Goal: Task Accomplishment & Management: Use online tool/utility

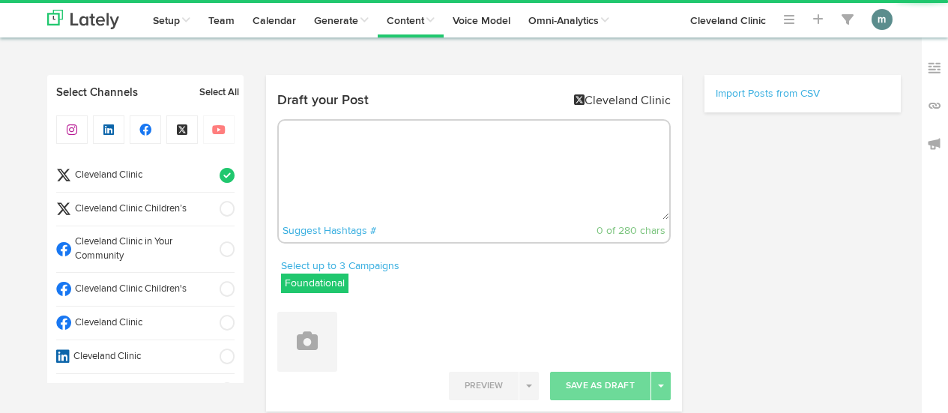
radio input "true"
select select "3"
select select "16"
select select "PM"
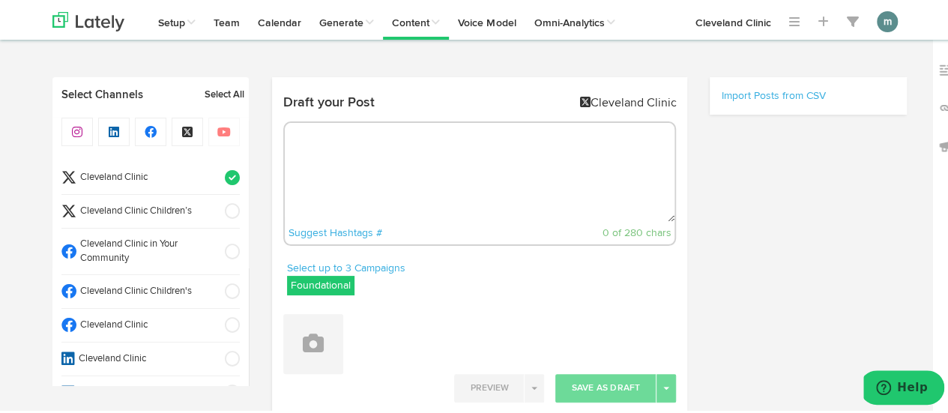
click at [357, 134] on textarea at bounding box center [480, 170] width 390 height 99
paste textarea "4 Reasons Acai Berries Are Good for You: You might not be sure how to pronounce…"
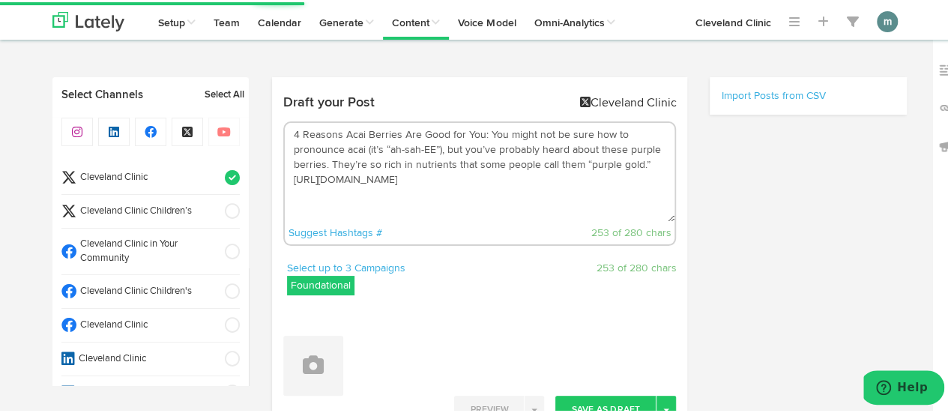
drag, startPoint x: 482, startPoint y: 133, endPoint x: 285, endPoint y: 131, distance: 197.1
click at [285, 131] on textarea "4 Reasons Acai Berries Are Good for You: You might not be sure how to pronounce…" at bounding box center [480, 170] width 390 height 99
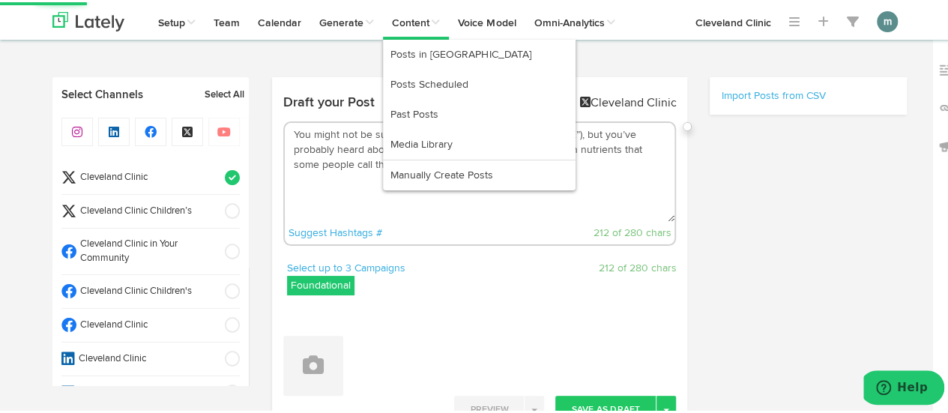
type textarea "You might not be sure how to pronounce acai (it’s “ah-sah-EE”), but you’ve prob…"
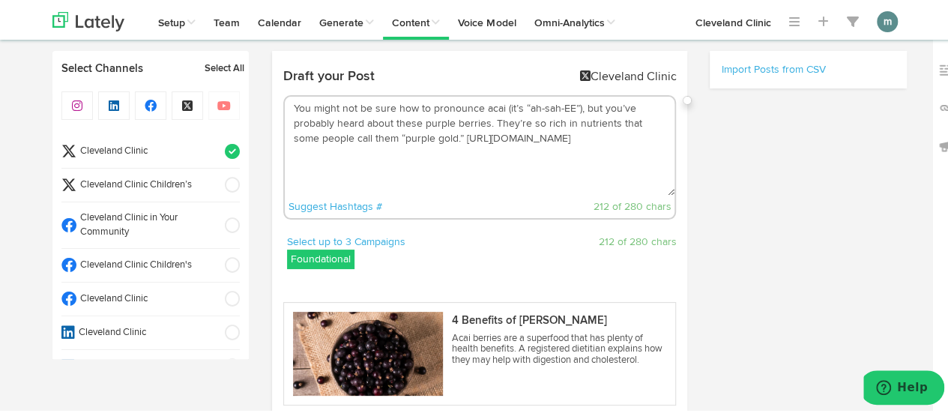
scroll to position [150, 0]
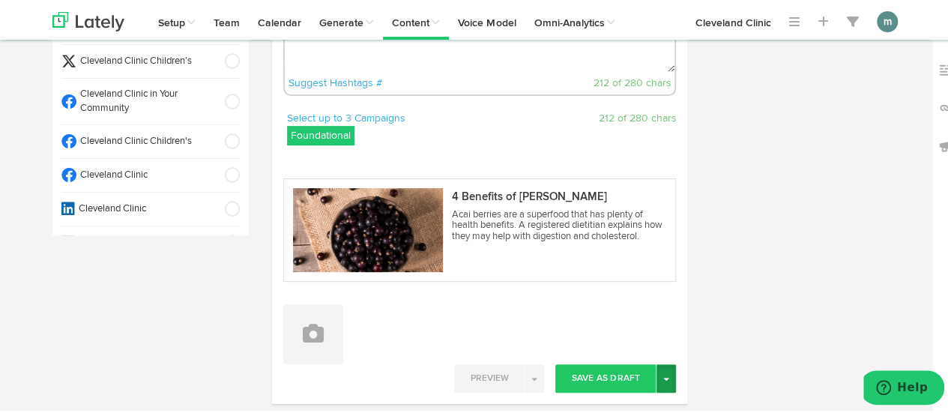
click at [663, 375] on span "button" at bounding box center [666, 376] width 6 height 3
click at [627, 400] on link "Schedule" at bounding box center [613, 407] width 123 height 24
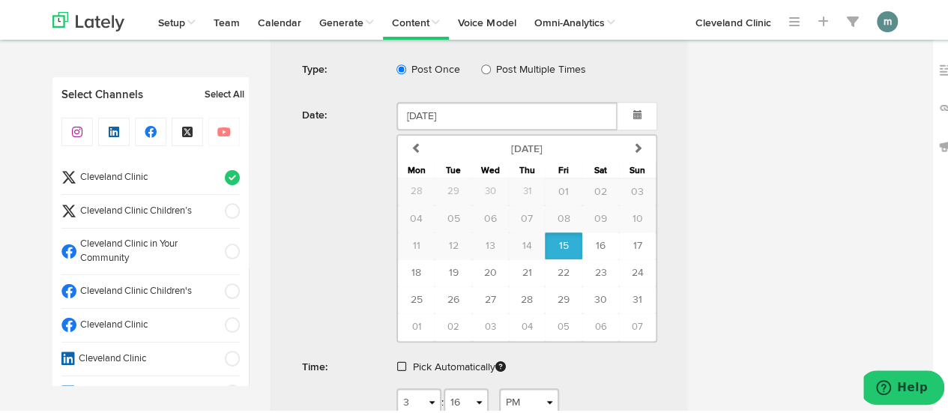
scroll to position [600, 0]
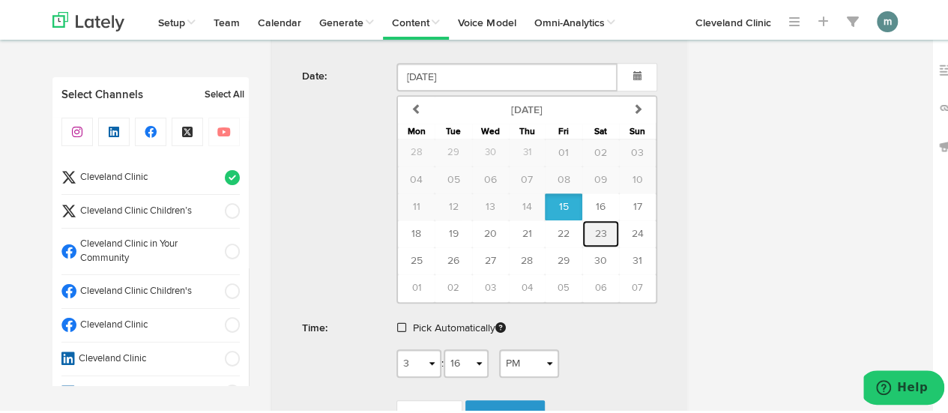
click at [599, 227] on span "23" at bounding box center [600, 231] width 12 height 10
type input "[DATE]"
click at [397, 323] on span at bounding box center [401, 325] width 9 height 10
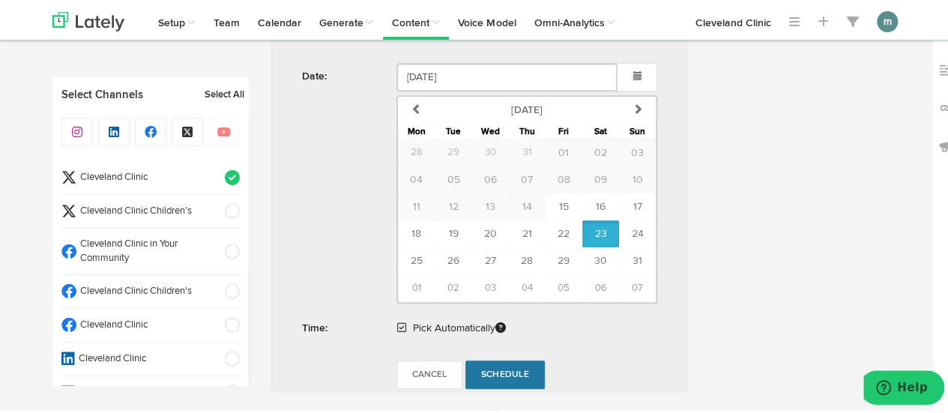
click at [486, 369] on span "Schedule" at bounding box center [505, 372] width 48 height 9
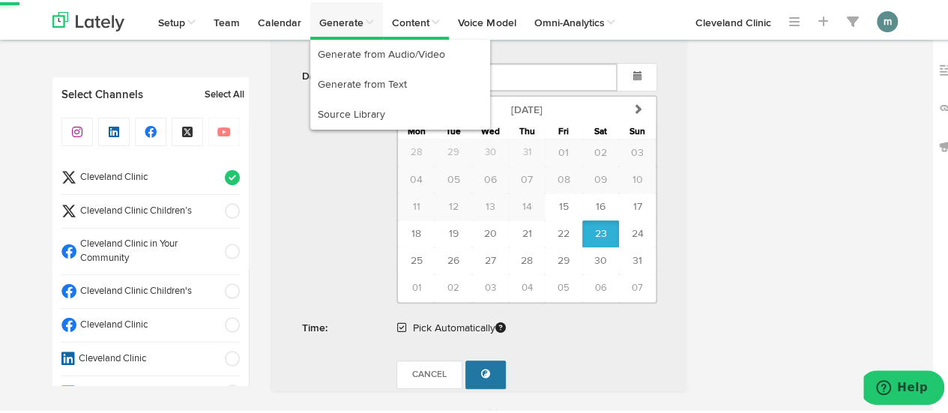
radio input "true"
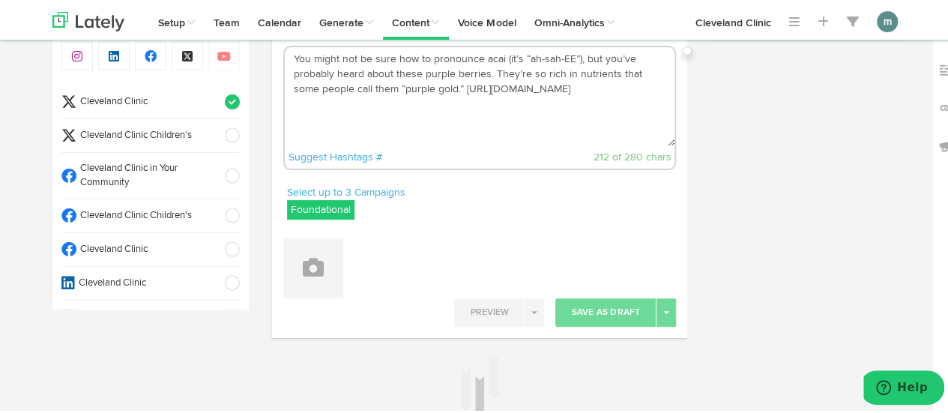
scroll to position [71, 0]
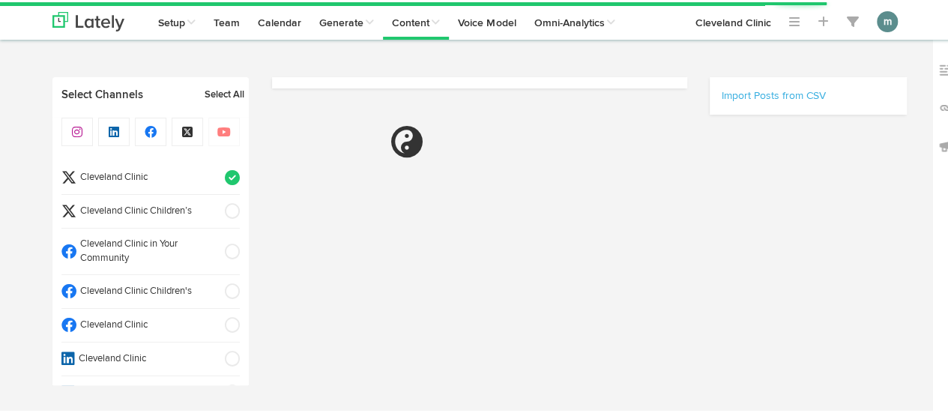
scroll to position [71, 0]
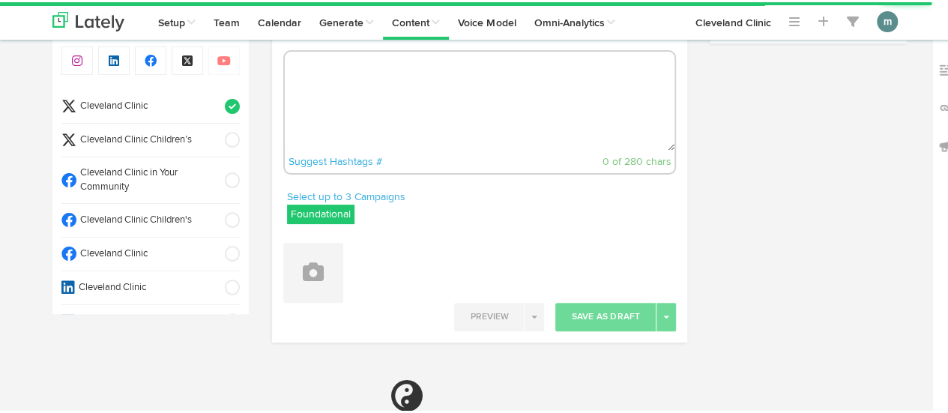
radio input "true"
select select "3"
select select "19"
select select "PM"
click at [396, 112] on textarea at bounding box center [480, 98] width 390 height 99
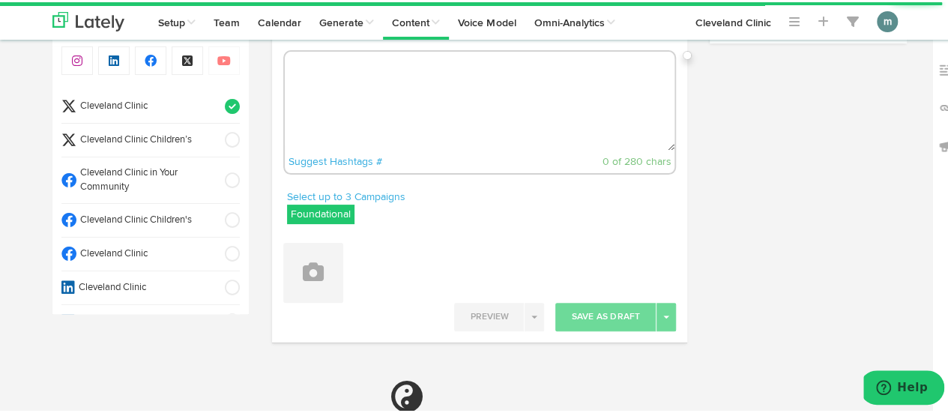
paste textarea "Add a fiber-rich, veggie-filled twist to your meal with this flatbread fold. ht…"
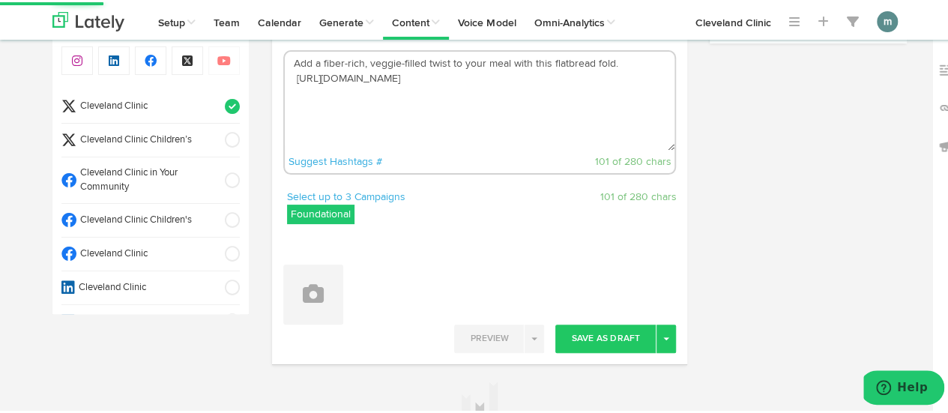
drag, startPoint x: 290, startPoint y: 79, endPoint x: 379, endPoint y: 130, distance: 102.7
click at [289, 79] on textarea "Add a fiber-rich, veggie-filled twist to your meal with this flatbread fold. ht…" at bounding box center [480, 98] width 390 height 99
click at [351, 94] on textarea "Add a fiber-rich, veggie-filled twist to your meal with this flatbread fold. ht…" at bounding box center [480, 98] width 390 height 99
click at [291, 79] on textarea "Add a fiber-rich, veggie-filled twist to your meal with this flatbread fold. ht…" at bounding box center [480, 98] width 390 height 99
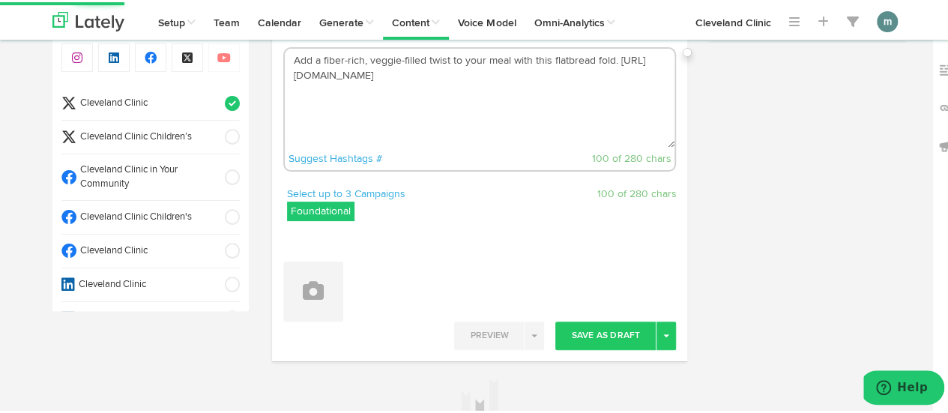
scroll to position [75, 0]
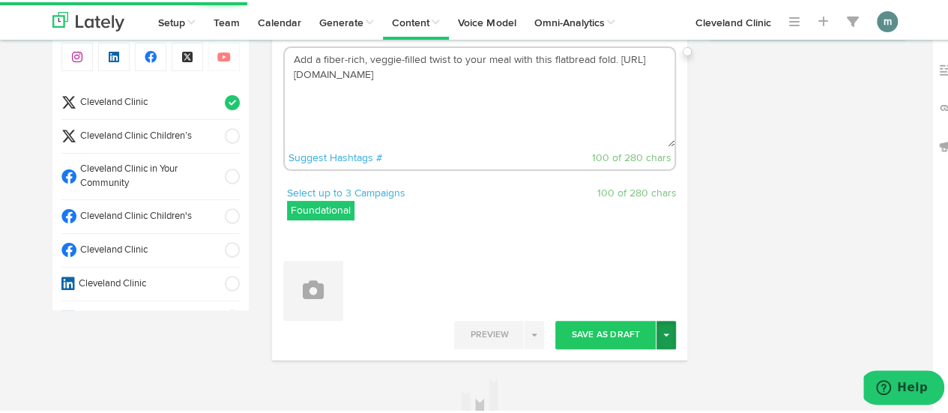
type textarea "Add a fiber-rich, veggie-filled twist to your meal with this flatbread fold. ht…"
click at [662, 335] on button "Toggle Dropdown" at bounding box center [665, 333] width 19 height 28
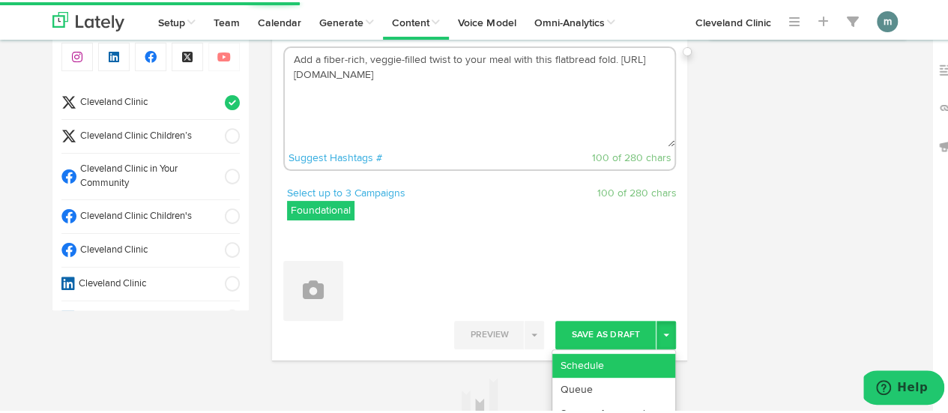
click at [638, 359] on link "Schedule" at bounding box center [613, 363] width 123 height 24
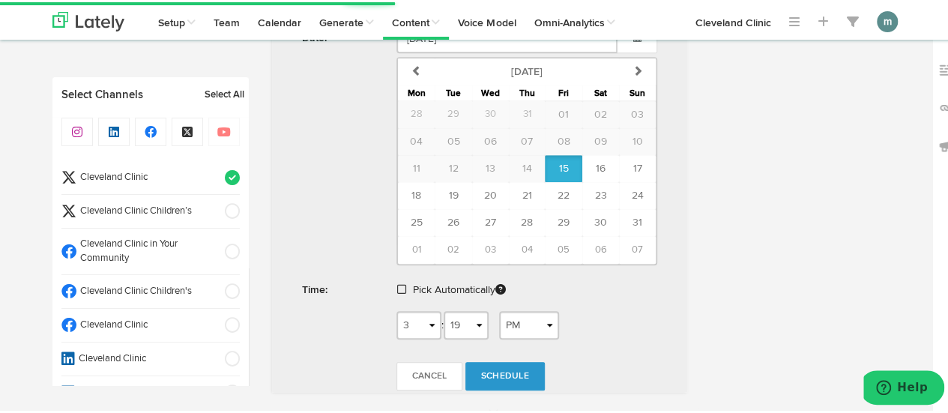
scroll to position [525, 0]
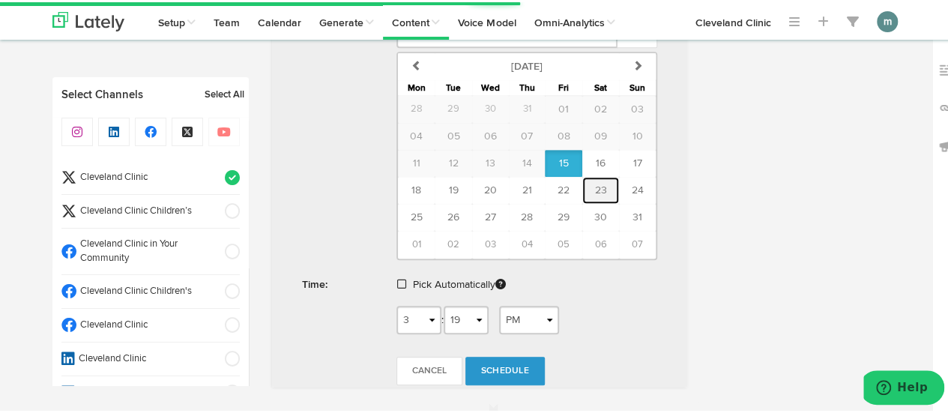
click at [594, 183] on span "23" at bounding box center [600, 188] width 12 height 10
type input "August 23 2025"
click at [399, 278] on span at bounding box center [401, 282] width 9 height 10
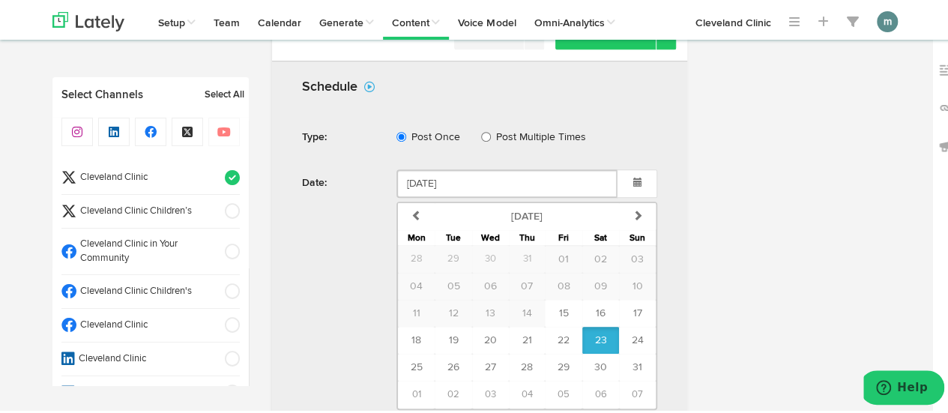
scroll to position [450, 0]
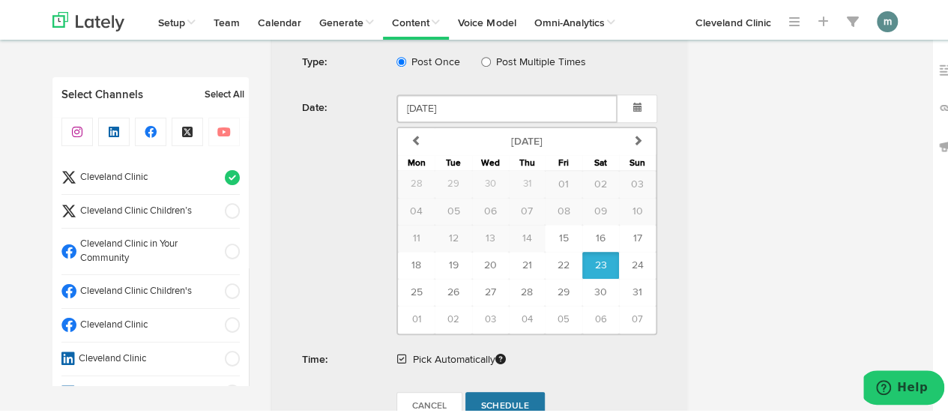
click at [494, 399] on span "Schedule" at bounding box center [505, 403] width 48 height 9
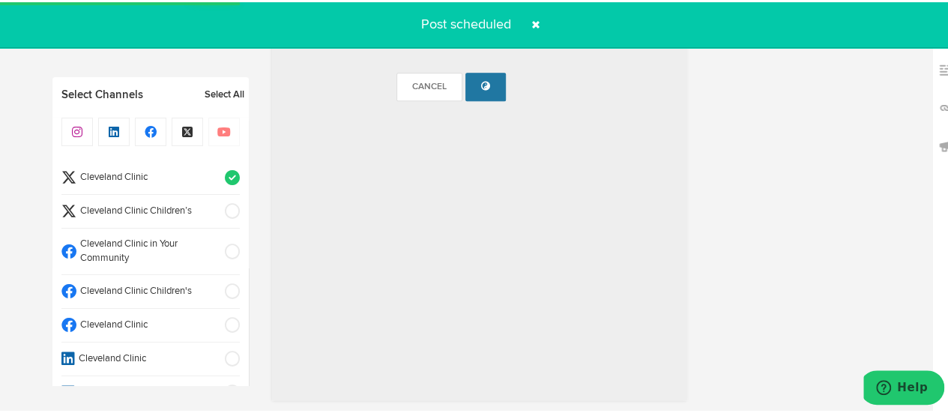
radio input "true"
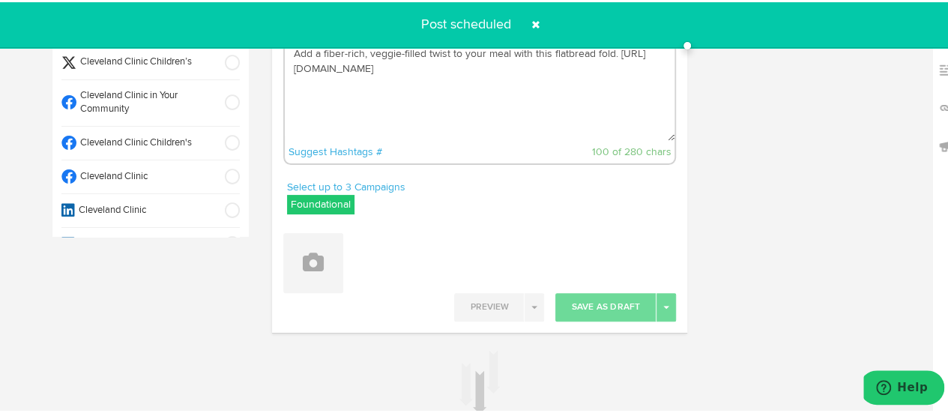
scroll to position [0, 0]
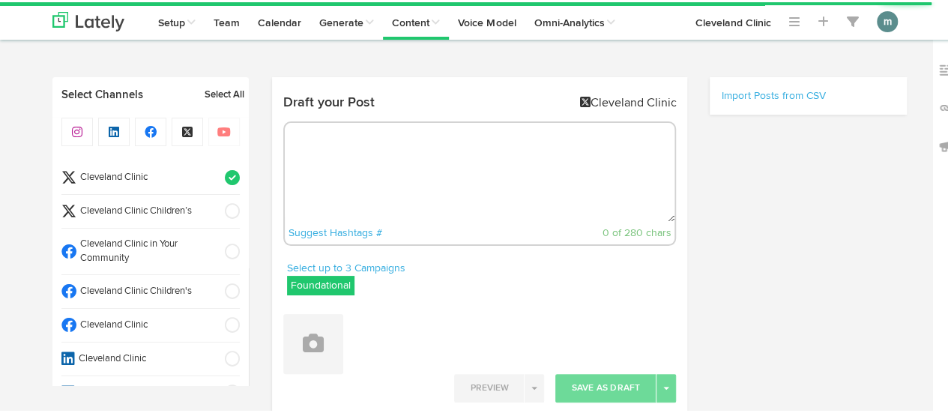
radio input "true"
select select "3"
select select "20"
select select "PM"
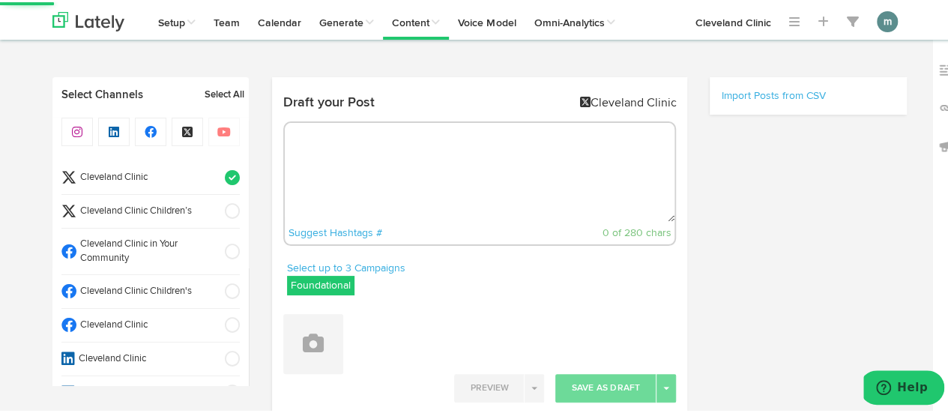
click at [372, 148] on textarea at bounding box center [480, 170] width 390 height 99
paste textarea "Sweat pimples become more common with summer heat and physical activity, but th…"
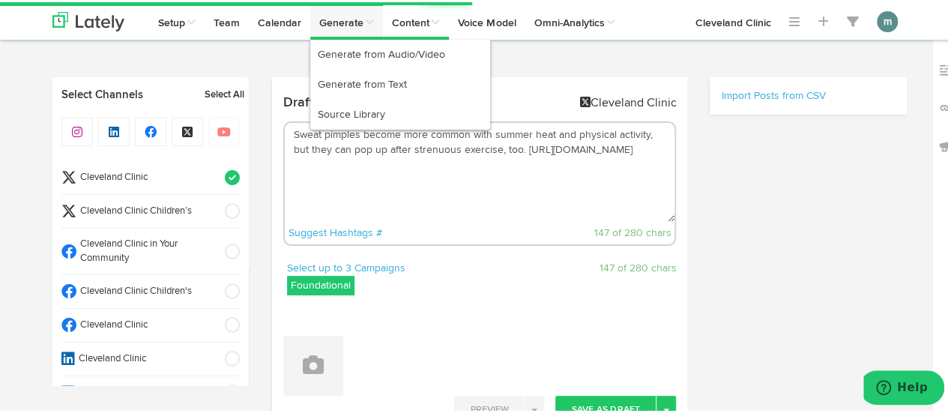
type textarea "Sweat pimples become more common with summer heat and physical activity, but th…"
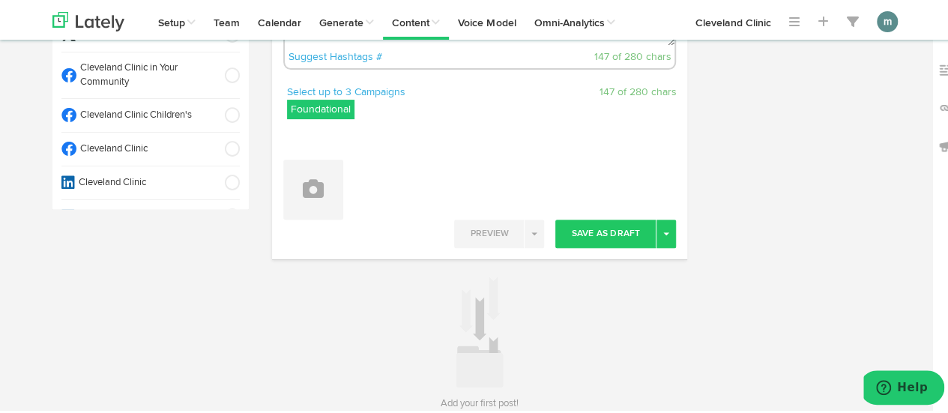
scroll to position [225, 0]
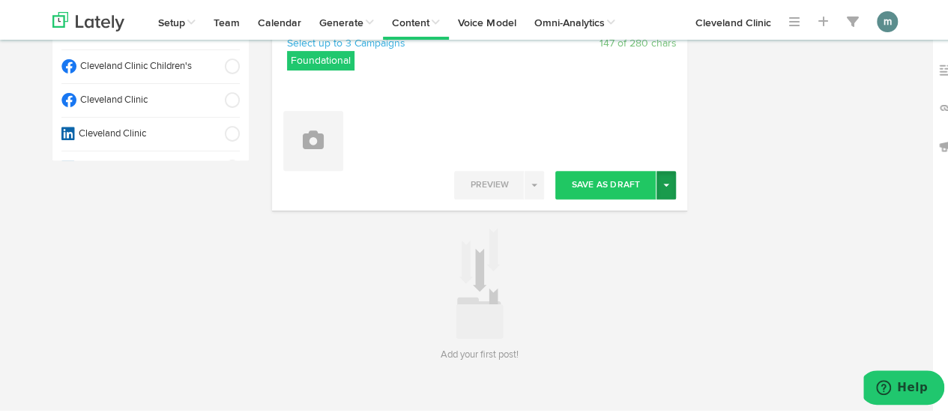
click at [664, 183] on button "Toggle Dropdown" at bounding box center [665, 183] width 19 height 28
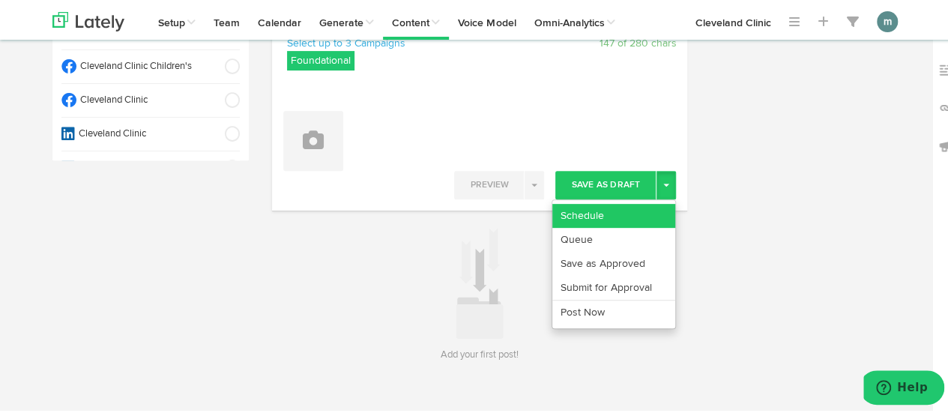
click at [622, 215] on link "Schedule" at bounding box center [613, 214] width 123 height 24
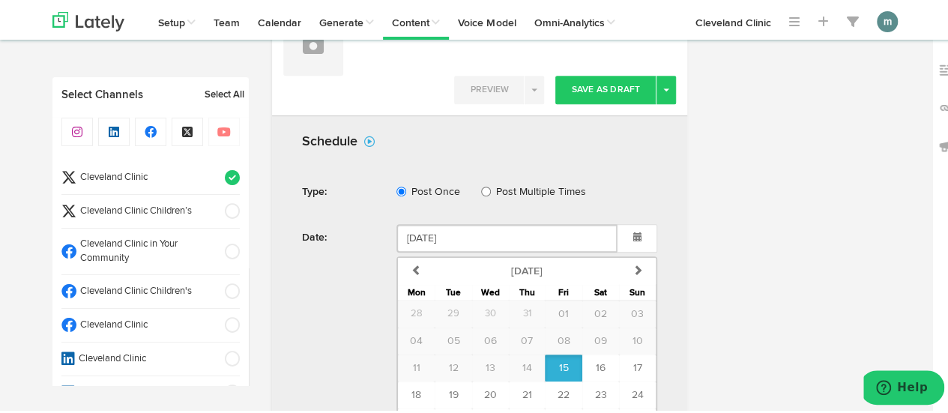
scroll to position [435, 0]
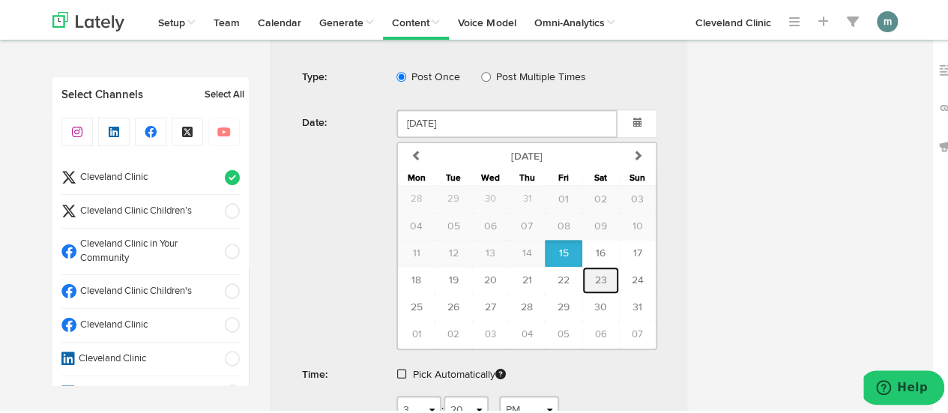
click at [601, 282] on button "23" at bounding box center [600, 278] width 37 height 27
type input "[DATE]"
click at [397, 368] on span at bounding box center [401, 371] width 9 height 10
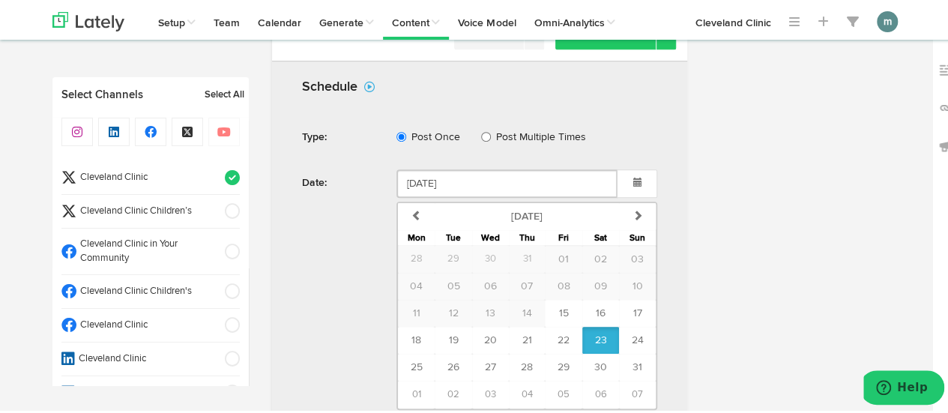
scroll to position [450, 0]
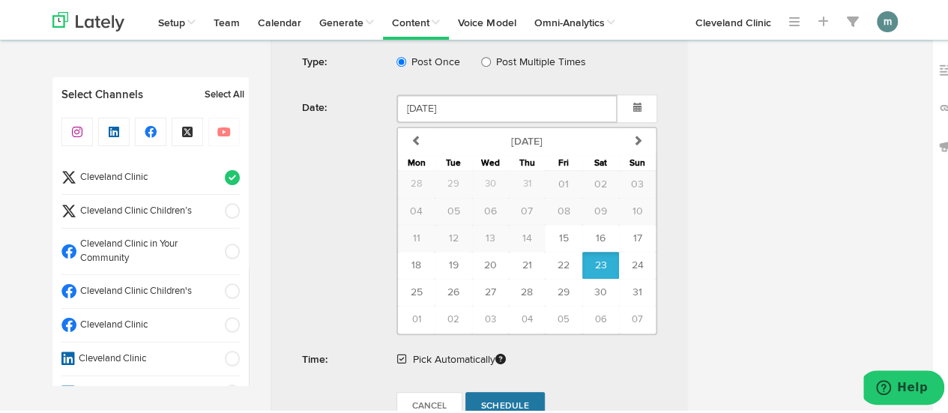
click at [501, 401] on span "Schedule" at bounding box center [505, 403] width 48 height 9
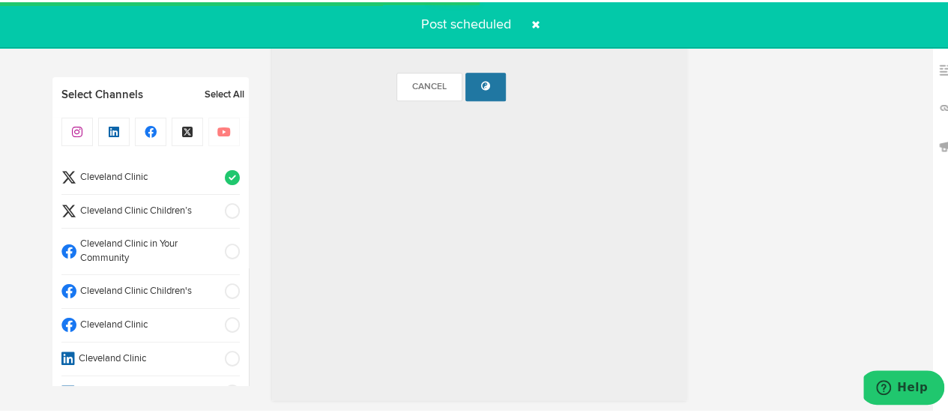
radio input "true"
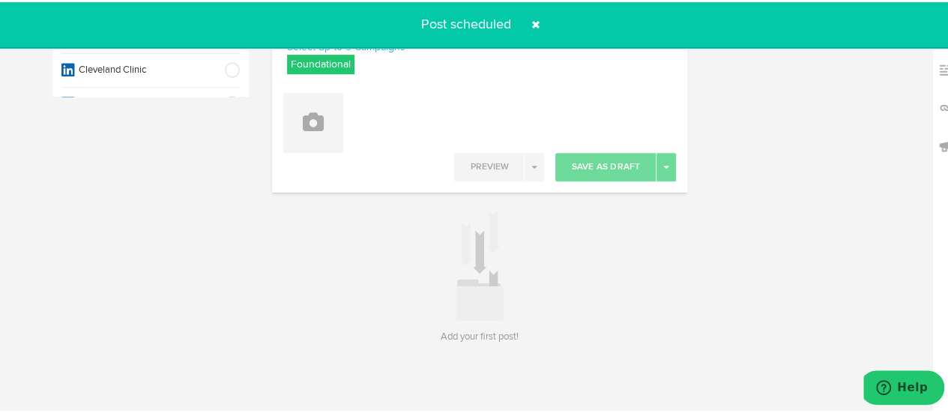
scroll to position [0, 0]
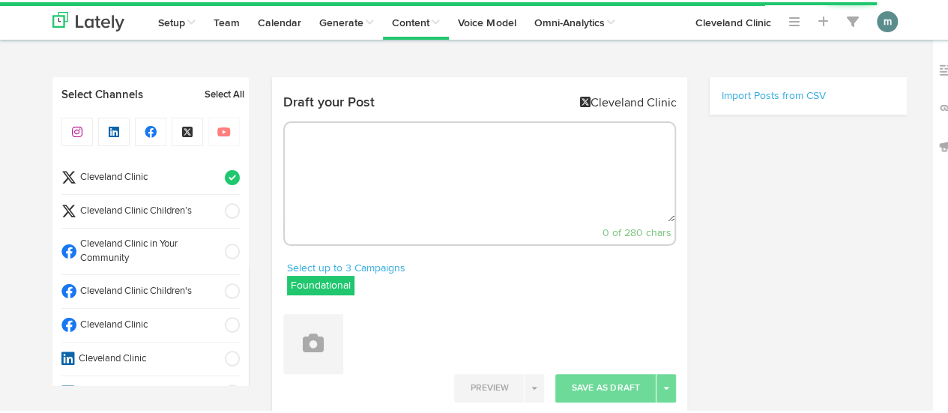
select select "3"
select select "20"
select select "PM"
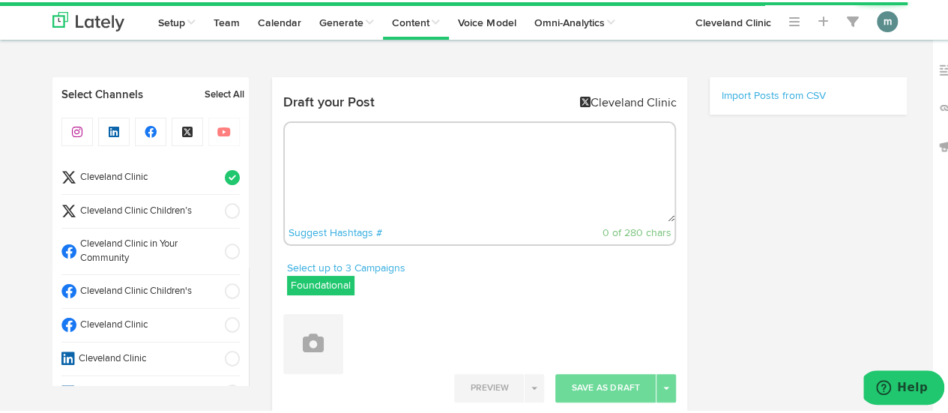
click at [383, 160] on textarea at bounding box center [480, 170] width 390 height 99
paste textarea "Could your feet serve as a gateway to release toxins from your body? That’s the…"
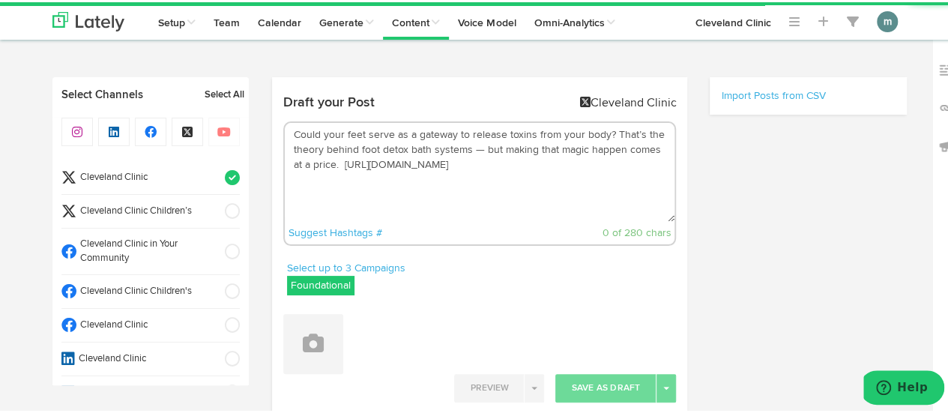
scroll to position [67, 0]
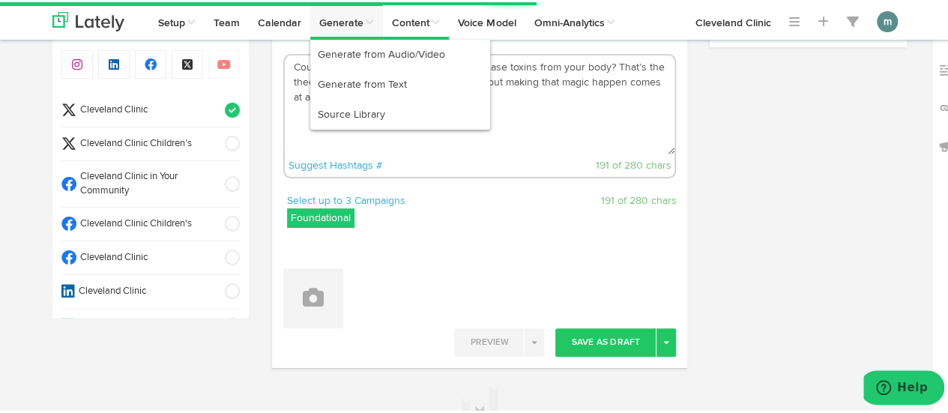
type textarea "Could your feet serve as a gateway to release toxins from your body? That’s the…"
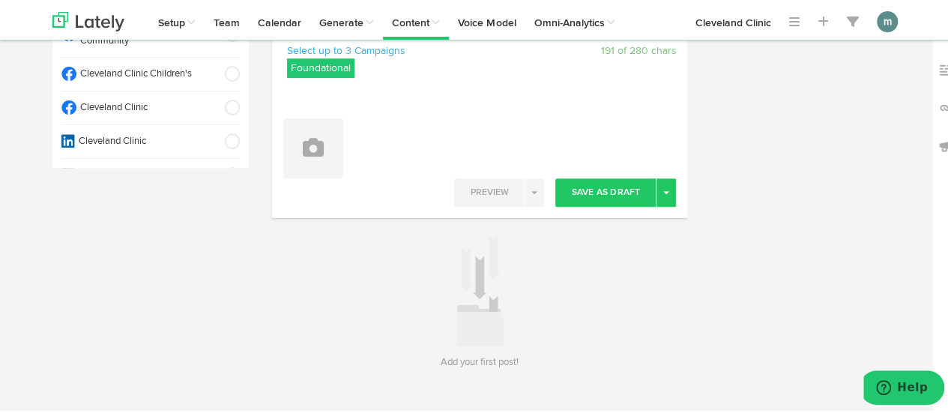
scroll to position [225, 0]
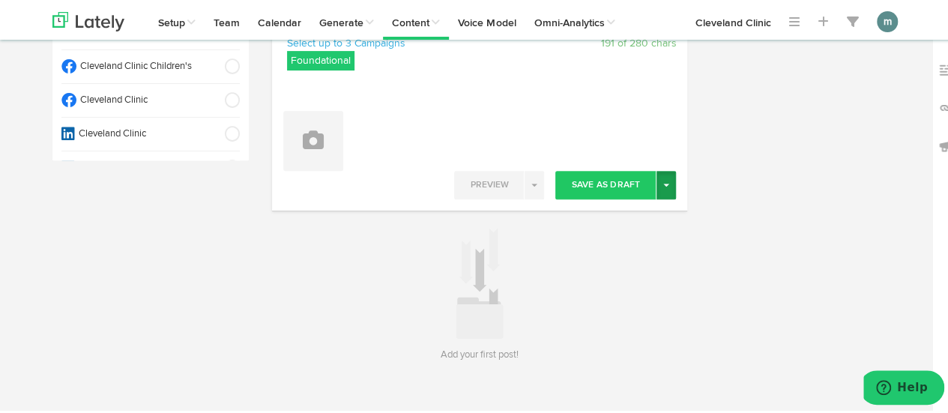
click at [658, 185] on button "Toggle Dropdown" at bounding box center [665, 183] width 19 height 28
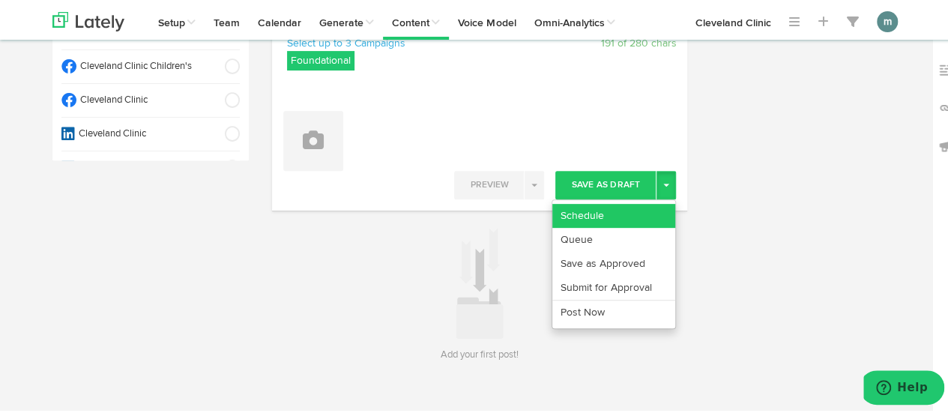
click at [633, 211] on link "Schedule" at bounding box center [613, 214] width 123 height 24
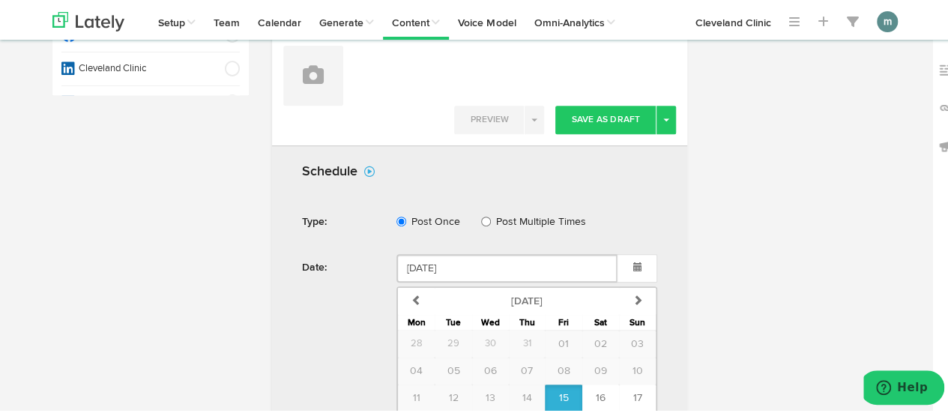
scroll to position [375, 0]
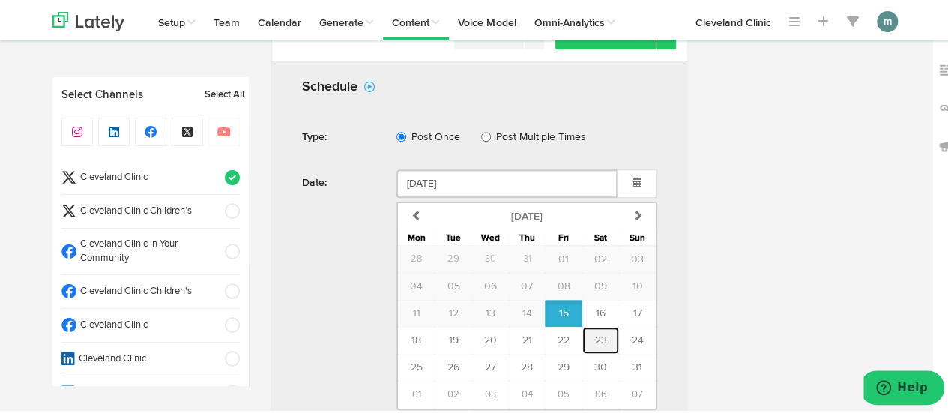
click at [600, 336] on span "23" at bounding box center [600, 338] width 12 height 10
type input "August 23 2025"
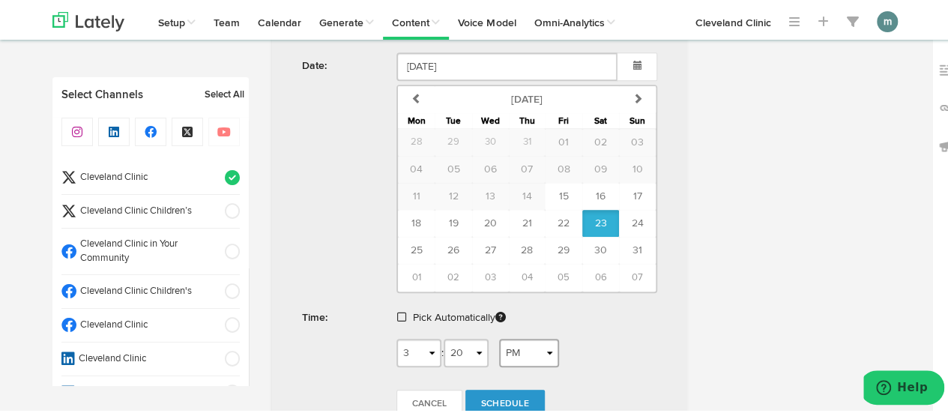
scroll to position [525, 0]
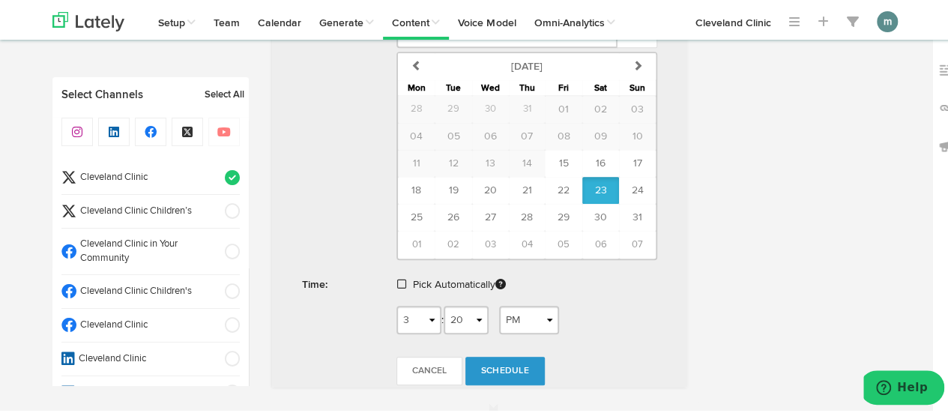
click at [397, 280] on span at bounding box center [401, 282] width 9 height 10
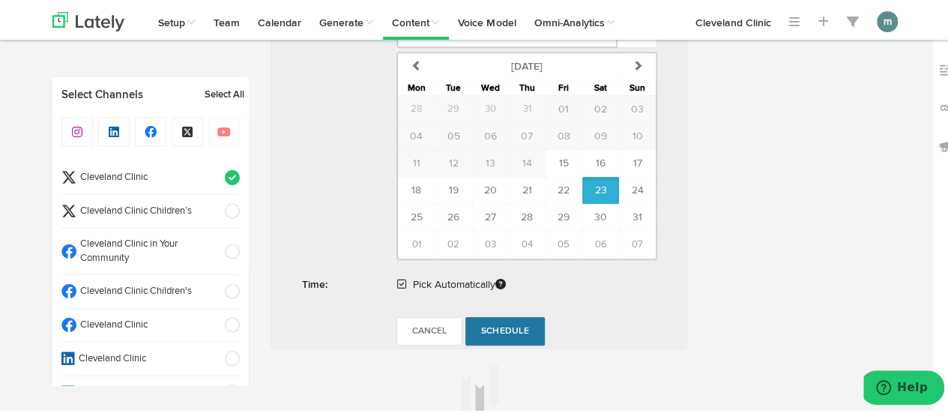
click at [510, 324] on span "Schedule" at bounding box center [505, 328] width 48 height 9
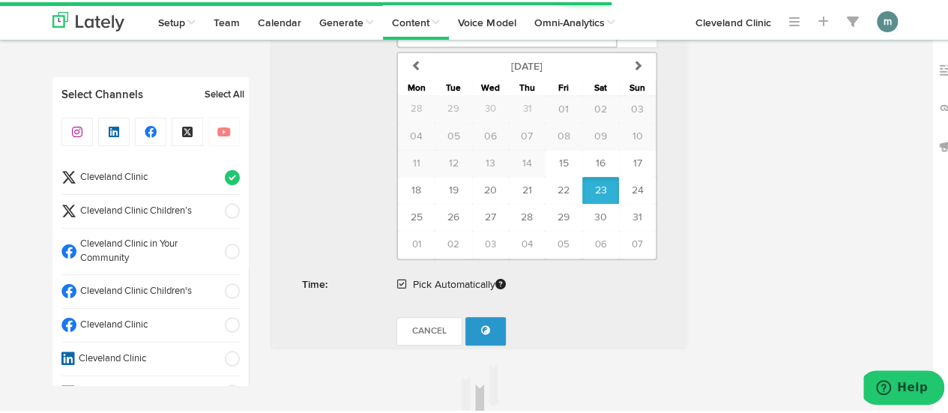
radio input "true"
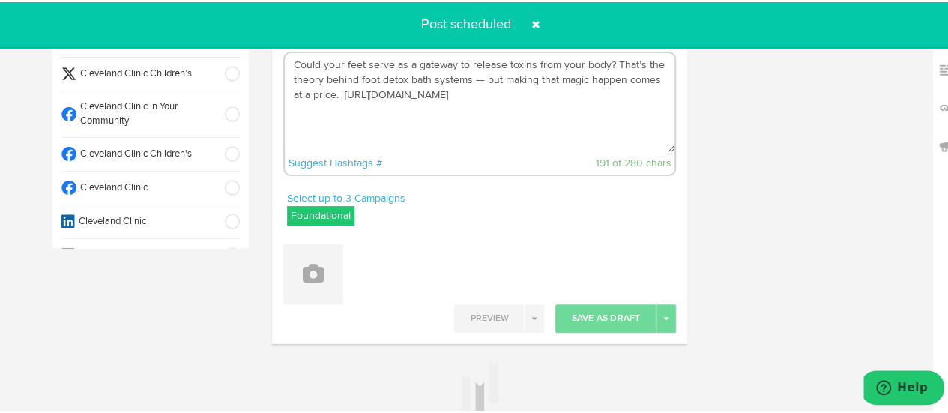
scroll to position [0, 0]
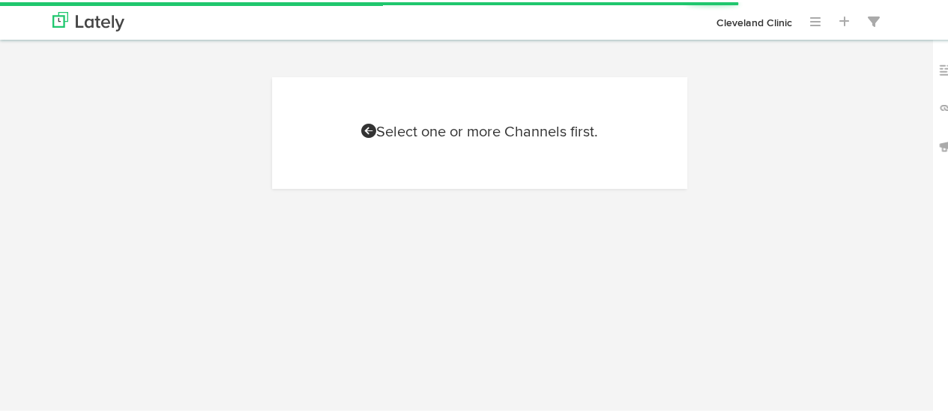
scroll to position [67, 0]
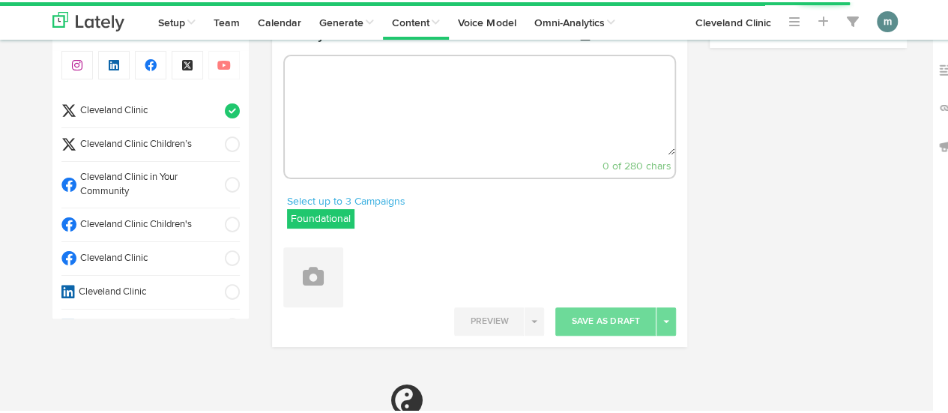
select select "3"
select select "21"
select select "PM"
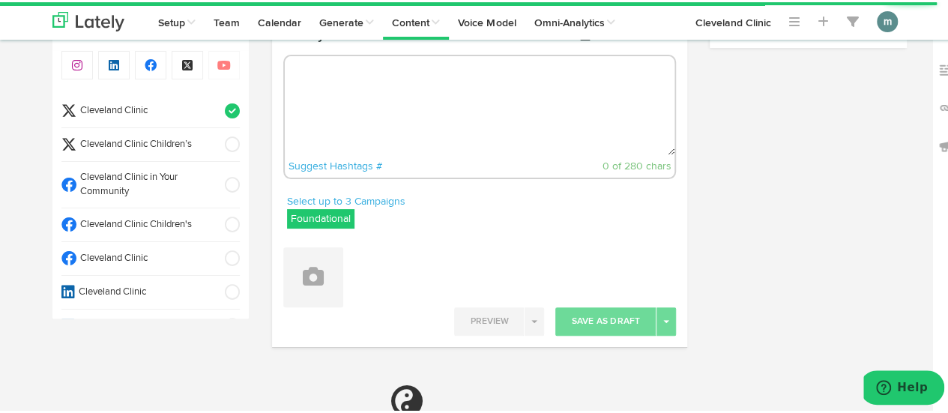
click at [466, 135] on textarea at bounding box center [480, 103] width 390 height 99
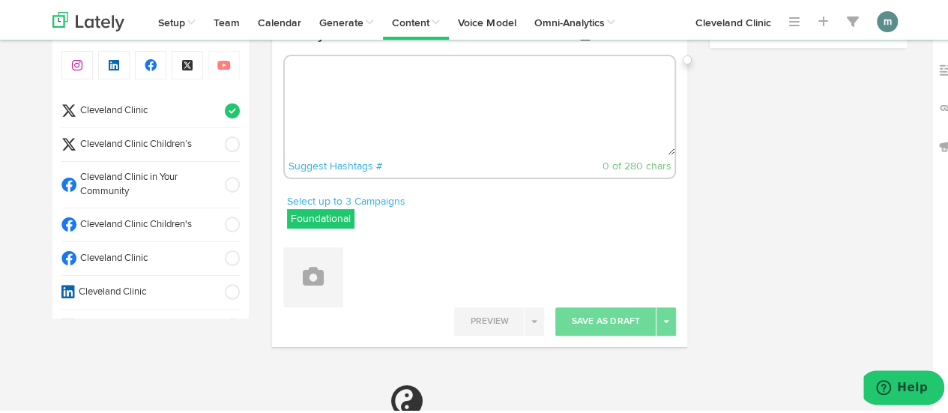
paste textarea "CAH causes a domino effect of hormonal impacts, from your stress response to yo…"
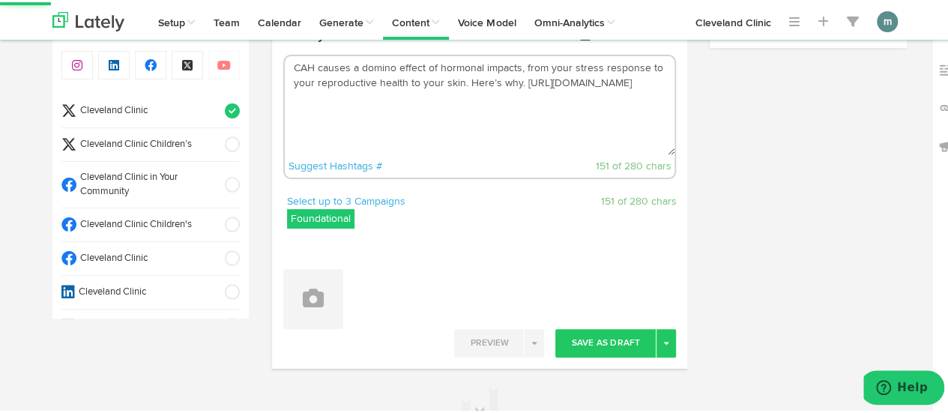
click at [462, 80] on textarea "CAH causes a domino effect of hormonal impacts, from your stress response to yo…" at bounding box center [480, 103] width 390 height 99
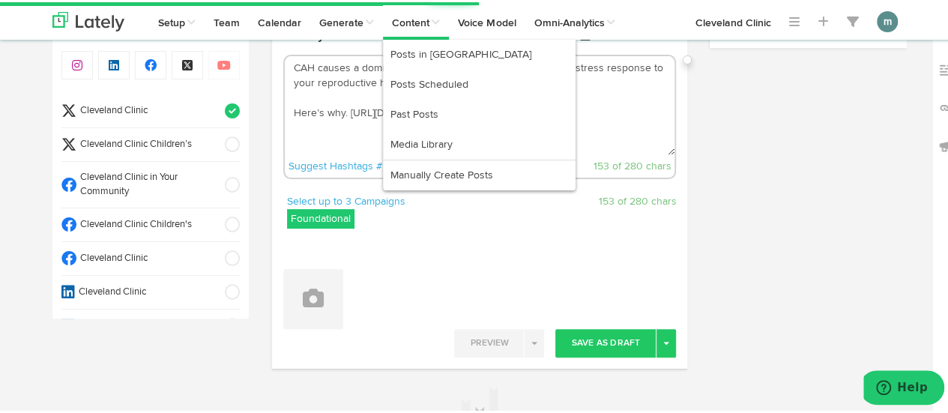
type textarea "CAH causes a domino effect of hormonal impacts, from your stress response to yo…"
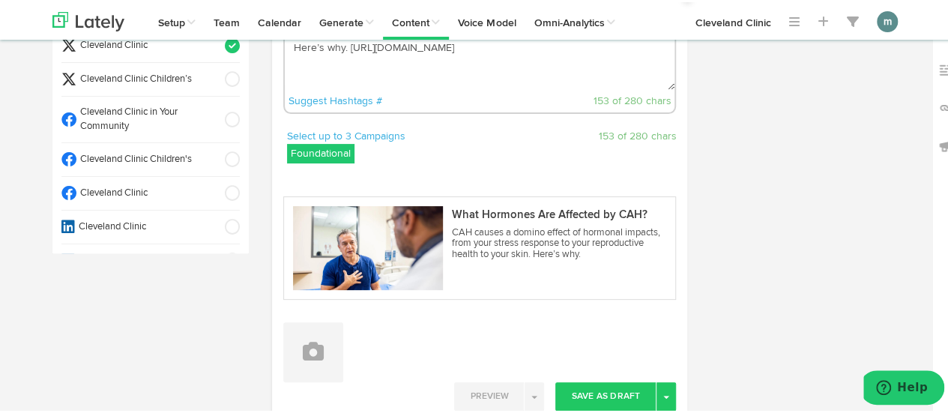
scroll to position [217, 0]
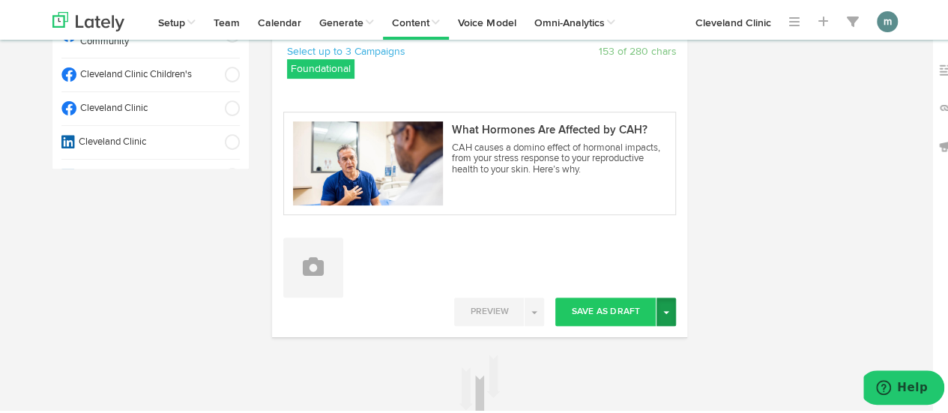
click at [660, 313] on button "Toggle Dropdown" at bounding box center [665, 309] width 19 height 28
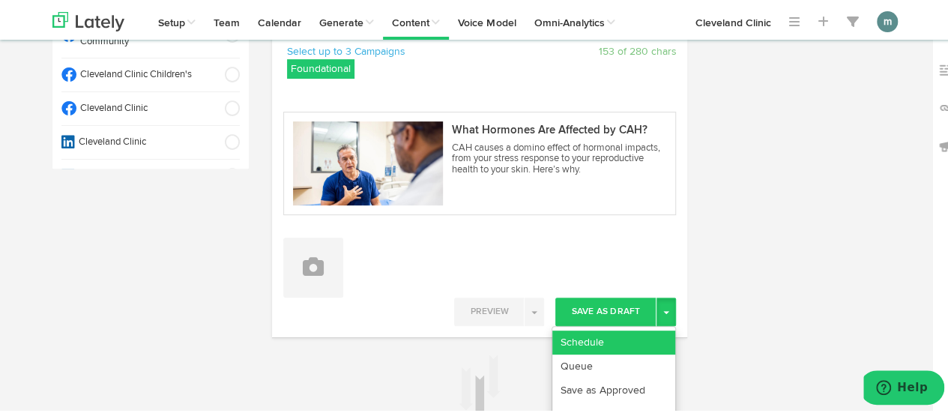
click at [637, 333] on link "Schedule" at bounding box center [613, 340] width 123 height 24
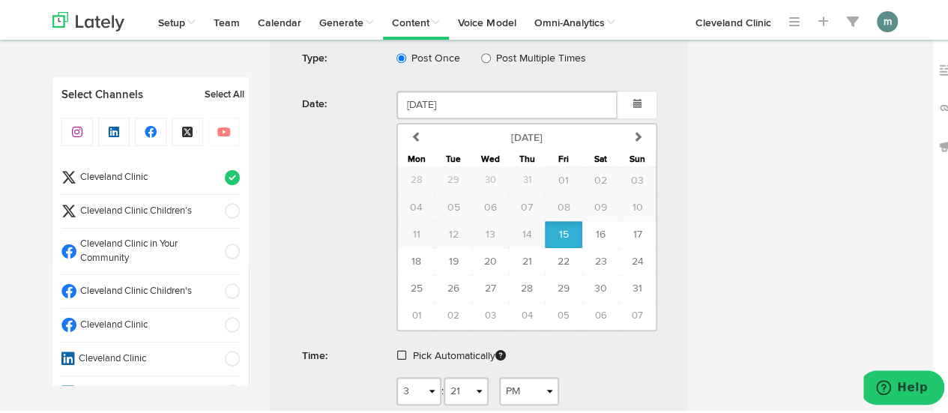
scroll to position [591, 0]
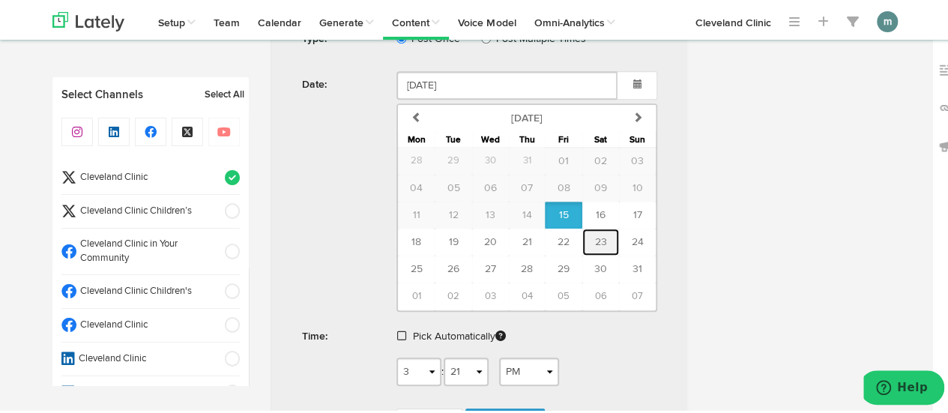
click at [594, 239] on span "23" at bounding box center [600, 240] width 12 height 10
type input "[DATE]"
click at [398, 331] on span at bounding box center [401, 333] width 9 height 10
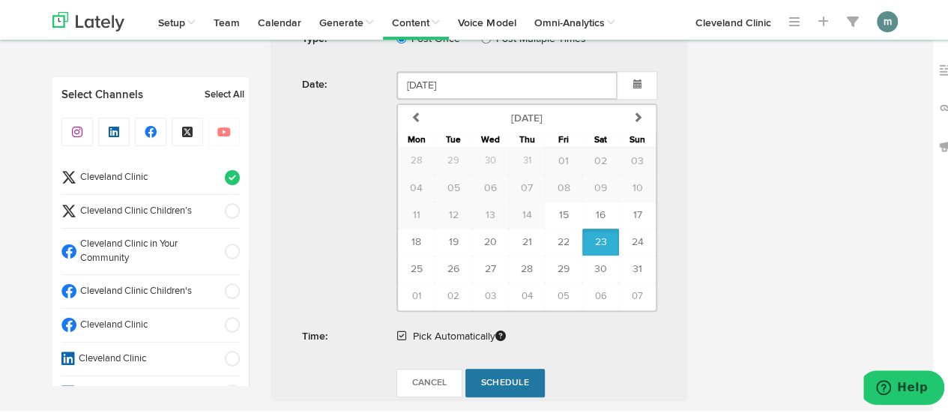
click at [504, 376] on span "Schedule" at bounding box center [505, 380] width 48 height 9
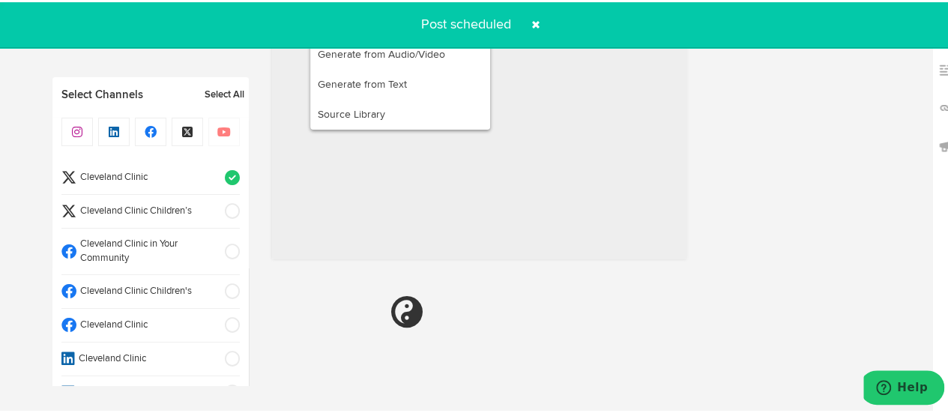
radio input "true"
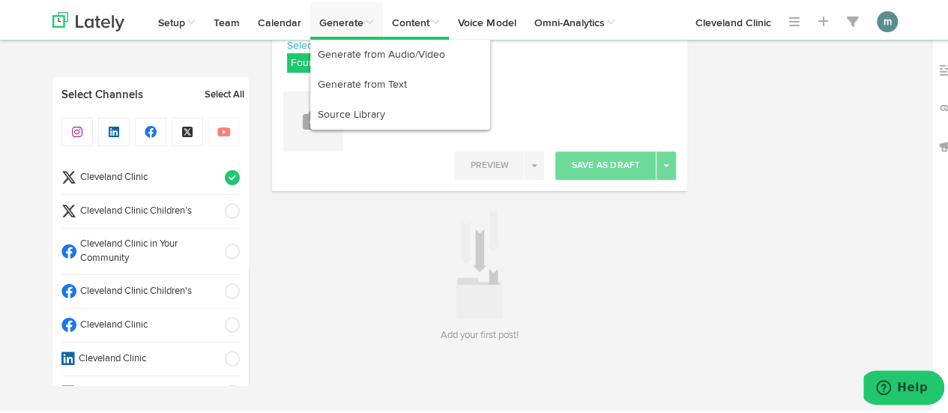
scroll to position [221, 0]
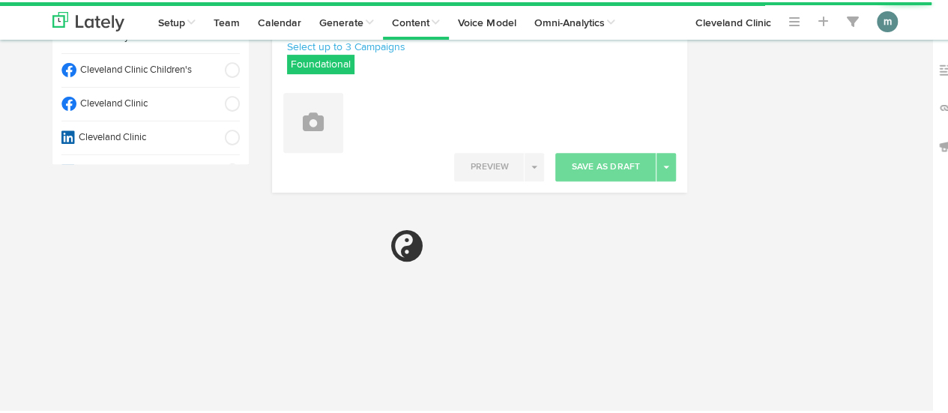
radio input "true"
select select "3"
select select "22"
select select "PM"
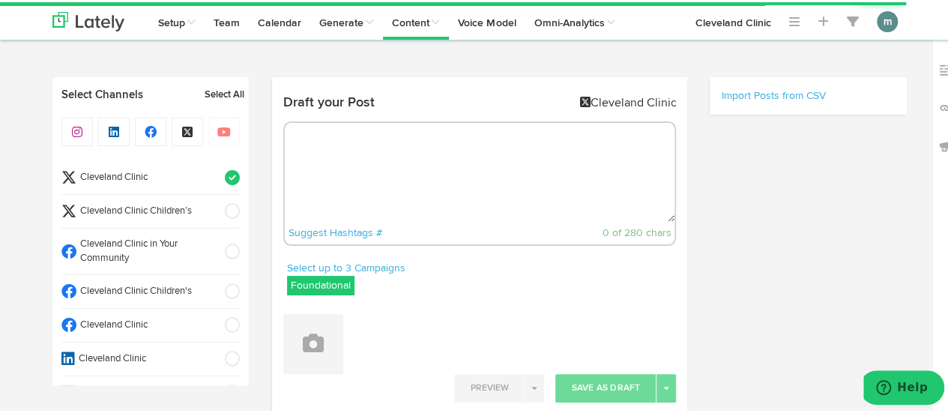
click at [368, 172] on textarea at bounding box center [480, 170] width 390 height 99
paste textarea "Looking for a delicious treat that's guilt-free? Try our all-natural fruit-base…"
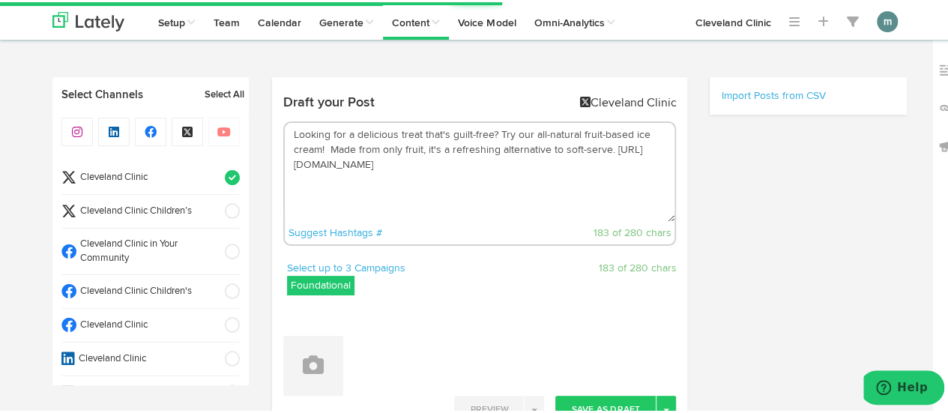
click at [494, 131] on textarea "Looking for a delicious treat that's guilt-free? Try our all-natural fruit-base…" at bounding box center [480, 170] width 390 height 99
click at [324, 146] on textarea "Looking for a delicious treat that's guilt-free? Try our all-natural fruit-base…" at bounding box center [480, 170] width 390 height 99
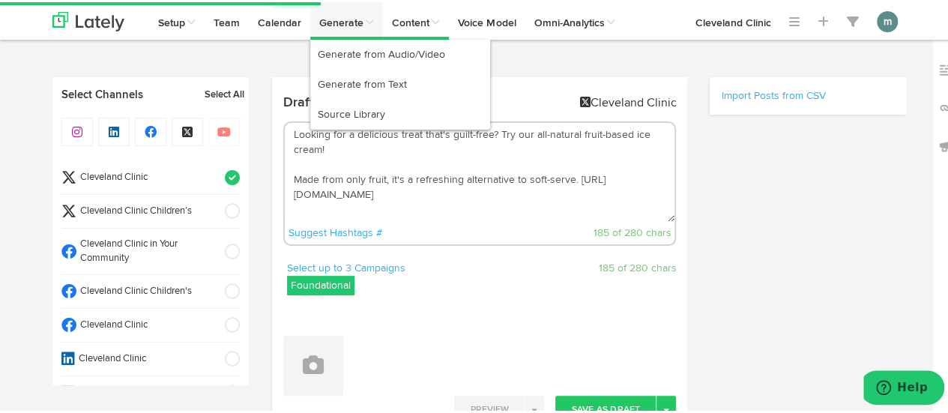
type textarea "Looking for a delicious treat that's guilt-free? Try our all-natural fruit-base…"
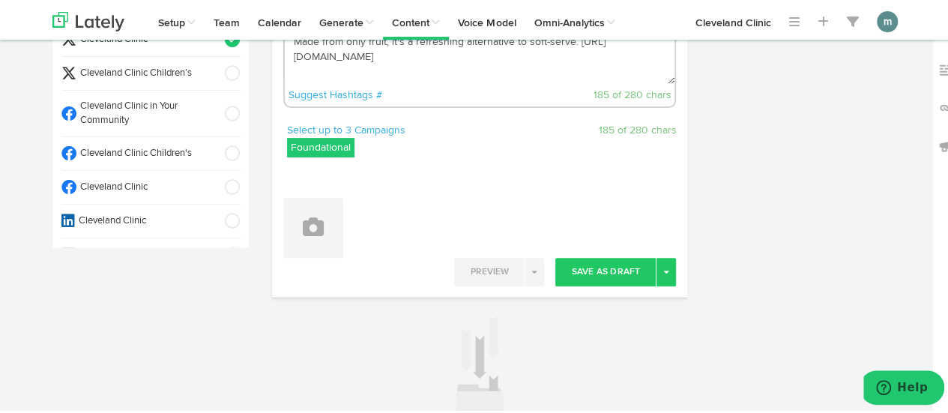
scroll to position [150, 0]
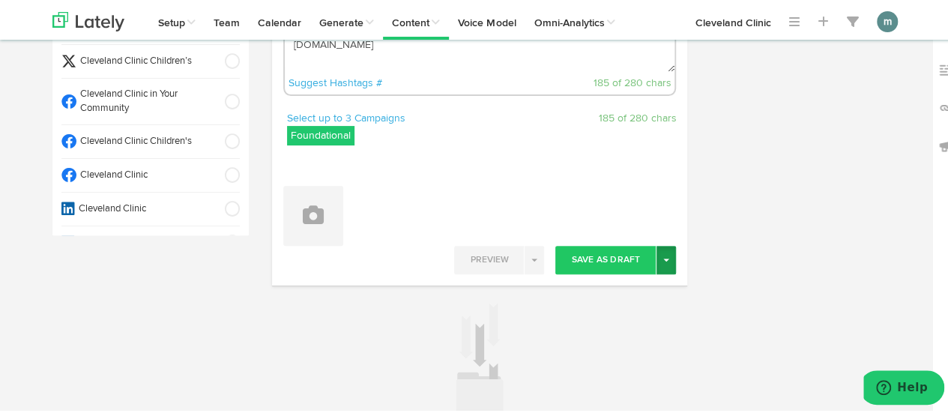
click at [663, 253] on button "Toggle Dropdown" at bounding box center [665, 258] width 19 height 28
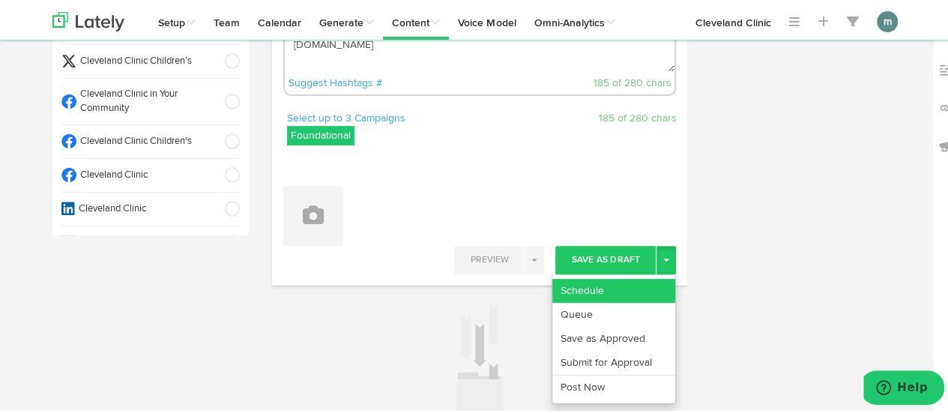
click at [636, 282] on link "Schedule" at bounding box center [613, 289] width 123 height 24
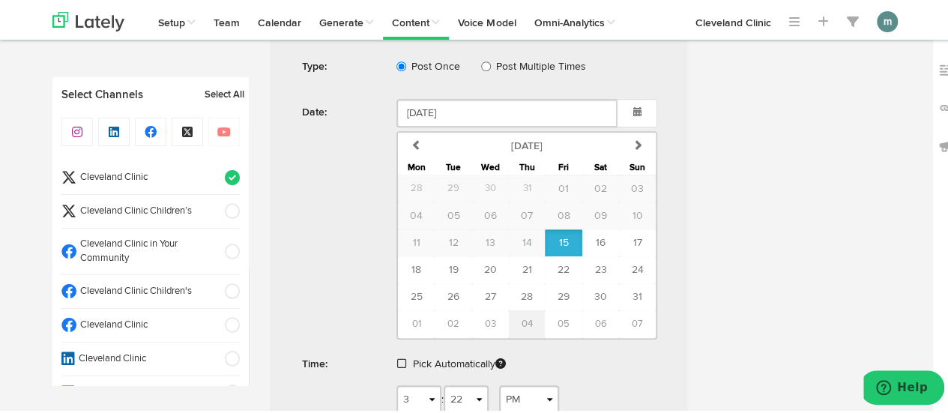
scroll to position [450, 0]
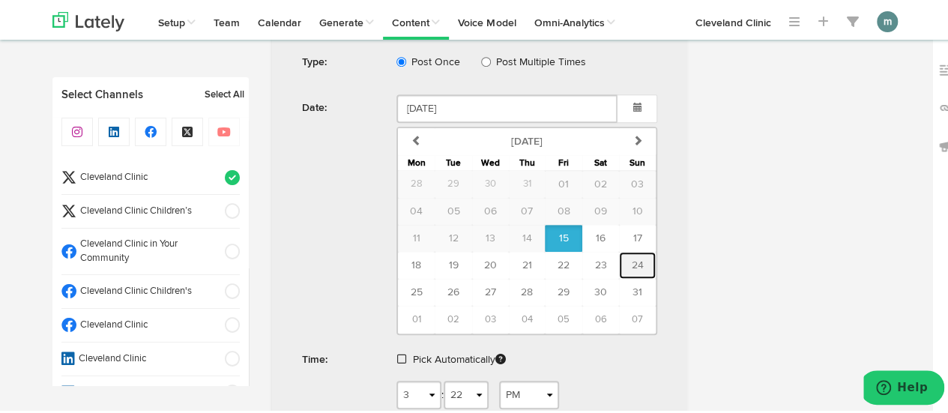
click at [632, 263] on span "24" at bounding box center [638, 263] width 12 height 10
type input "[DATE]"
click at [397, 352] on span at bounding box center [401, 356] width 9 height 10
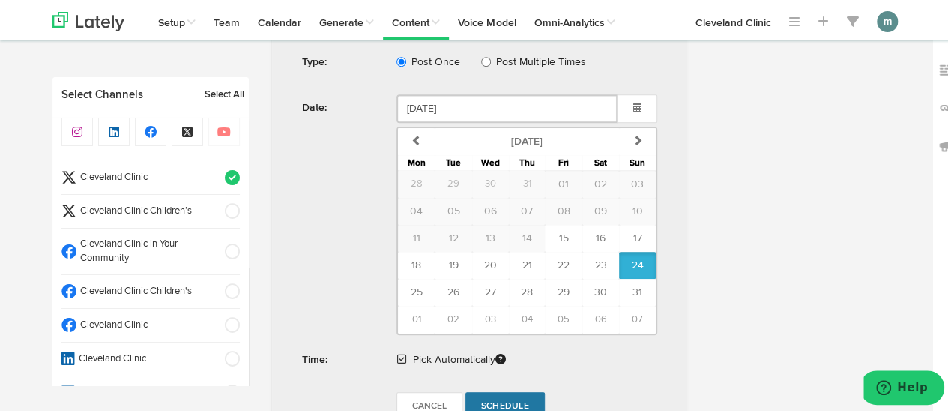
click at [496, 399] on span "Schedule" at bounding box center [505, 403] width 48 height 9
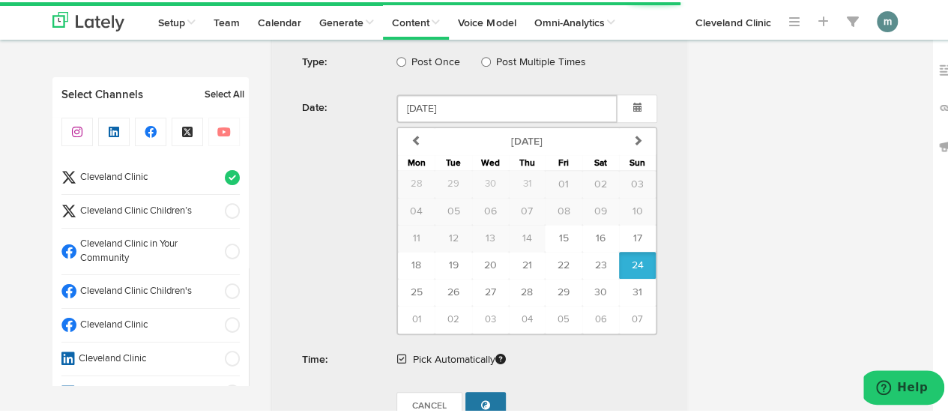
radio input "true"
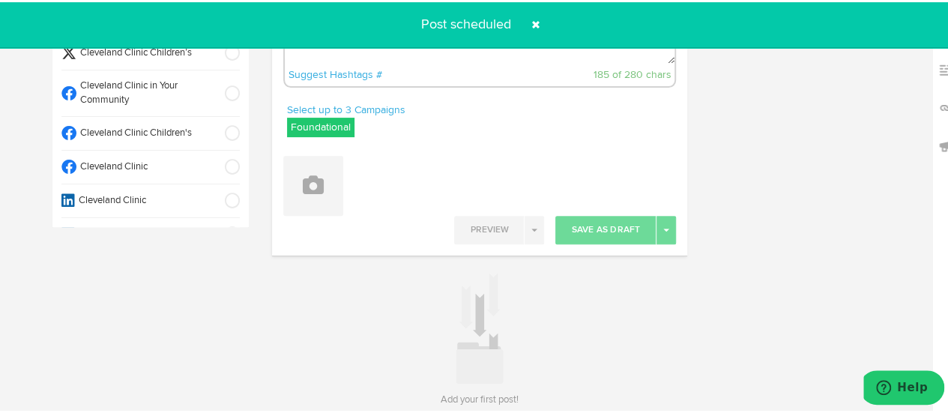
scroll to position [71, 0]
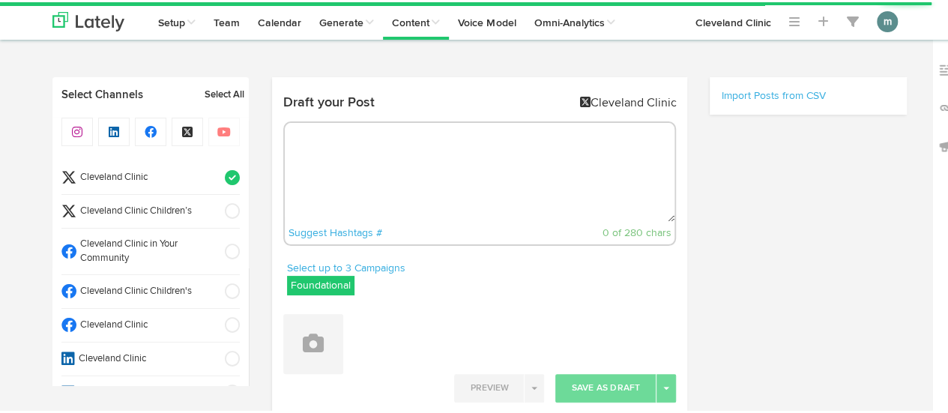
radio input "true"
select select "3"
select select "24"
select select "PM"
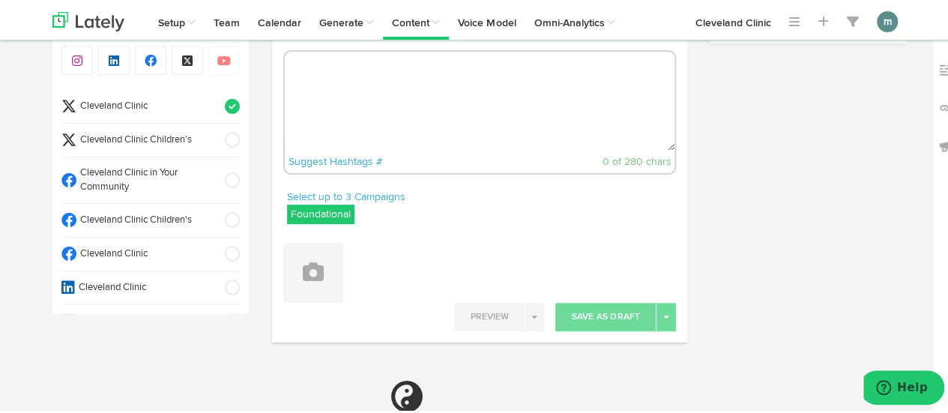
click at [355, 107] on textarea at bounding box center [480, 98] width 390 height 99
paste textarea "It can be tricky to pin down an allergy to laundry detergent. That’s because it…"
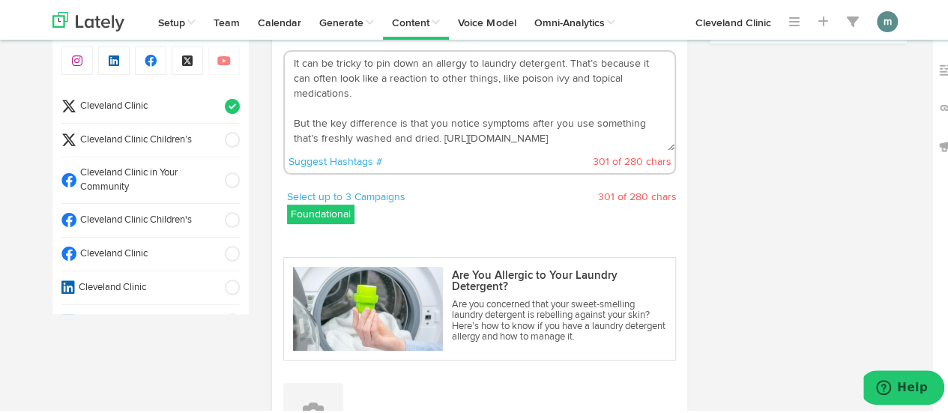
drag, startPoint x: 651, startPoint y: 79, endPoint x: 486, endPoint y: 79, distance: 164.9
click at [486, 79] on textarea "It can be tricky to pin down an allergy to laundry detergent. That’s because it…" at bounding box center [480, 98] width 390 height 99
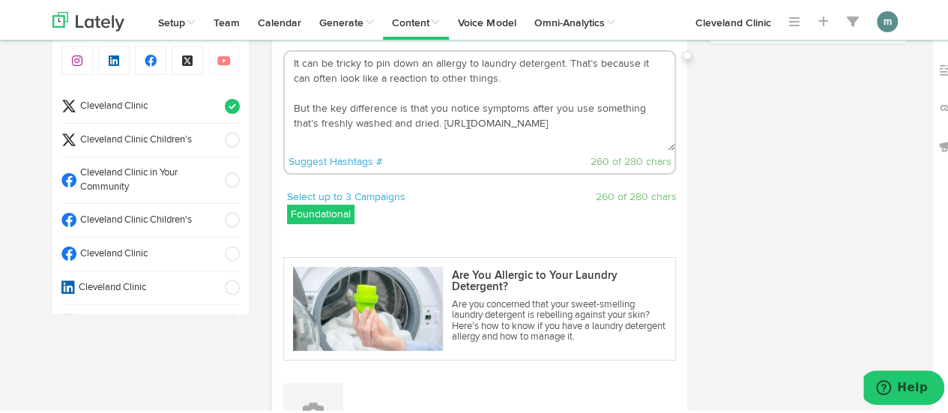
scroll to position [361, 0]
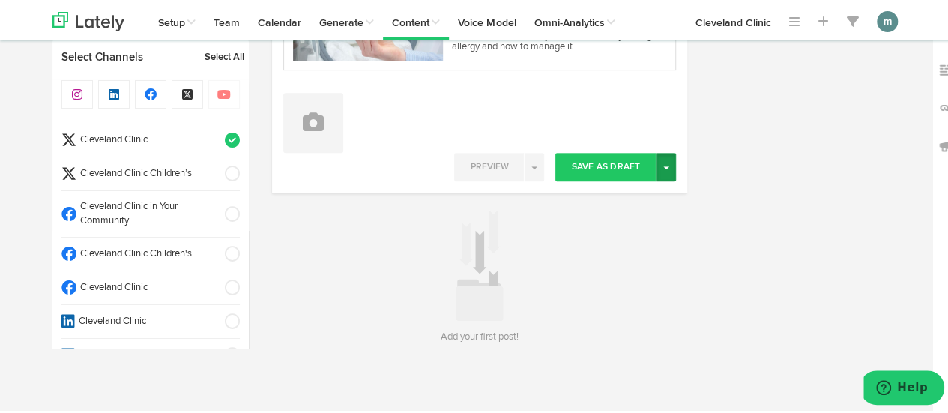
type textarea "It can be tricky to pin down an allergy to laundry detergent. That’s because it…"
click at [661, 166] on button "Toggle Dropdown" at bounding box center [665, 165] width 19 height 28
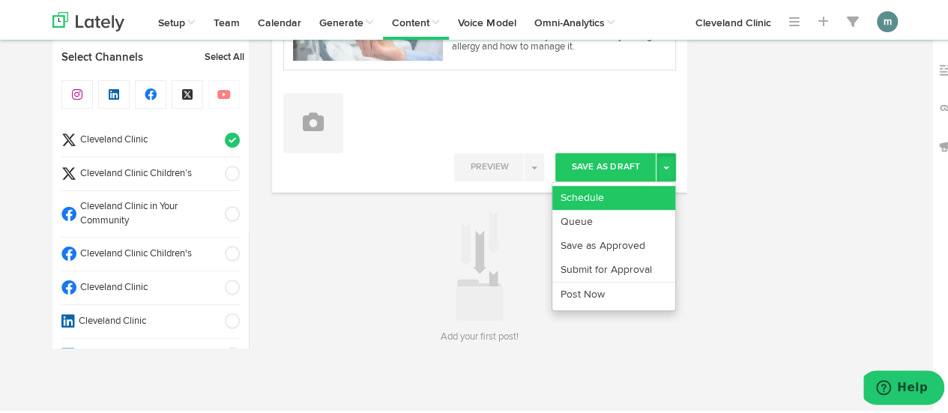
click at [641, 188] on link "Schedule" at bounding box center [613, 196] width 123 height 24
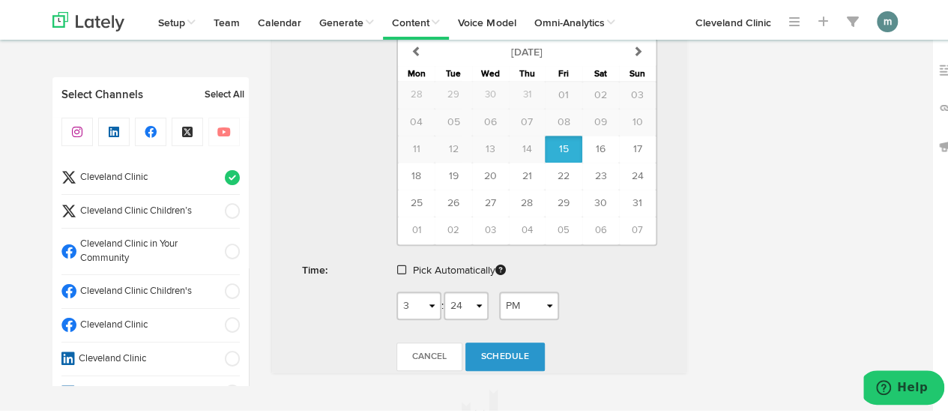
scroll to position [661, 0]
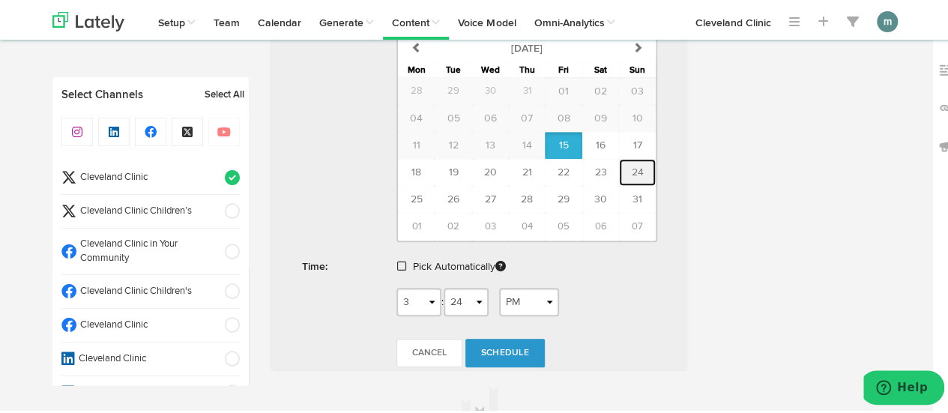
click at [632, 169] on span "24" at bounding box center [638, 170] width 12 height 10
type input "[DATE]"
click at [399, 260] on span at bounding box center [401, 264] width 9 height 10
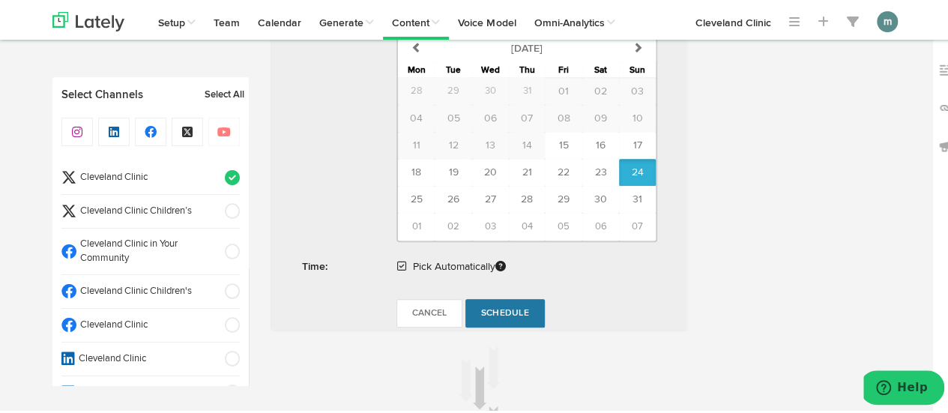
click at [516, 308] on span "Schedule" at bounding box center [505, 311] width 48 height 9
radio input "true"
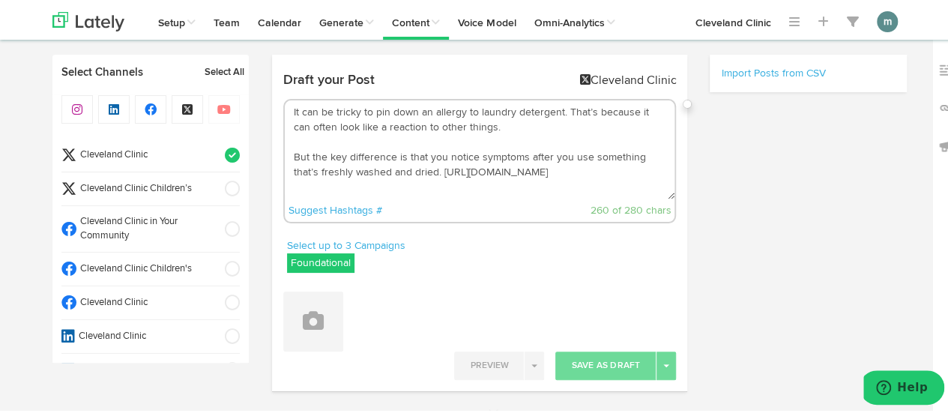
scroll to position [0, 0]
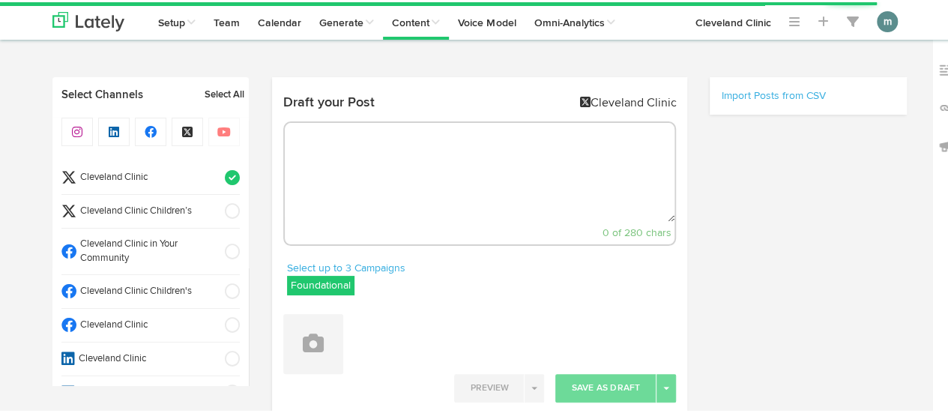
select select "3"
select select "24"
select select "PM"
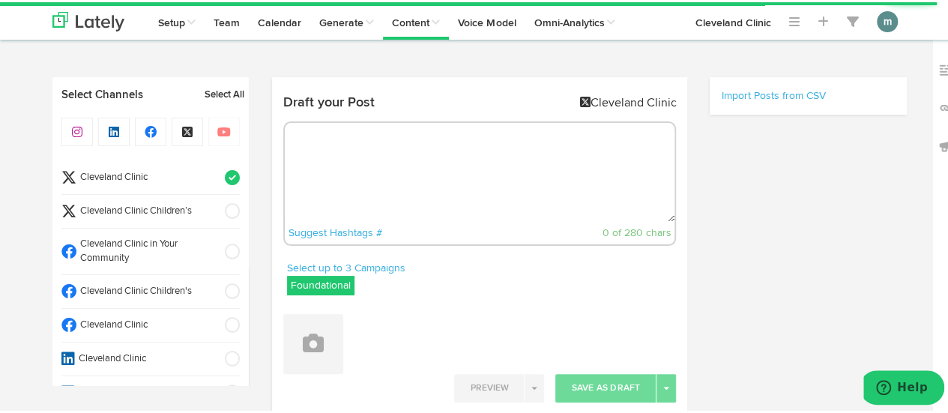
click at [389, 156] on textarea at bounding box center [480, 170] width 390 height 99
paste textarea "CAH itself doesn’t necessarily affect your weight. But the medications you take…"
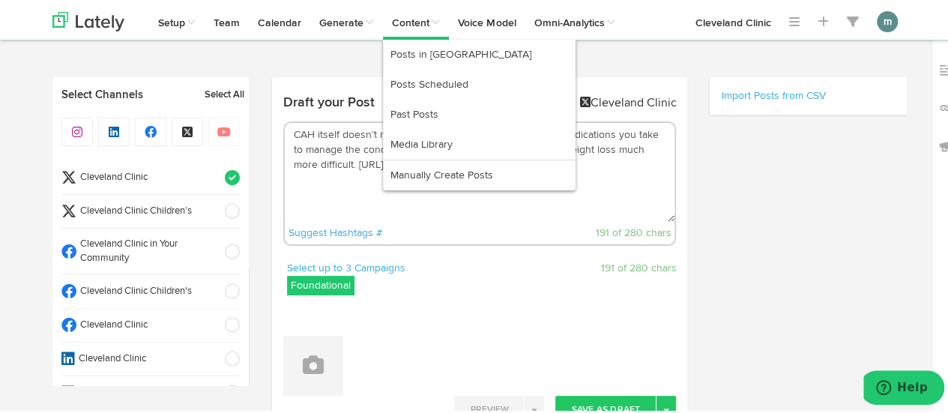
type textarea "CAH itself doesn’t necessarily affect your weight. But the medications you take…"
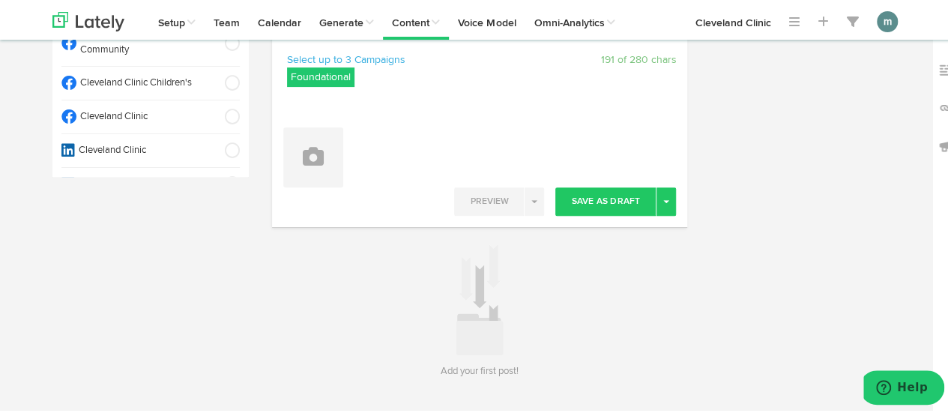
scroll to position [225, 0]
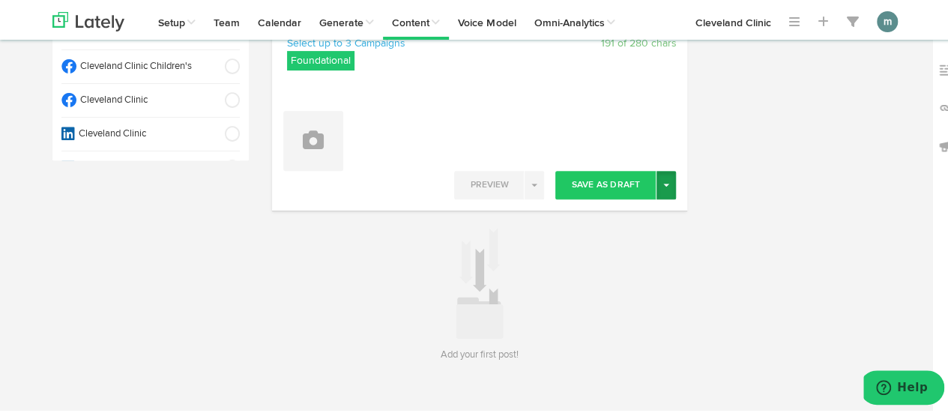
click at [659, 191] on button "Toggle Dropdown" at bounding box center [665, 183] width 19 height 28
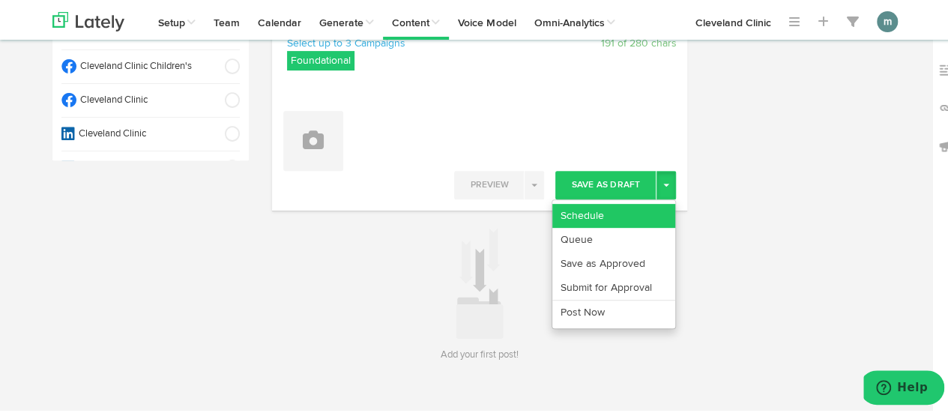
click at [618, 217] on link "Schedule" at bounding box center [613, 214] width 123 height 24
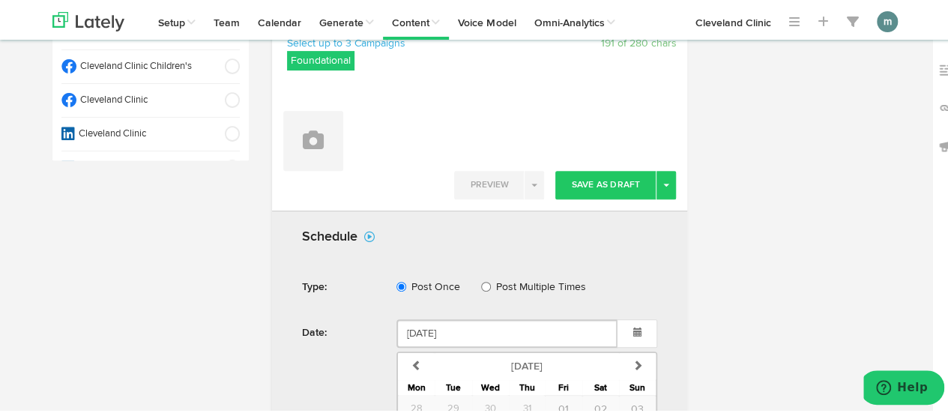
scroll to position [450, 0]
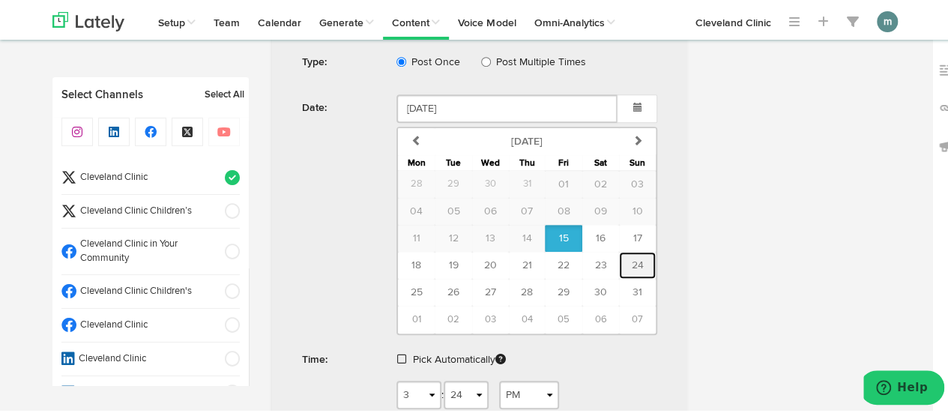
click at [633, 262] on span "24" at bounding box center [638, 263] width 12 height 10
type input "[DATE]"
click at [398, 353] on span at bounding box center [401, 356] width 9 height 10
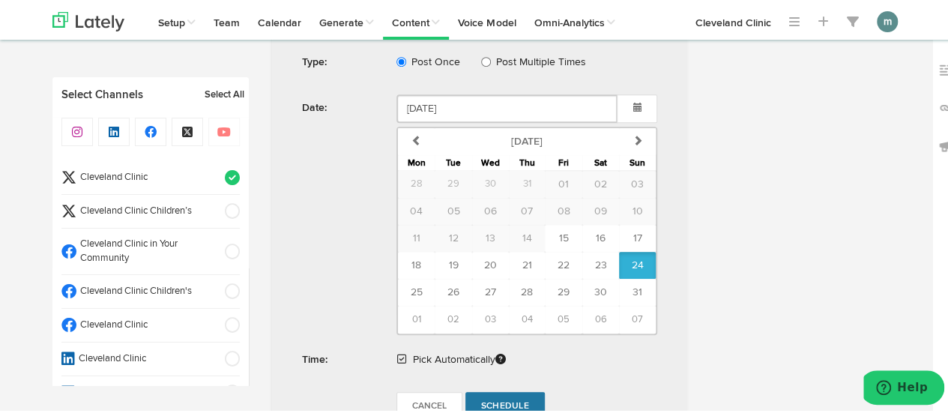
click at [490, 399] on span "Schedule" at bounding box center [505, 403] width 48 height 9
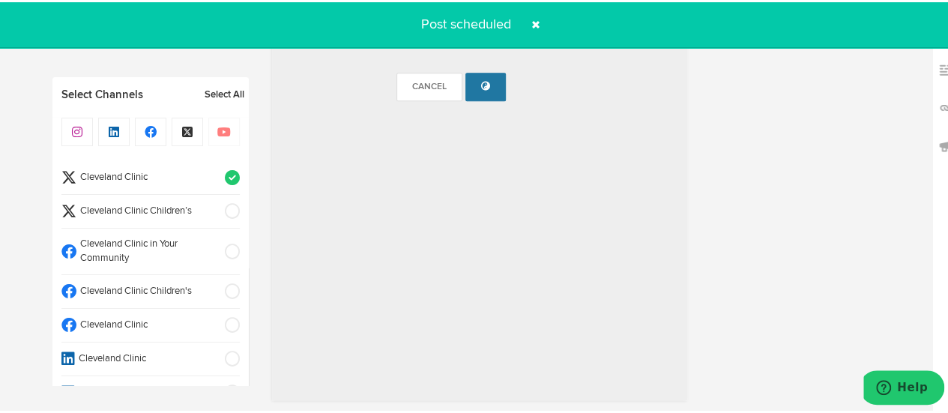
radio input "true"
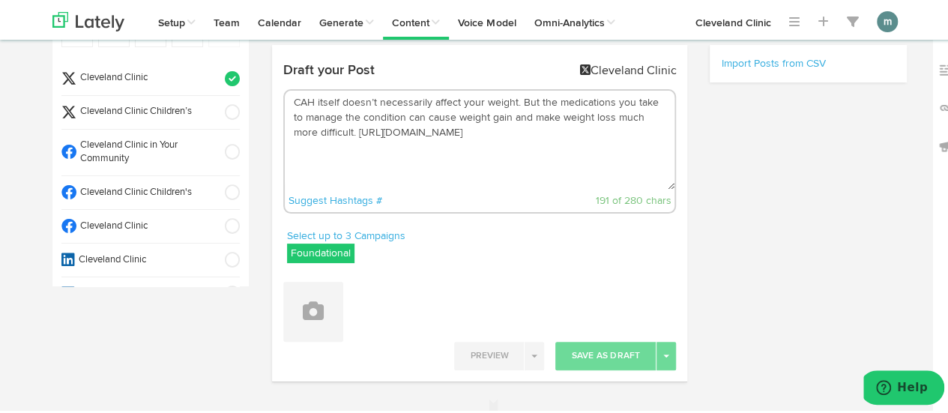
scroll to position [0, 0]
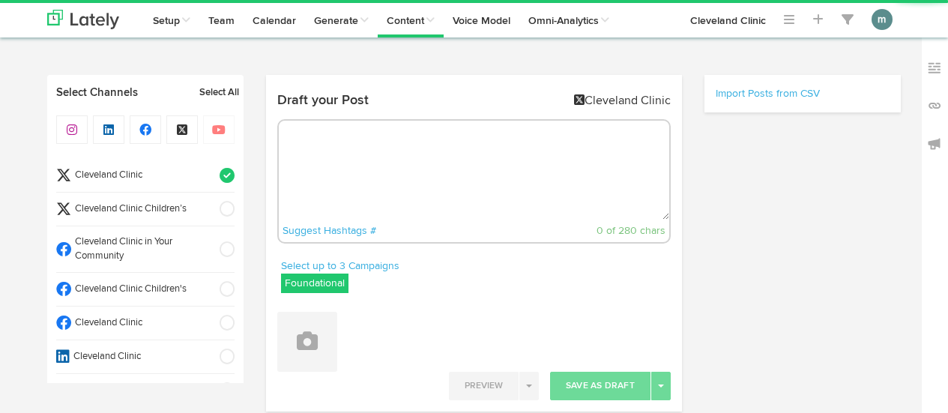
radio input "true"
select select "3"
select select "27"
select select "PM"
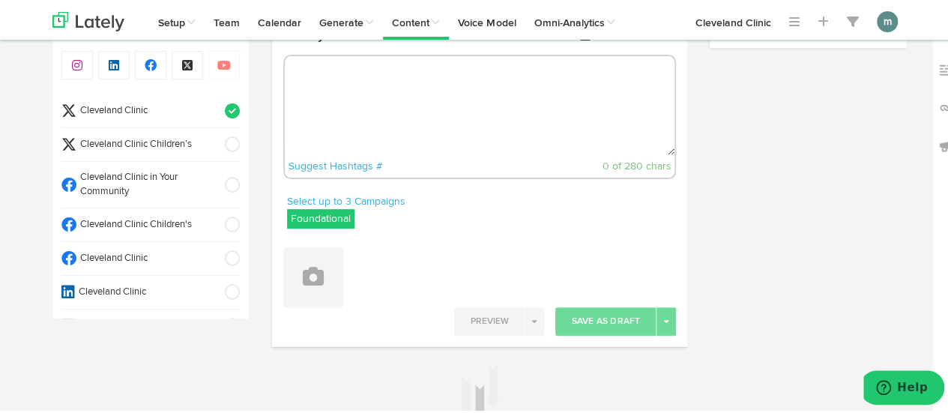
click at [339, 77] on textarea at bounding box center [480, 103] width 390 height 99
paste textarea "If you have [MEDICAL_DATA], heat can affect your blood sugar — especially if yo…"
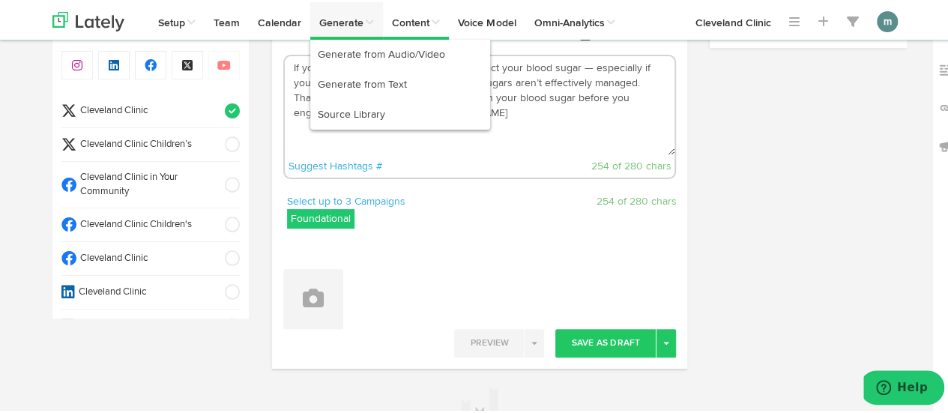
type textarea "If you have [MEDICAL_DATA], heat can affect your blood sugar — especially if yo…"
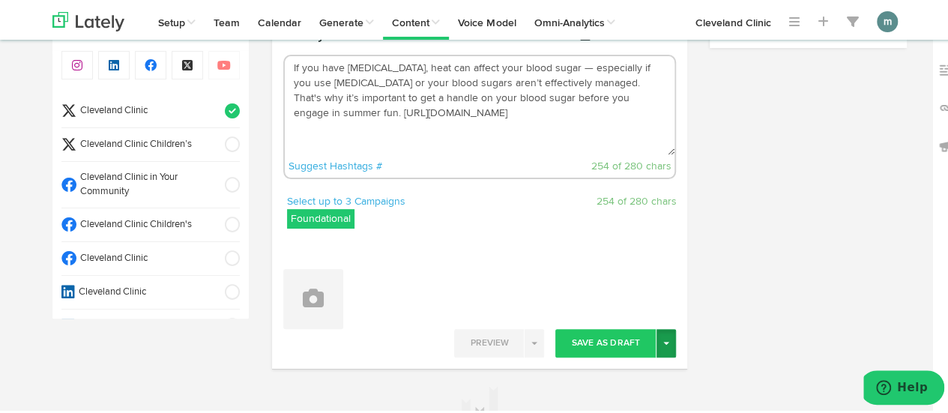
click at [666, 345] on button "Toggle Dropdown" at bounding box center [665, 341] width 19 height 28
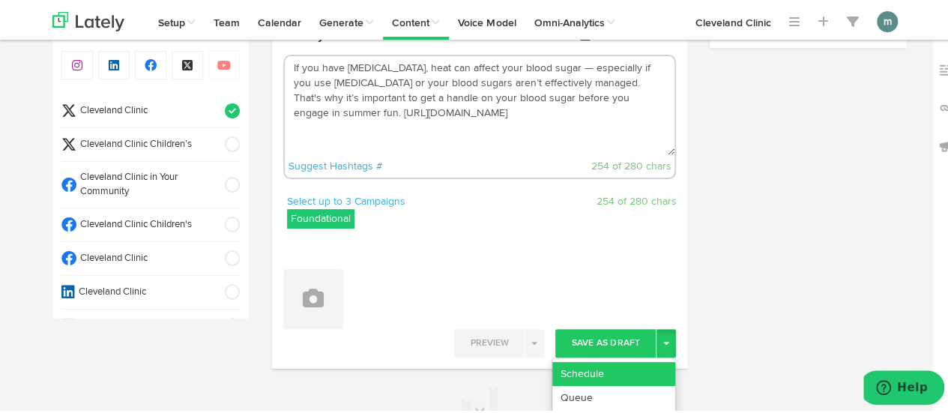
click at [608, 372] on link "Schedule" at bounding box center [613, 372] width 123 height 24
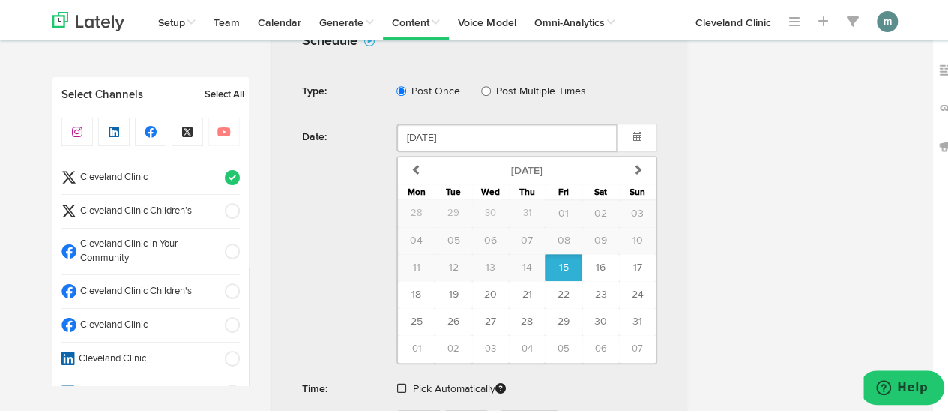
scroll to position [441, 0]
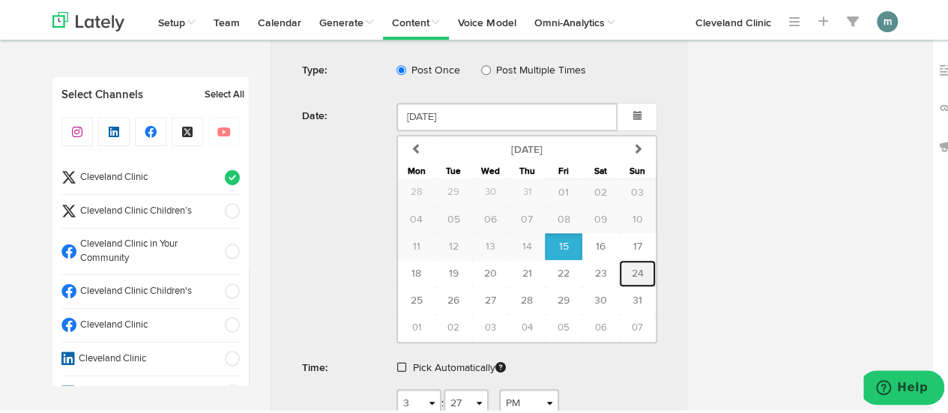
click at [632, 268] on span "24" at bounding box center [638, 271] width 12 height 10
type input "[DATE]"
click at [397, 363] on span at bounding box center [401, 365] width 9 height 10
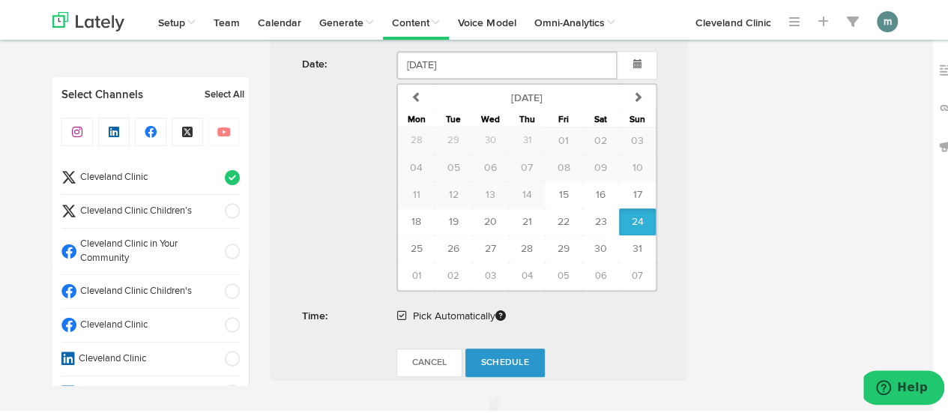
scroll to position [516, 0]
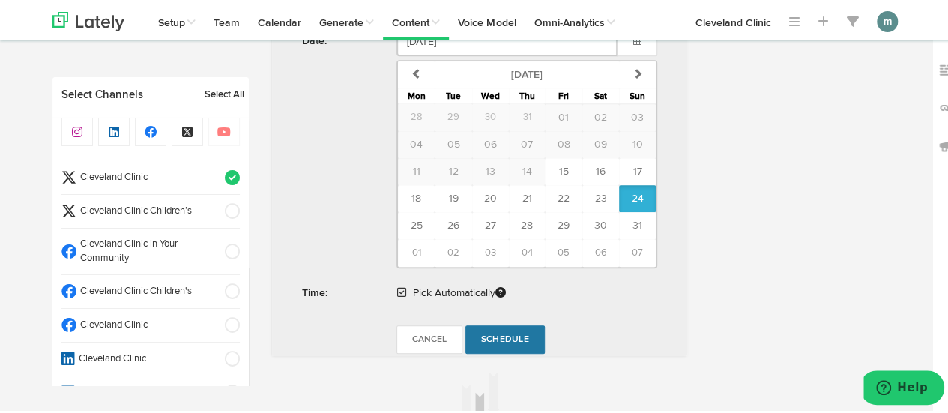
click at [509, 338] on span "Schedule" at bounding box center [505, 337] width 48 height 9
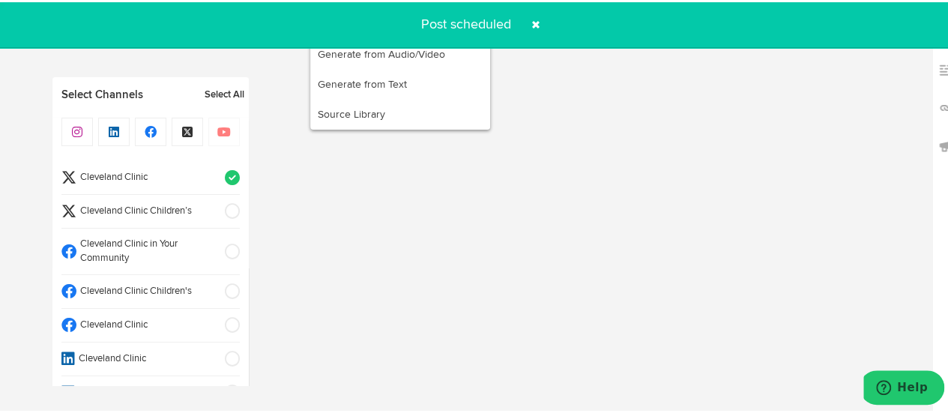
radio input "true"
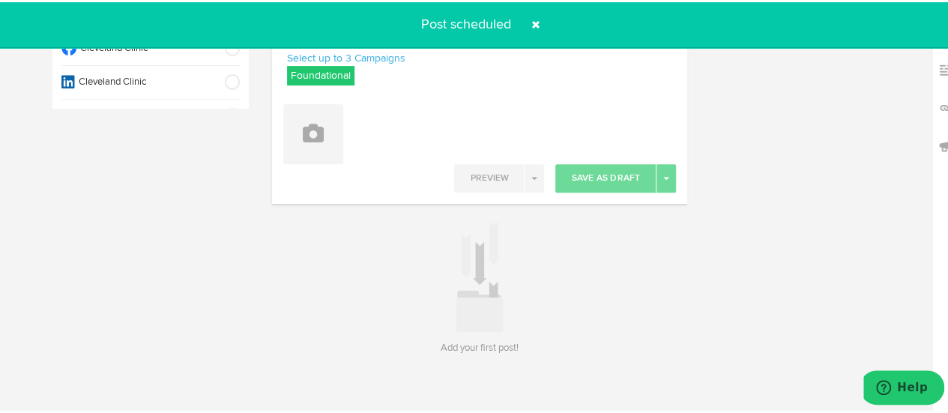
scroll to position [0, 0]
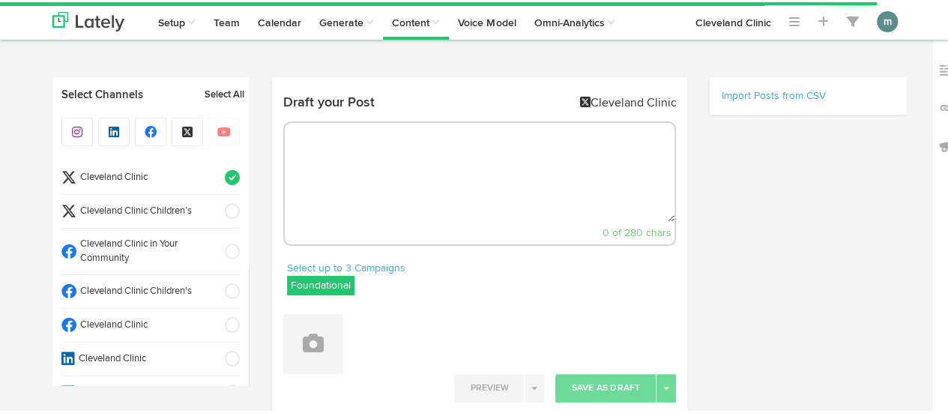
select select "3"
select select "29"
select select "PM"
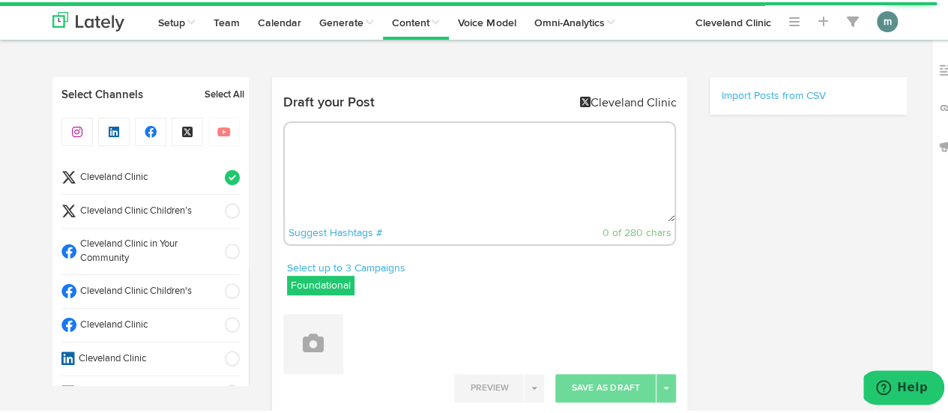
click at [357, 148] on textarea at bounding box center [480, 170] width 390 height 99
paste textarea "Discharge is a normal part of living with a vagina. And clear, watery discharge…"
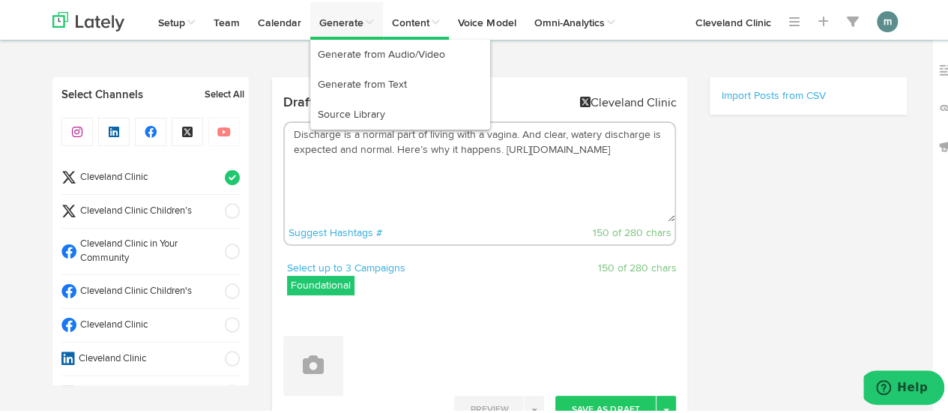
type textarea "Discharge is a normal part of living with a vagina. And clear, watery discharge…"
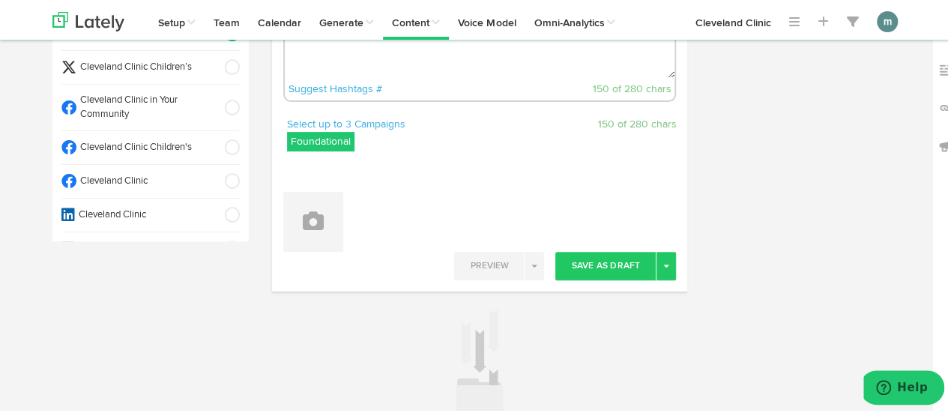
scroll to position [150, 0]
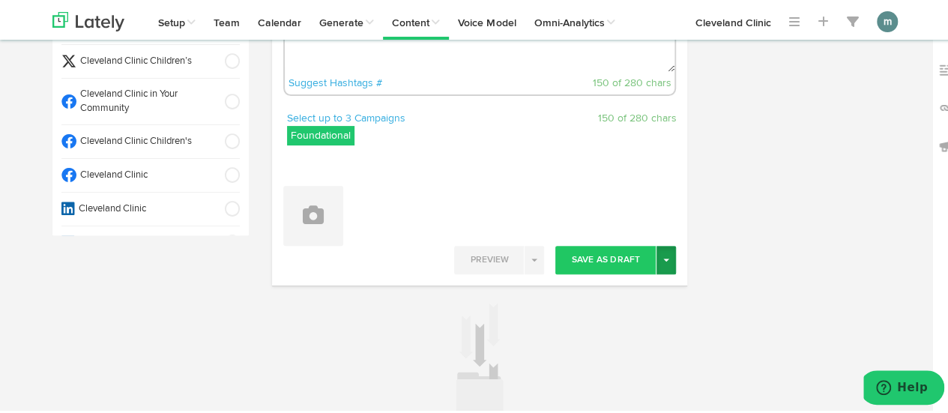
click at [662, 268] on button "Toggle Dropdown" at bounding box center [665, 258] width 19 height 28
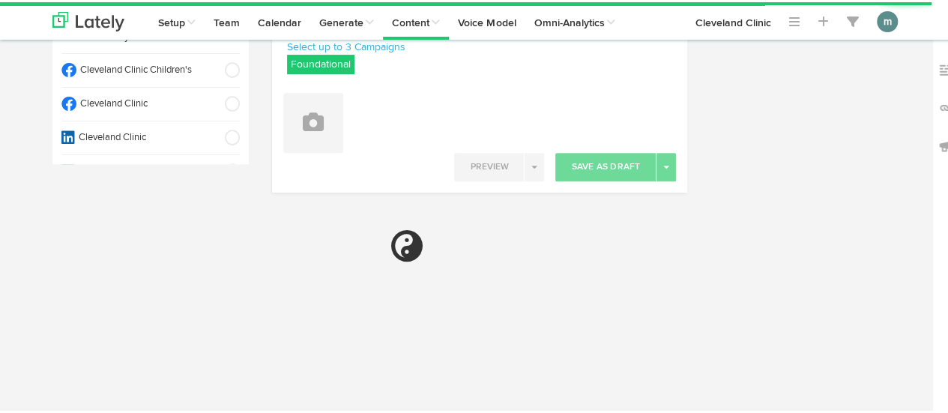
radio input "true"
select select "3"
select select "33"
select select "PM"
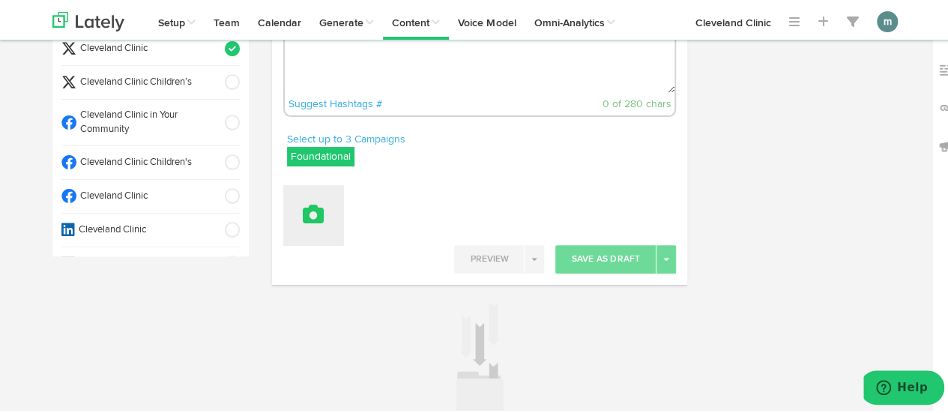
scroll to position [71, 0]
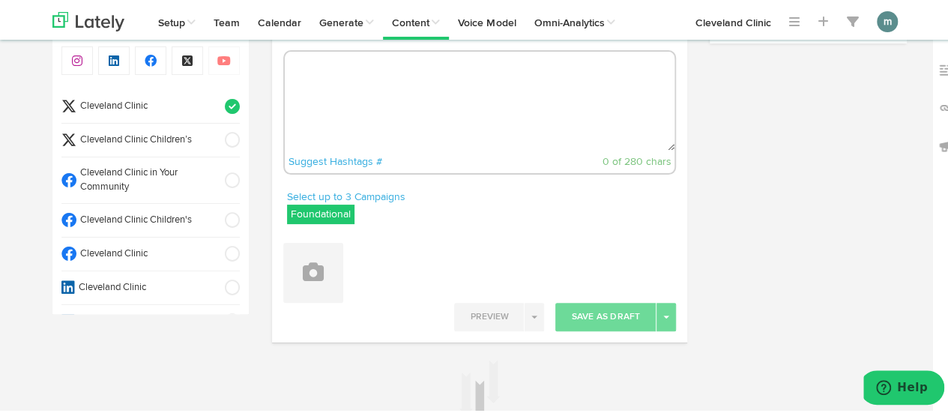
click at [165, 254] on span "Cleveland Clinic" at bounding box center [145, 252] width 139 height 14
click at [165, 106] on span "Cleveland Clinic" at bounding box center [145, 104] width 139 height 14
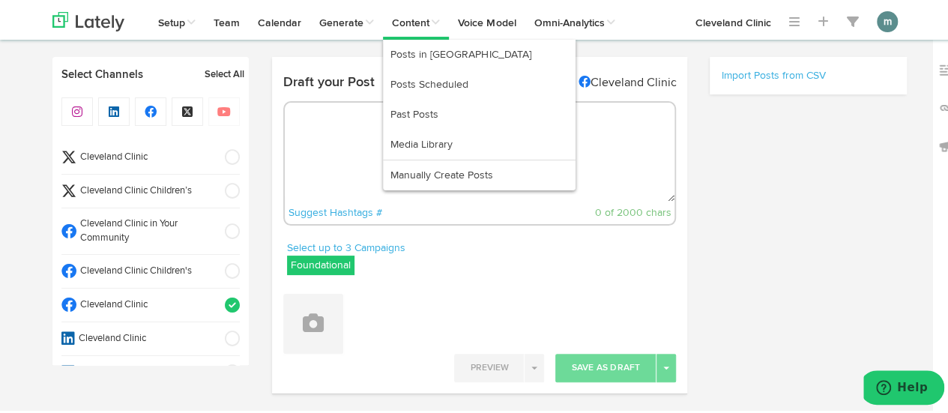
scroll to position [0, 0]
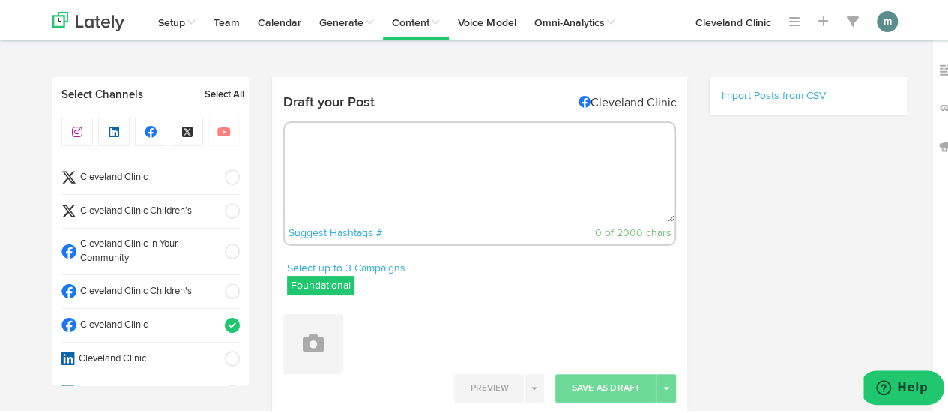
click at [319, 157] on textarea at bounding box center [480, 170] width 390 height 99
paste textarea "You might not be sure how to pronounce acai (it’s “ah-sah-EE”), but you’ve prob…"
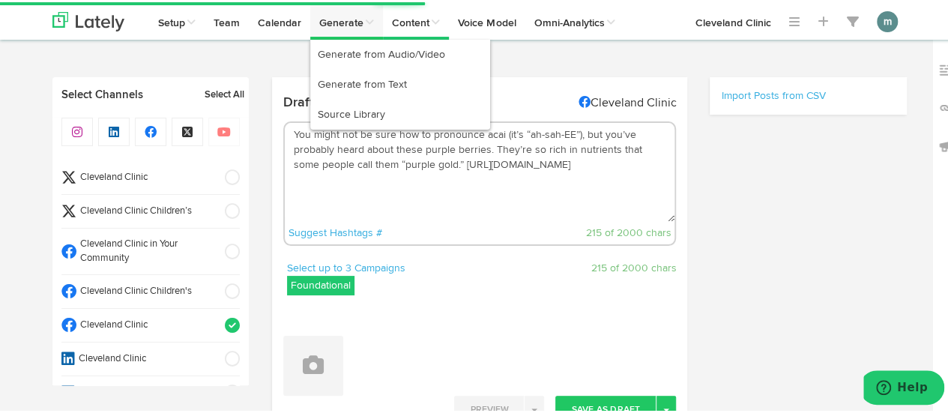
type textarea "You might not be sure how to pronounce acai (it’s “ah-sah-EE”), but you’ve prob…"
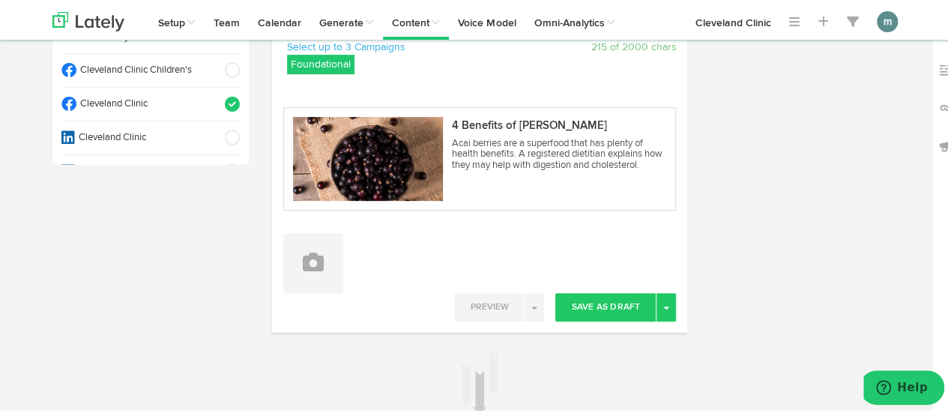
scroll to position [225, 0]
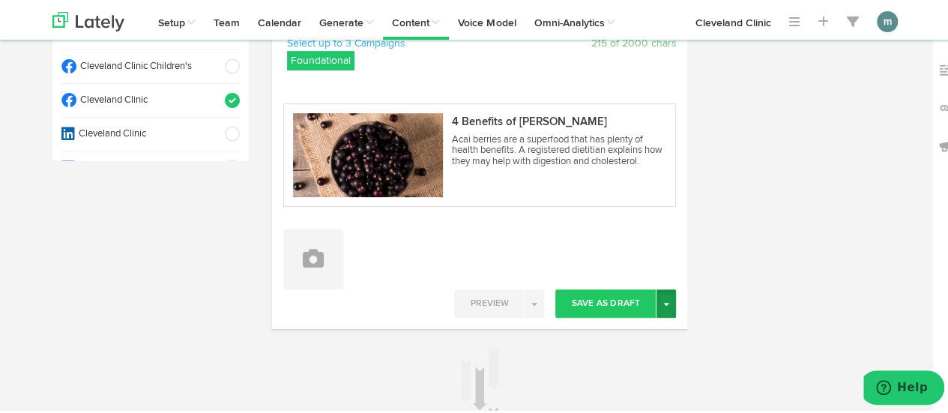
click at [665, 299] on button "Toggle Dropdown" at bounding box center [665, 301] width 19 height 28
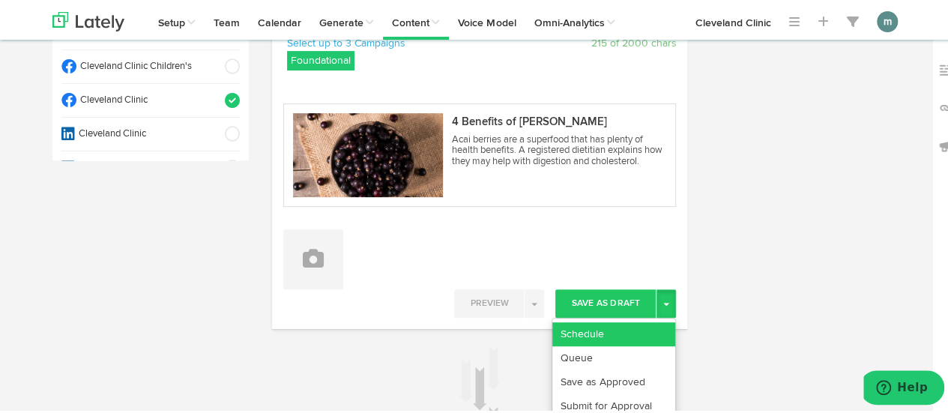
click at [622, 336] on link "Schedule" at bounding box center [613, 332] width 123 height 24
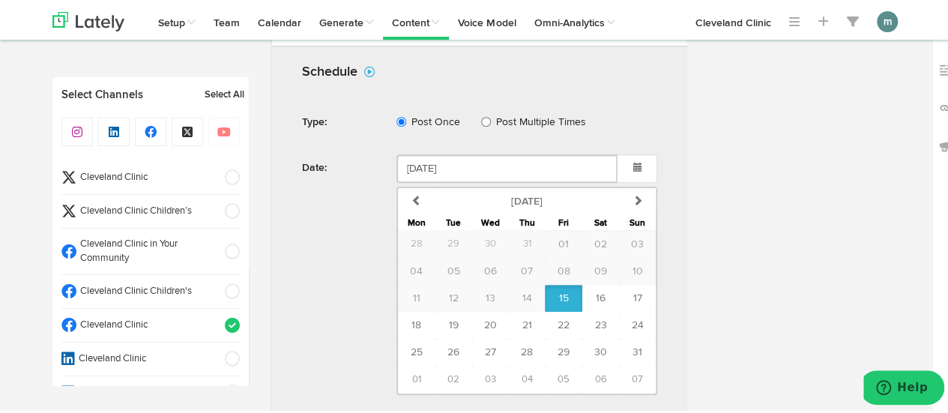
scroll to position [538, 0]
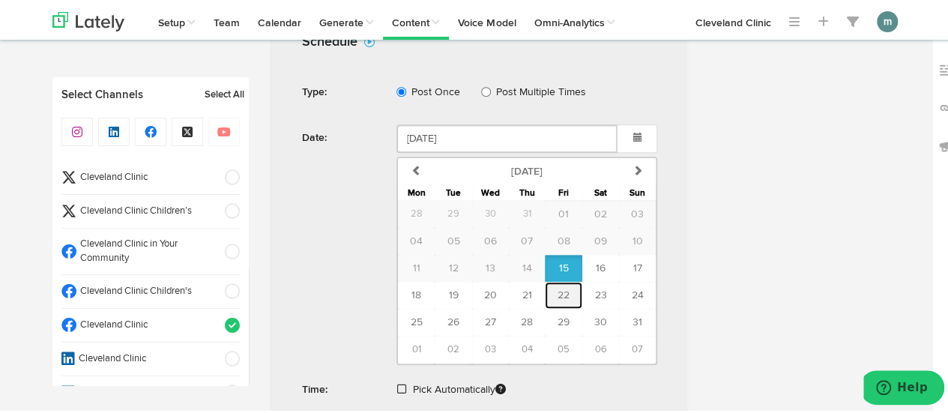
click at [558, 288] on span "22" at bounding box center [564, 293] width 12 height 10
type input "[DATE]"
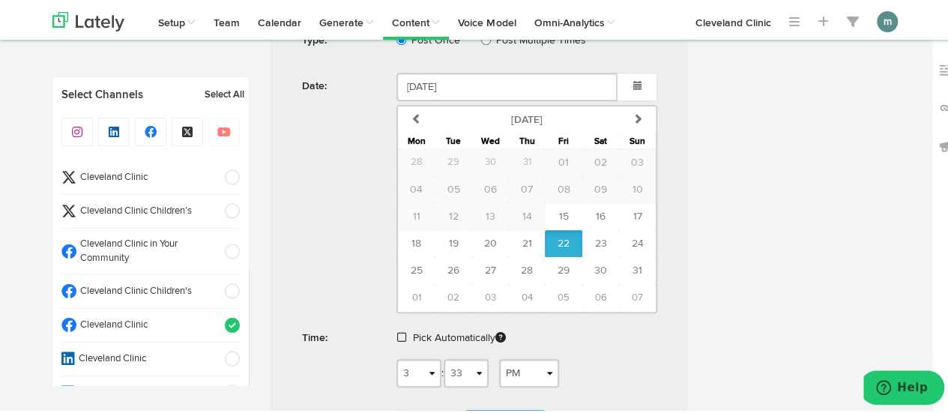
scroll to position [613, 0]
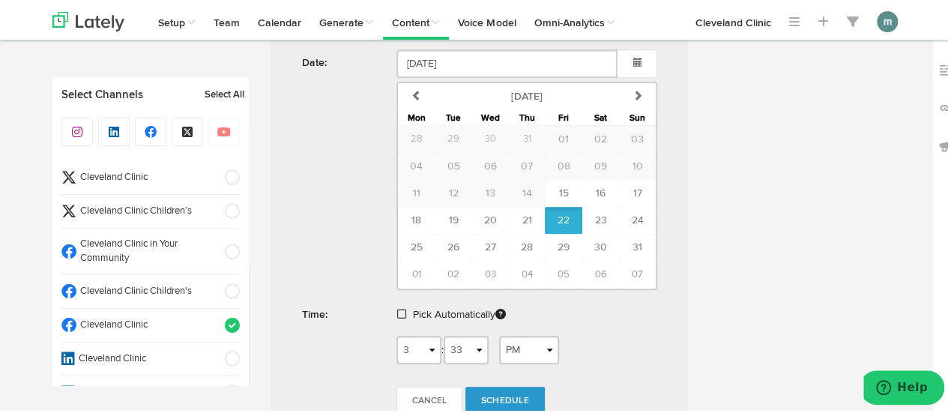
click at [397, 308] on span at bounding box center [401, 312] width 9 height 10
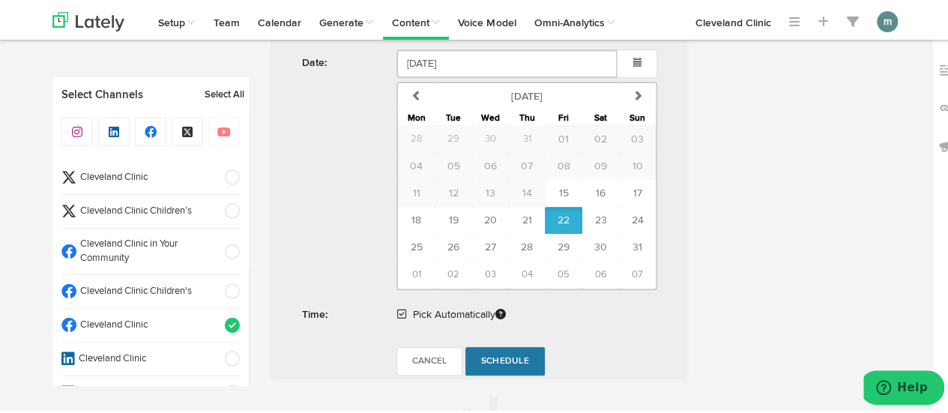
click at [490, 354] on span "Schedule" at bounding box center [505, 358] width 48 height 9
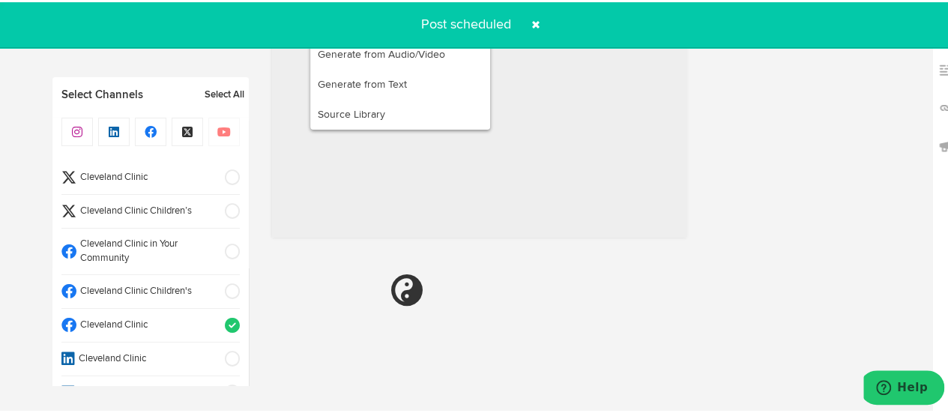
radio input "true"
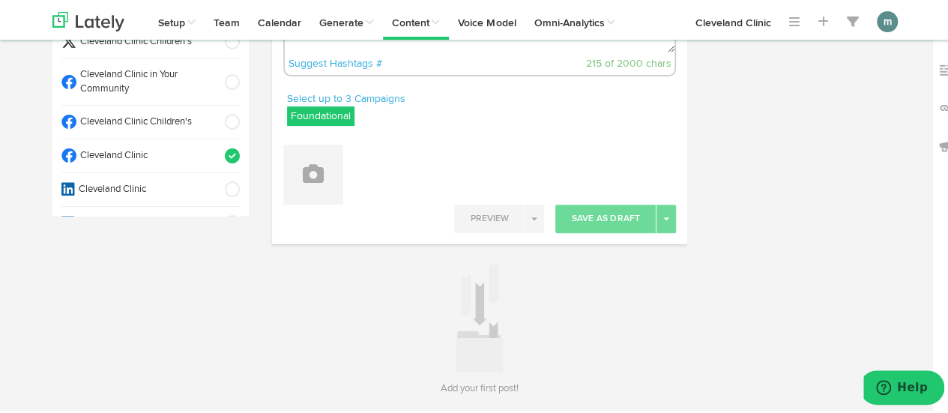
scroll to position [146, 0]
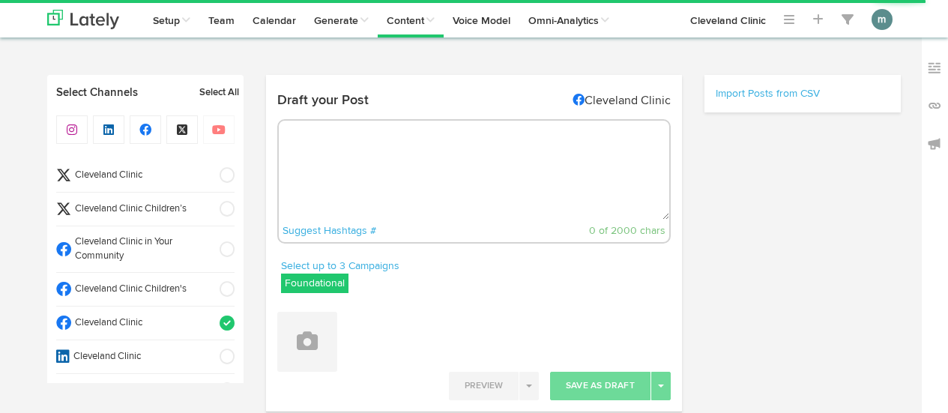
select select "3"
select select "50"
select select "PM"
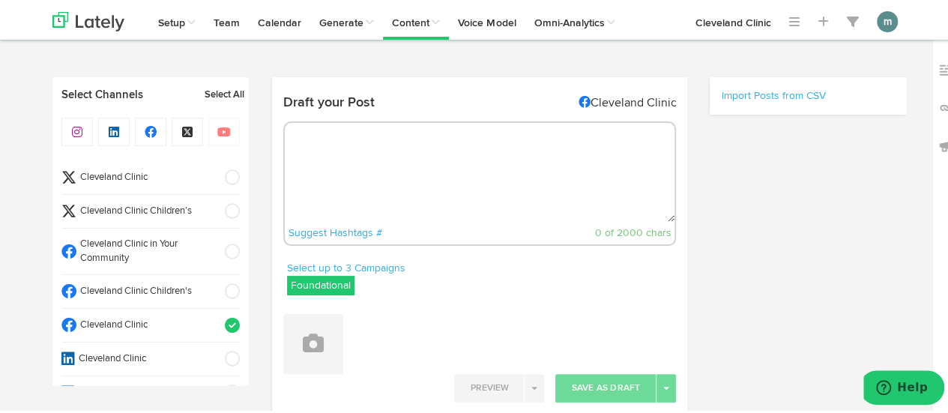
click at [340, 143] on textarea at bounding box center [480, 170] width 390 height 99
paste textarea "Sweat pimples become more common with summer heat and physical activity, but th…"
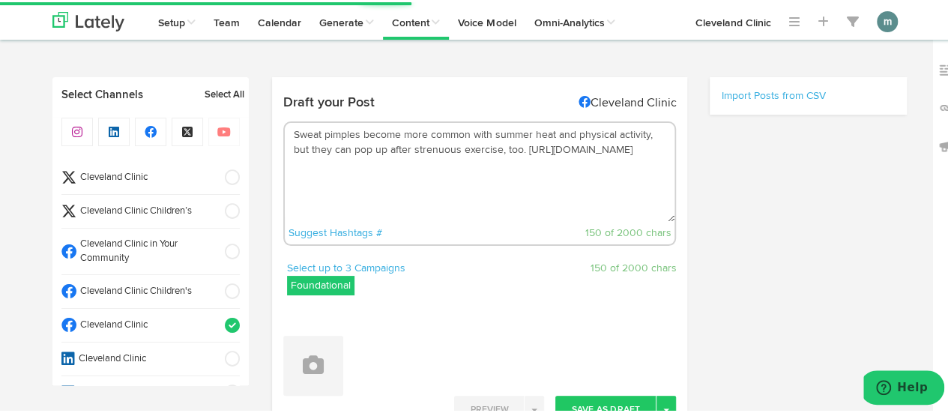
type textarea "Sweat pimples become more common with summer heat and physical activity, but th…"
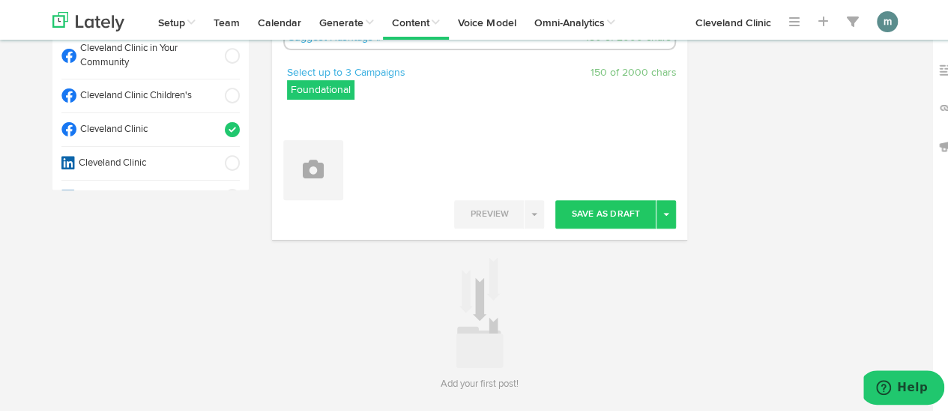
scroll to position [225, 0]
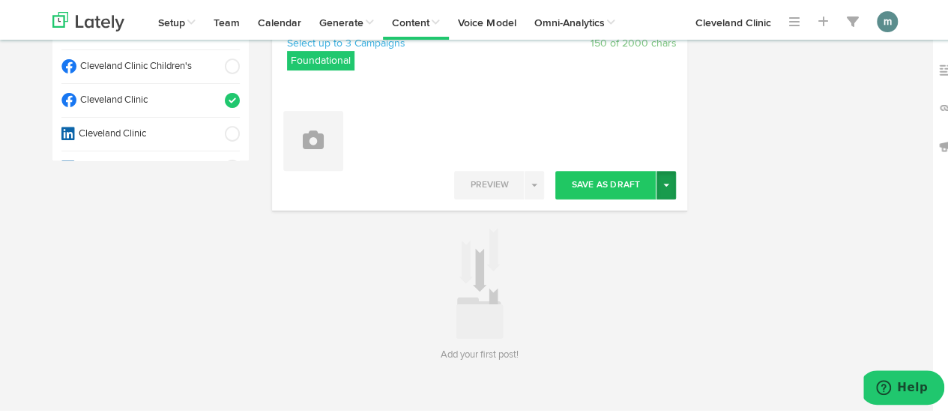
click at [664, 181] on button "Toggle Dropdown" at bounding box center [665, 183] width 19 height 28
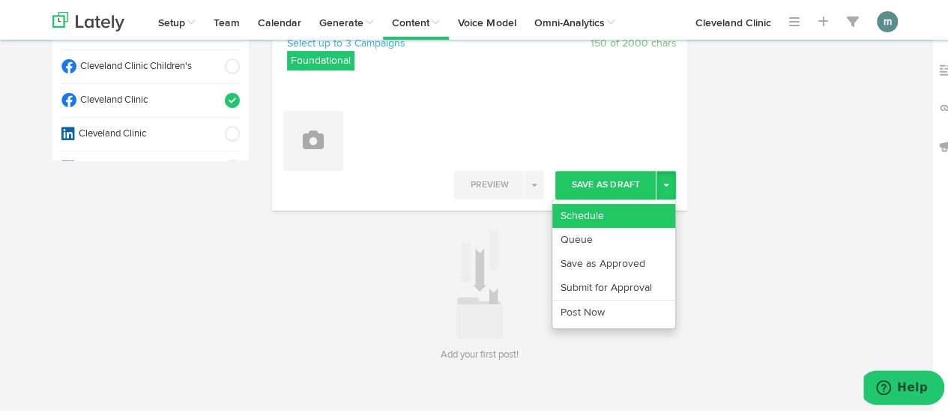
click at [613, 208] on link "Schedule" at bounding box center [613, 214] width 123 height 24
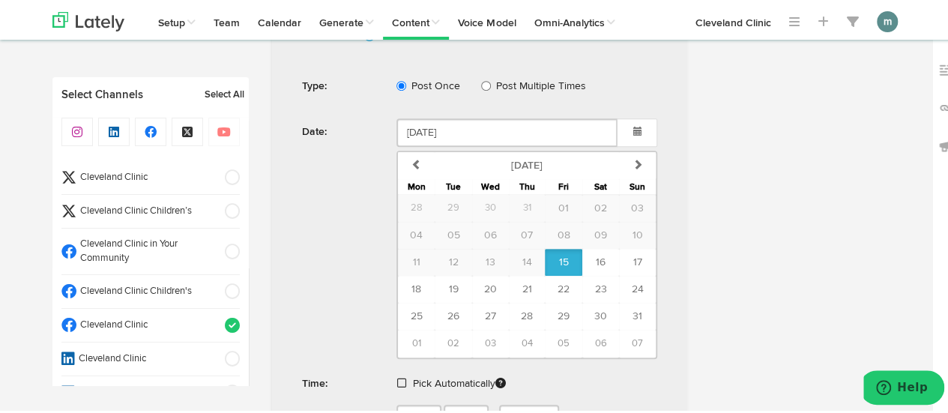
scroll to position [450, 0]
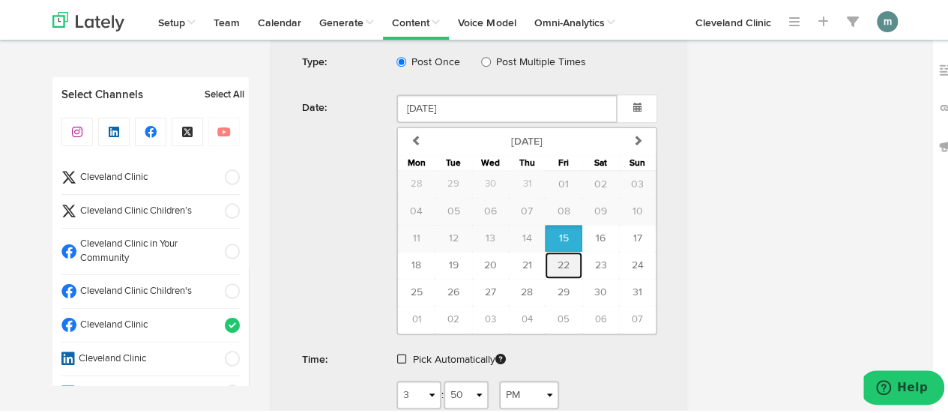
click at [558, 259] on span "22" at bounding box center [564, 263] width 12 height 10
type input "August 22 2025"
click at [399, 352] on span at bounding box center [401, 356] width 9 height 10
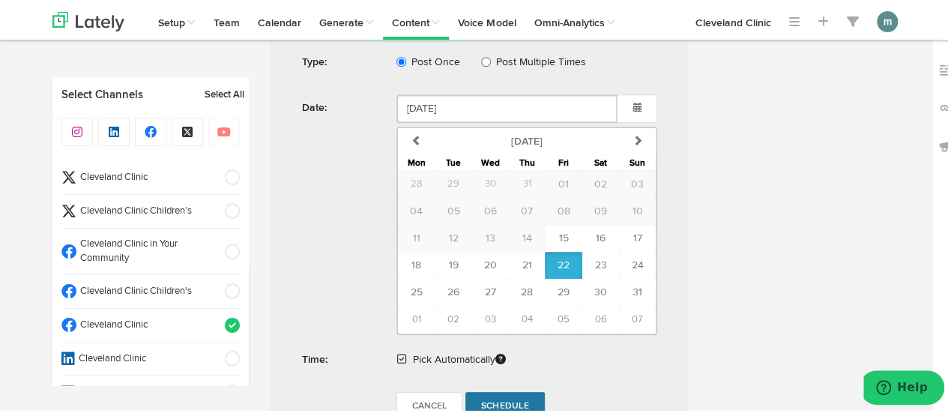
click at [490, 399] on span "Schedule" at bounding box center [505, 403] width 48 height 9
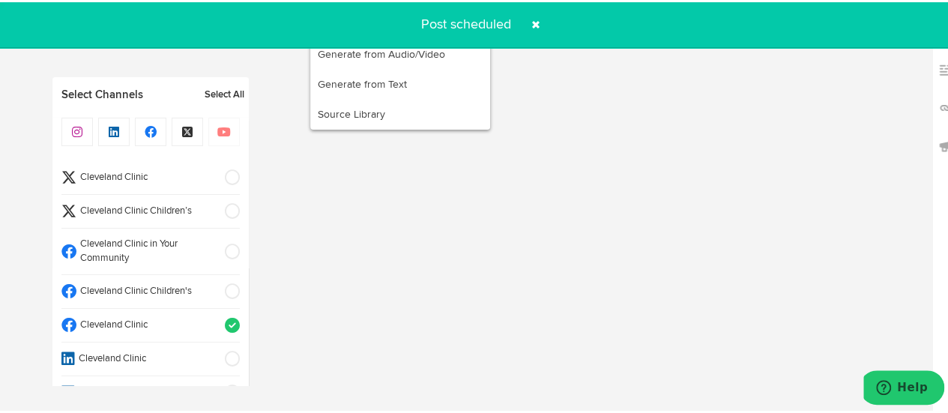
radio input "true"
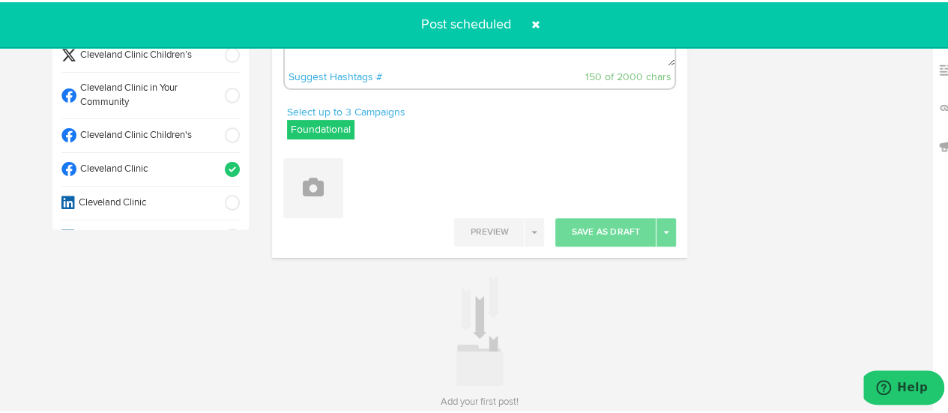
scroll to position [0, 0]
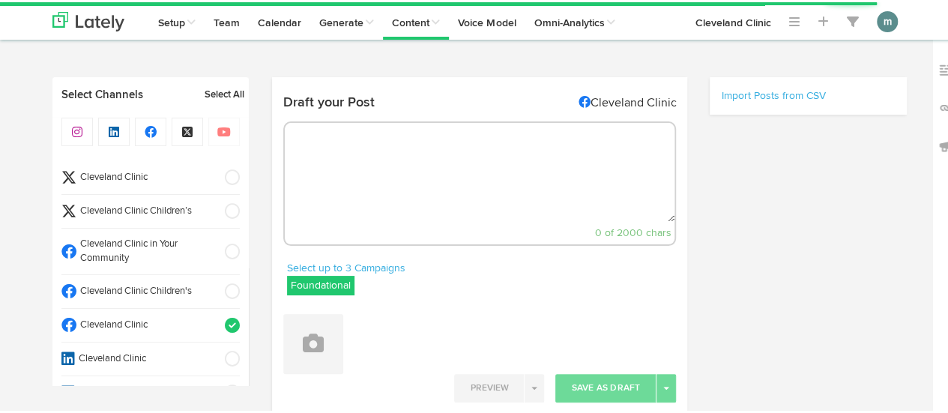
select select "3"
select select "52"
select select "PM"
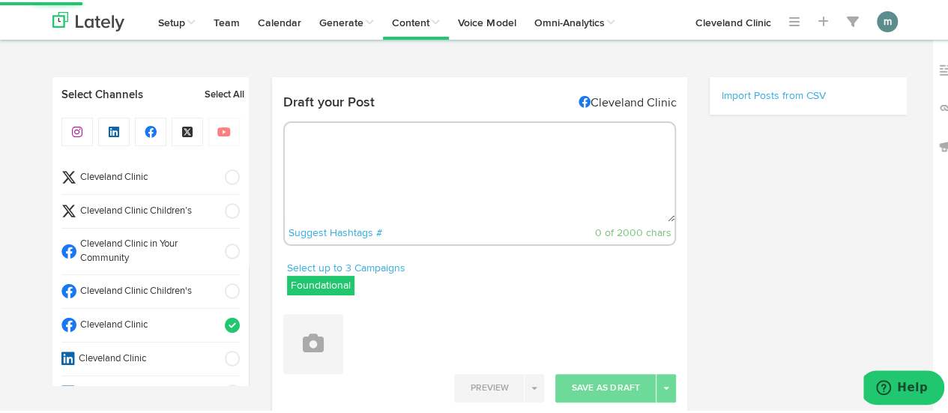
click at [363, 190] on textarea at bounding box center [480, 170] width 390 height 99
paste textarea "Could your feet serve as a gateway to release toxins from your body? That’s the…"
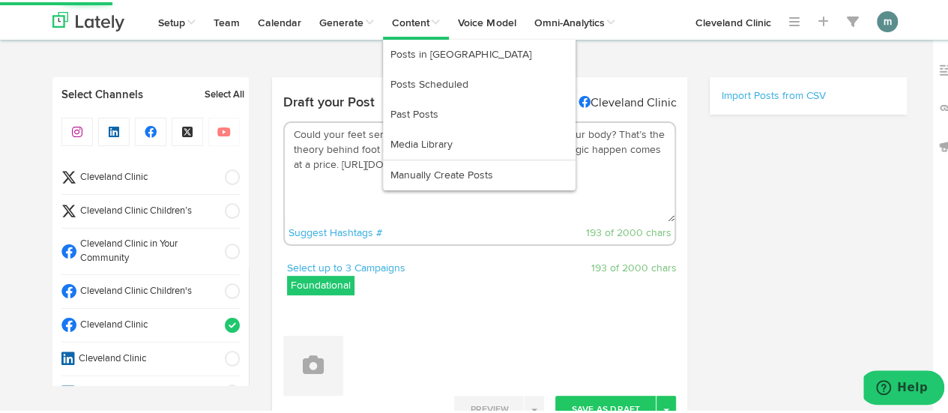
type textarea "Could your feet serve as a gateway to release toxins from your body? That’s the…"
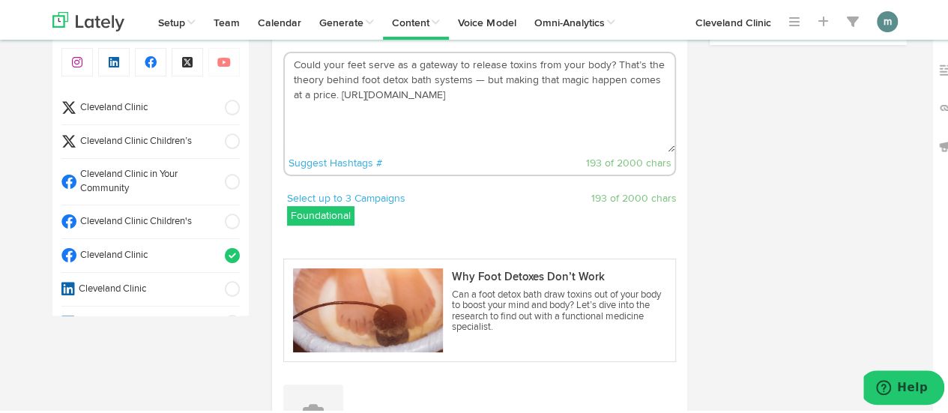
scroll to position [225, 0]
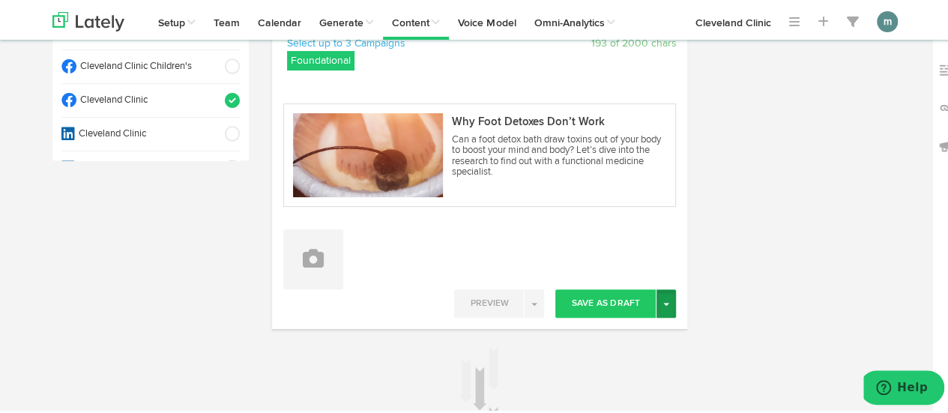
click at [663, 302] on span "button" at bounding box center [666, 302] width 6 height 3
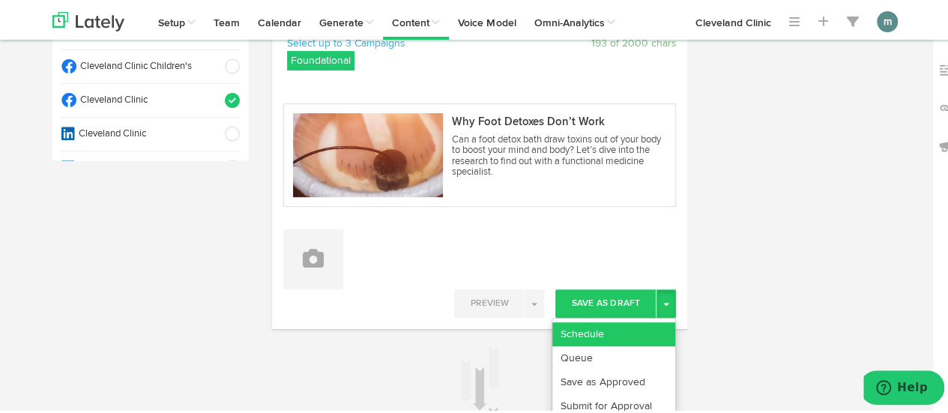
click at [633, 327] on link "Schedule" at bounding box center [613, 332] width 123 height 24
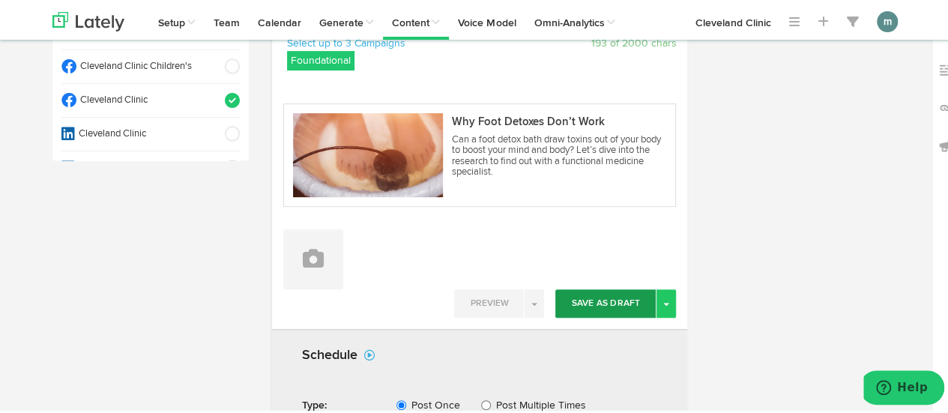
scroll to position [450, 0]
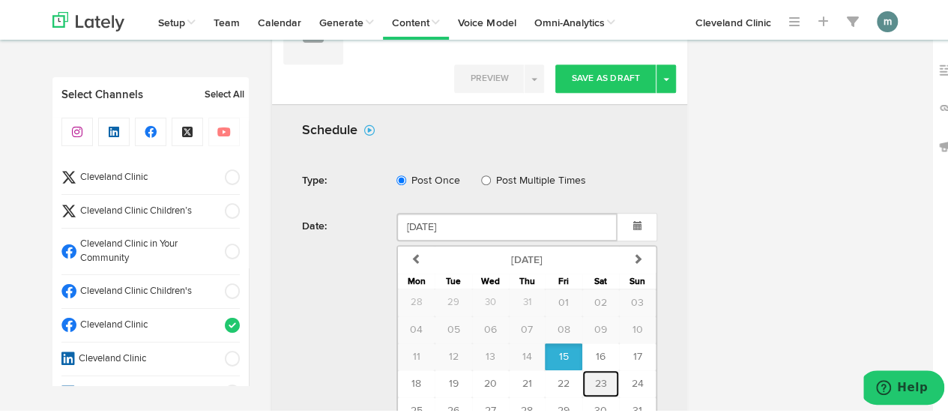
click at [588, 378] on button "23" at bounding box center [600, 381] width 37 height 27
type input "August 23 2025"
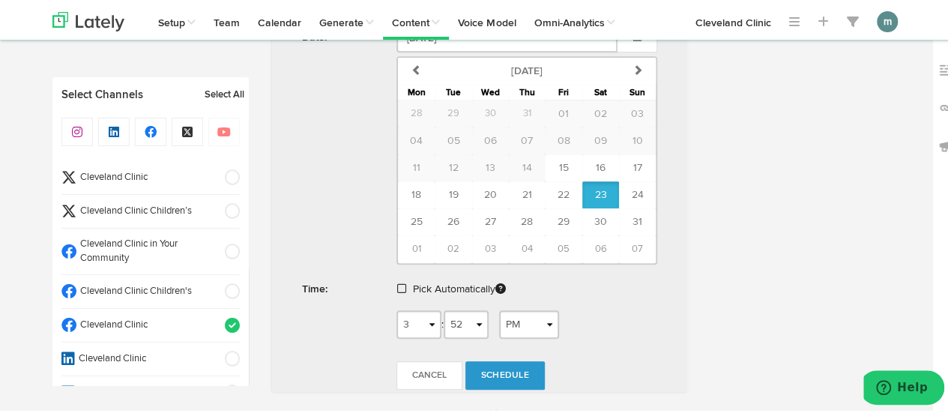
scroll to position [707, 0]
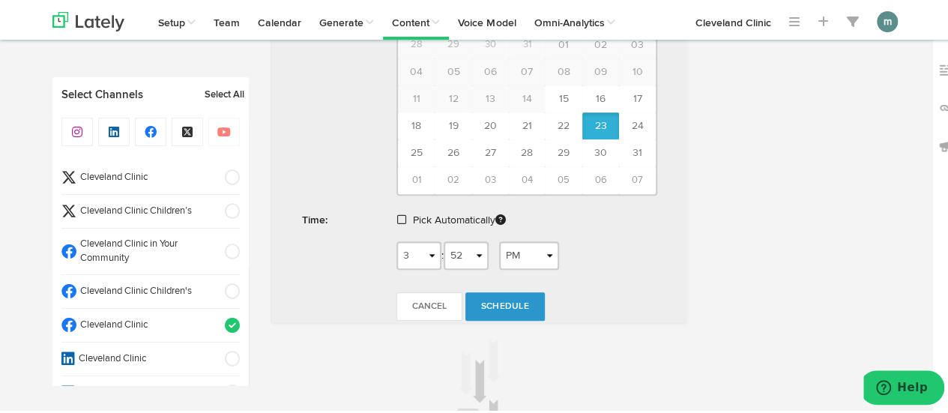
click at [397, 215] on span at bounding box center [401, 217] width 9 height 10
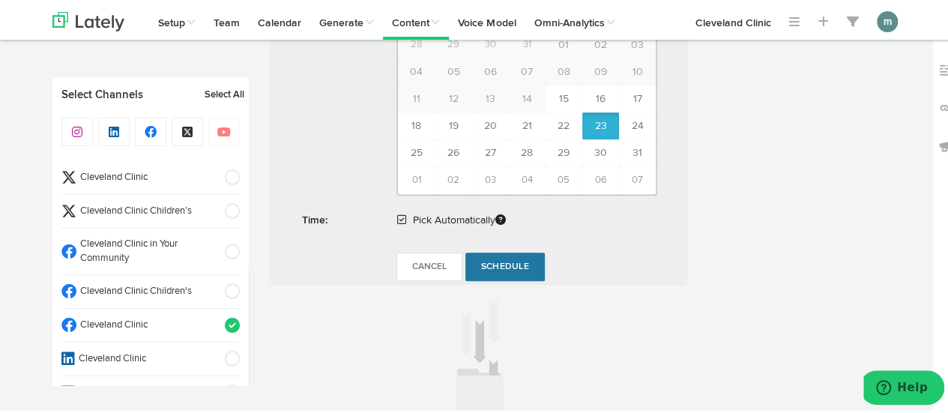
click at [489, 254] on link "Schedule" at bounding box center [504, 264] width 79 height 28
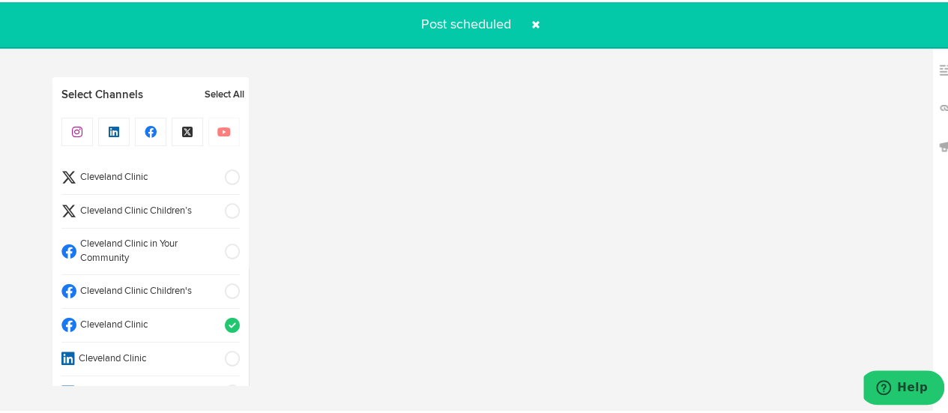
radio input "true"
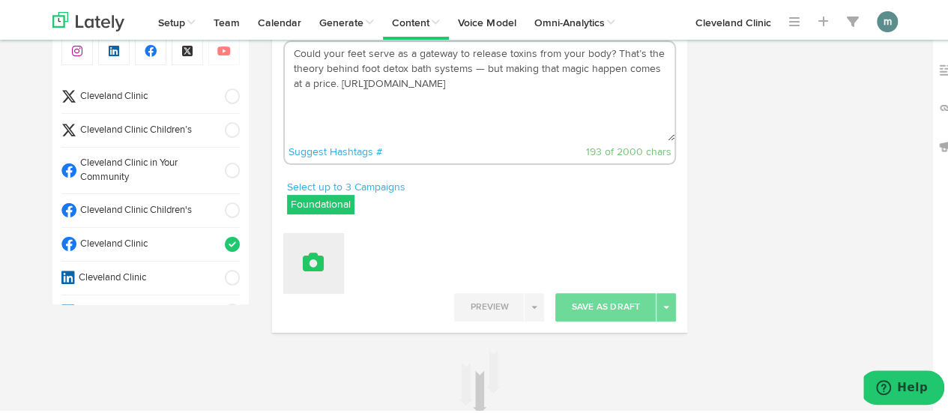
scroll to position [150, 0]
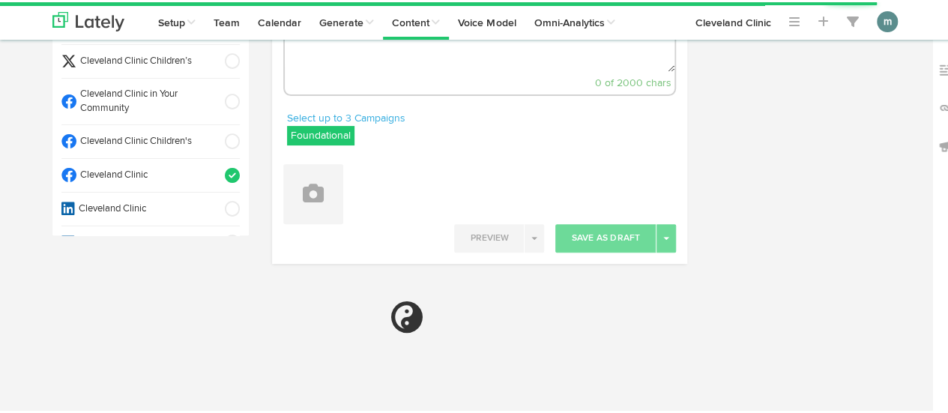
select select "3"
select select "53"
select select "PM"
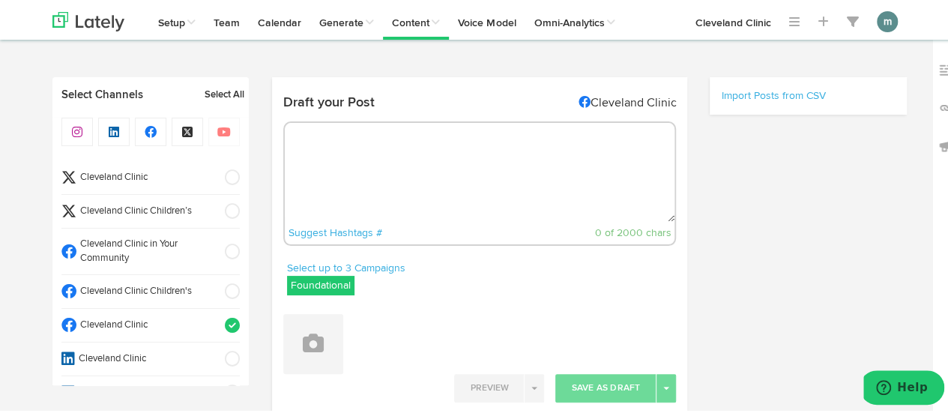
click at [429, 157] on textarea at bounding box center [480, 170] width 390 height 99
paste textarea "CAH causes a domino effect of hormonal impacts, from your stress response to yo…"
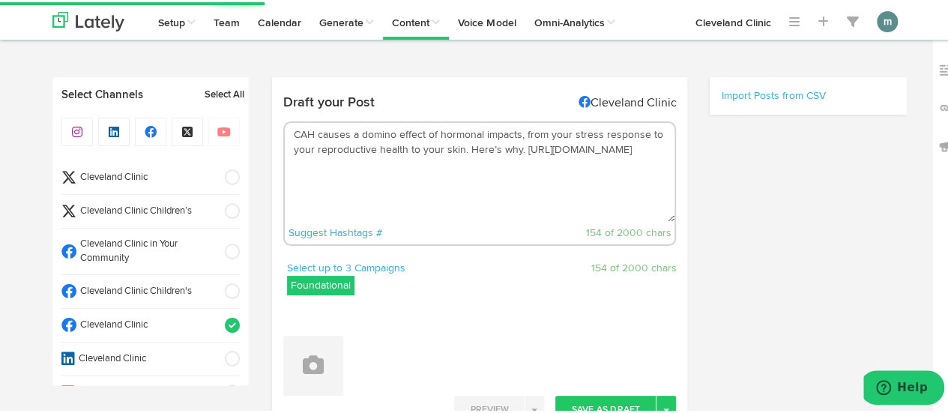
click at [460, 152] on textarea "CAH causes a domino effect of hormonal impacts, from your stress response to yo…" at bounding box center [480, 170] width 390 height 99
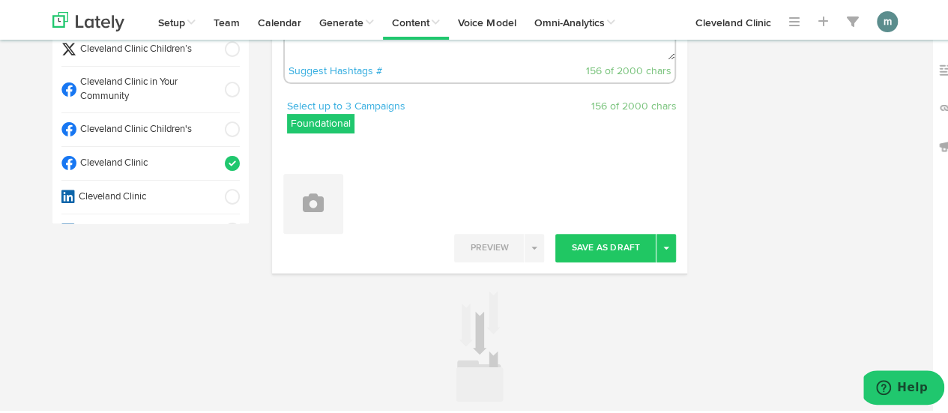
scroll to position [225, 0]
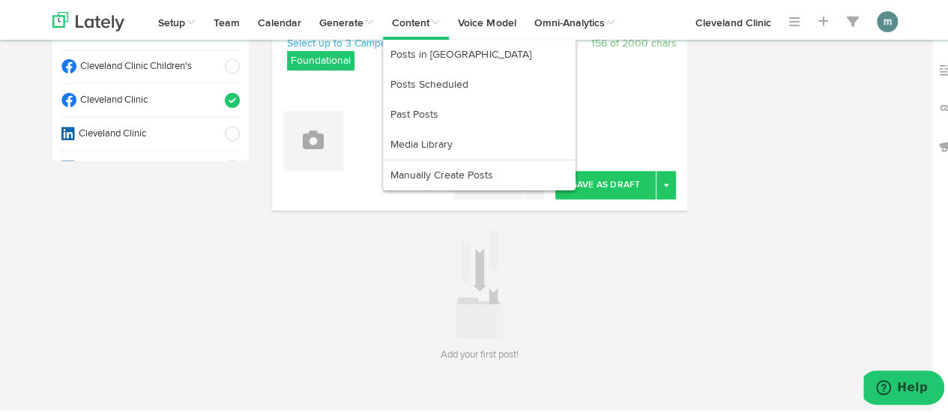
type textarea "CAH causes a domino effect of hormonal impacts, from your stress response to yo…"
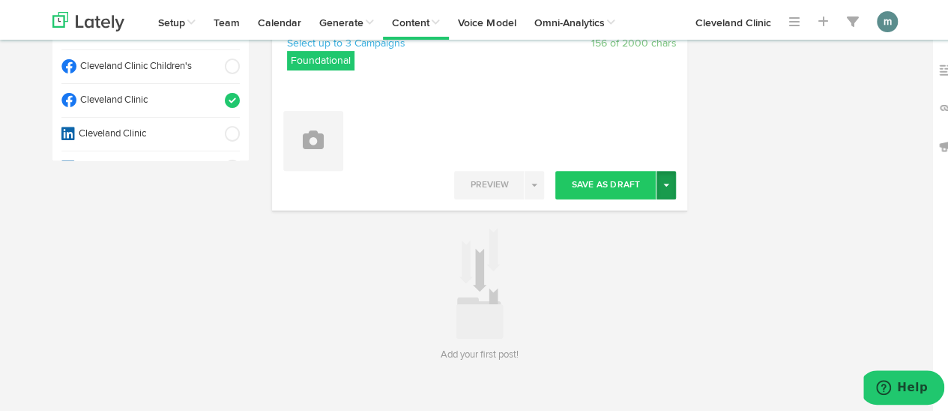
click at [664, 181] on button "Toggle Dropdown" at bounding box center [665, 183] width 19 height 28
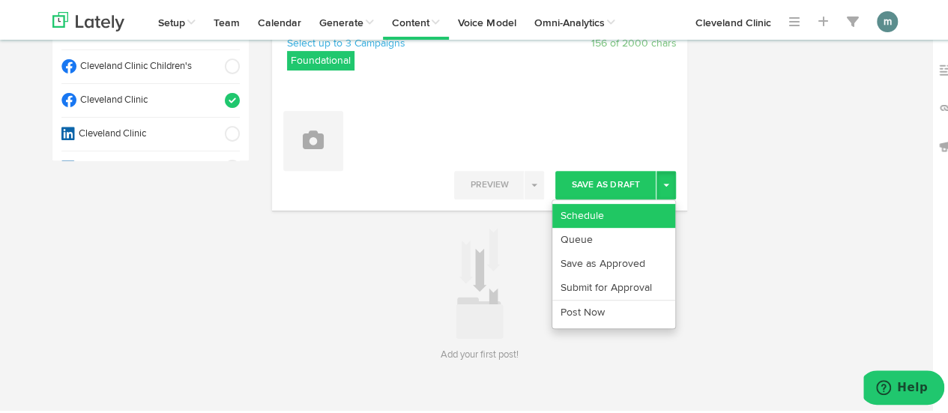
click at [622, 208] on link "Schedule" at bounding box center [613, 214] width 123 height 24
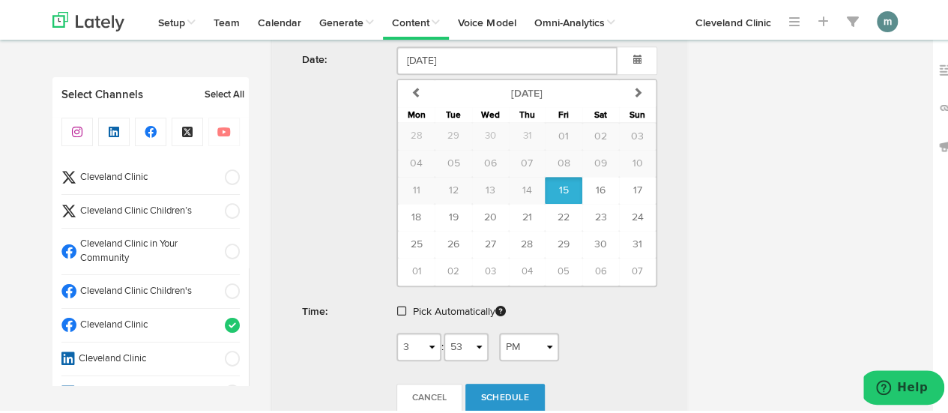
scroll to position [525, 0]
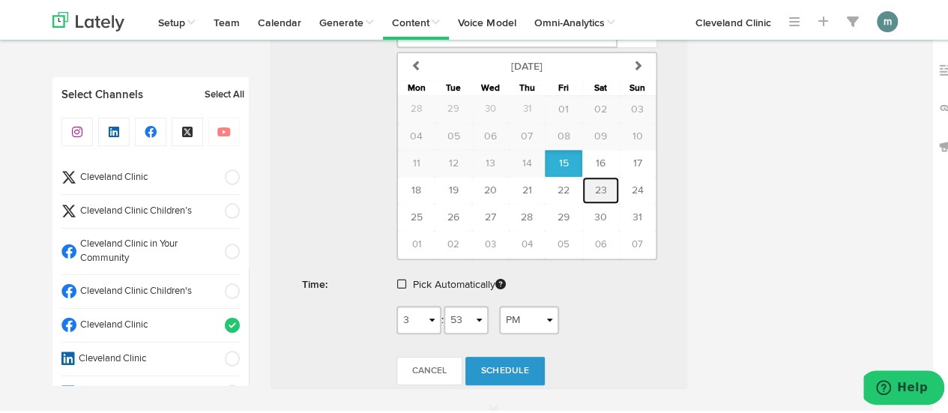
click at [594, 191] on span "23" at bounding box center [600, 188] width 12 height 10
type input "[DATE]"
click at [397, 280] on span at bounding box center [401, 282] width 9 height 10
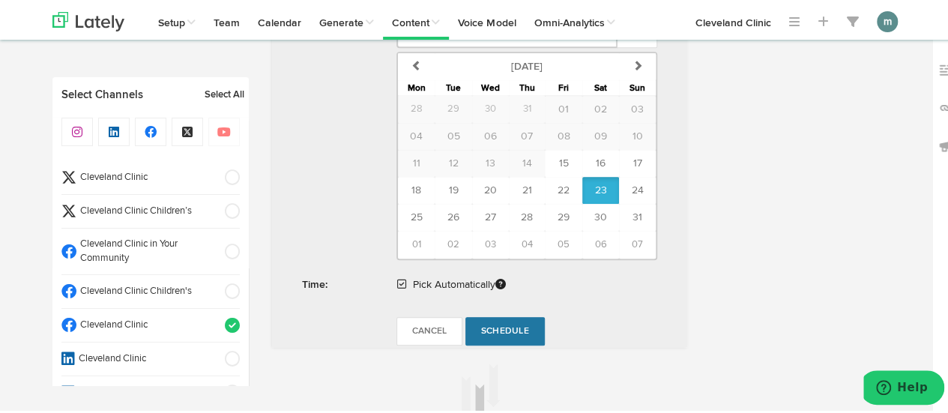
click at [499, 330] on span "Schedule" at bounding box center [505, 328] width 48 height 9
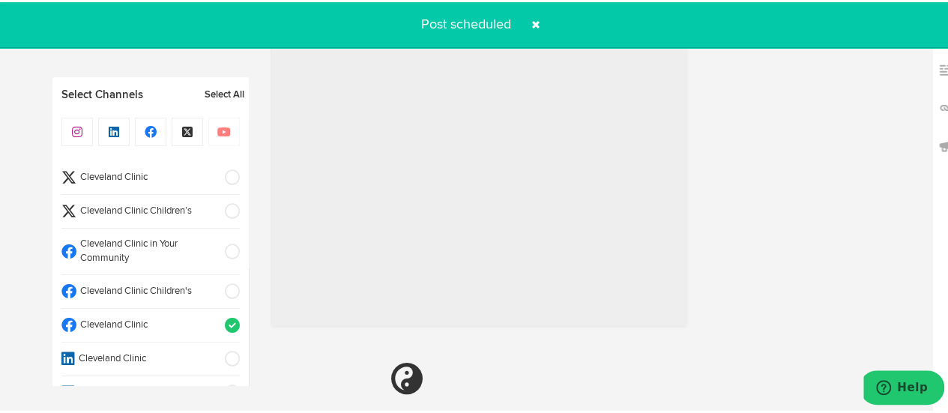
radio input "true"
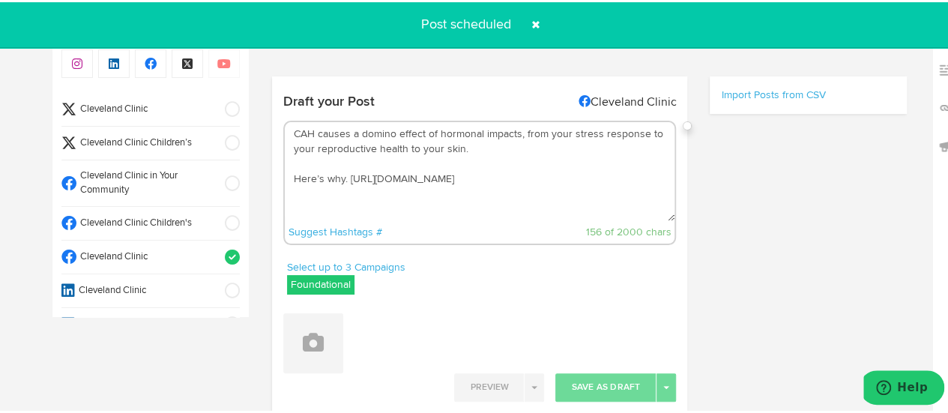
scroll to position [0, 0]
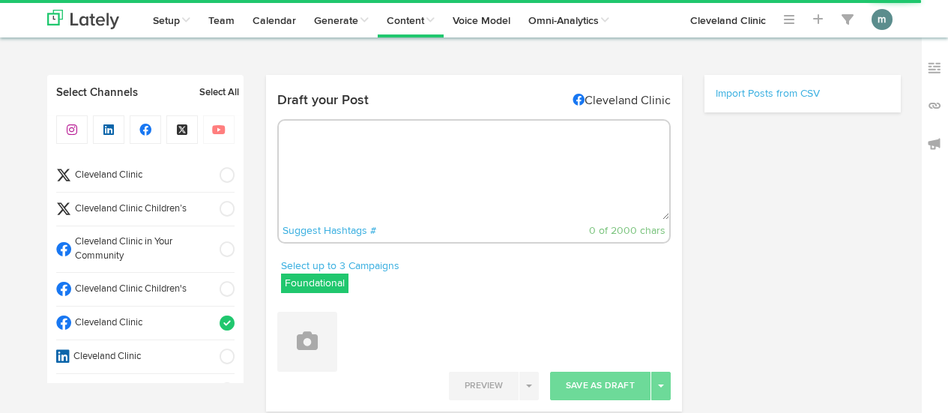
select select "3"
select select "54"
select select "PM"
radio input "true"
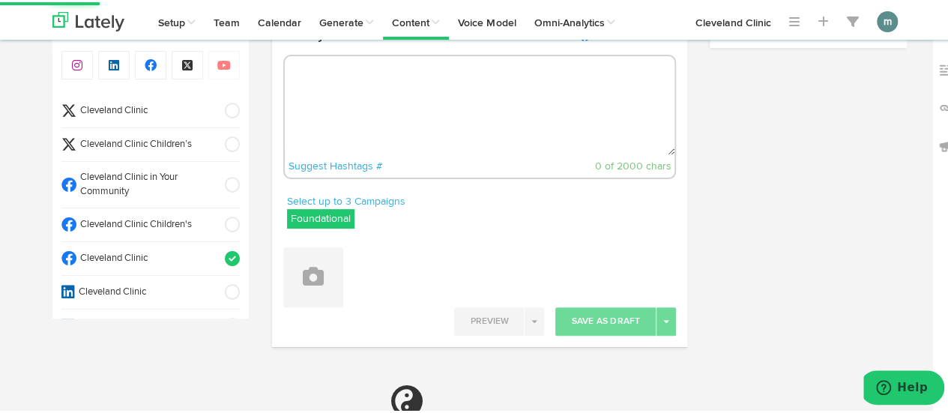
click at [343, 113] on textarea at bounding box center [480, 103] width 390 height 99
paste textarea "Stuck in a cycle of 'what if'? Here’s how to stop catastrophizing for good. [UR…"
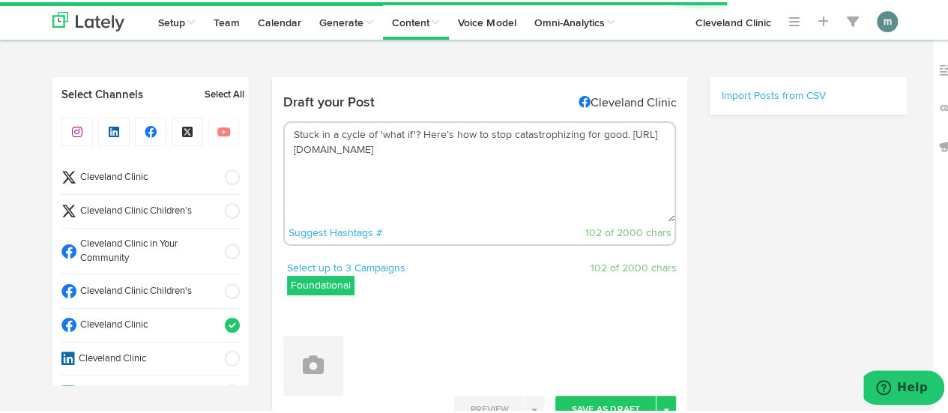
click at [415, 130] on textarea "Stuck in a cycle of 'what if'? Here’s how to stop catastrophizing for good. [UR…" at bounding box center [480, 170] width 390 height 99
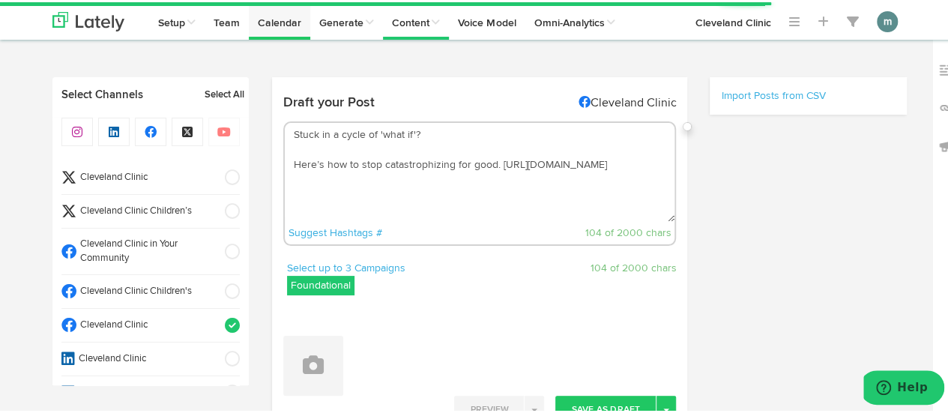
type textarea "Stuck in a cycle of 'what if'? Here’s how to stop catastrophizing for good. [UR…"
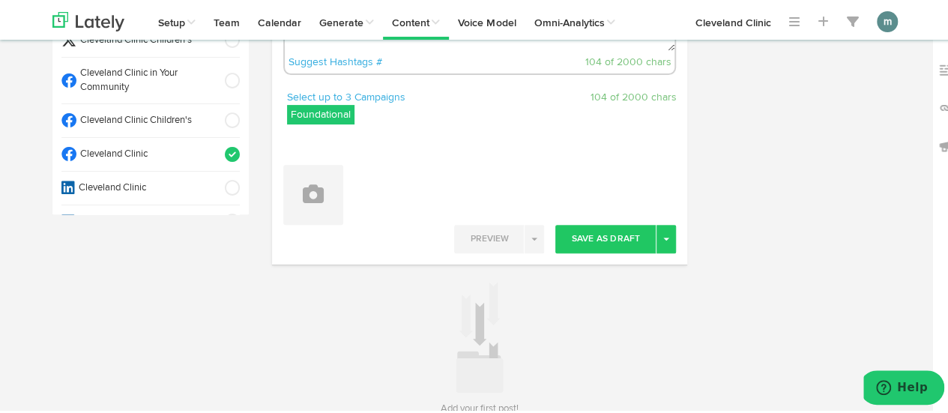
scroll to position [225, 0]
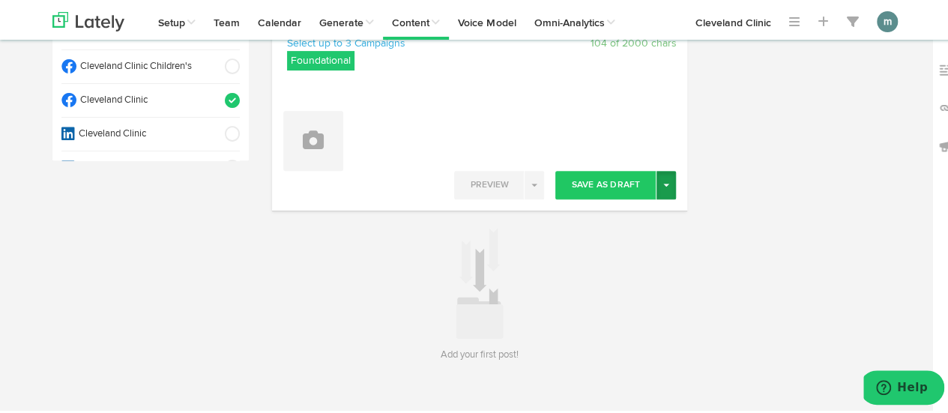
click at [659, 193] on button "Toggle Dropdown" at bounding box center [665, 183] width 19 height 28
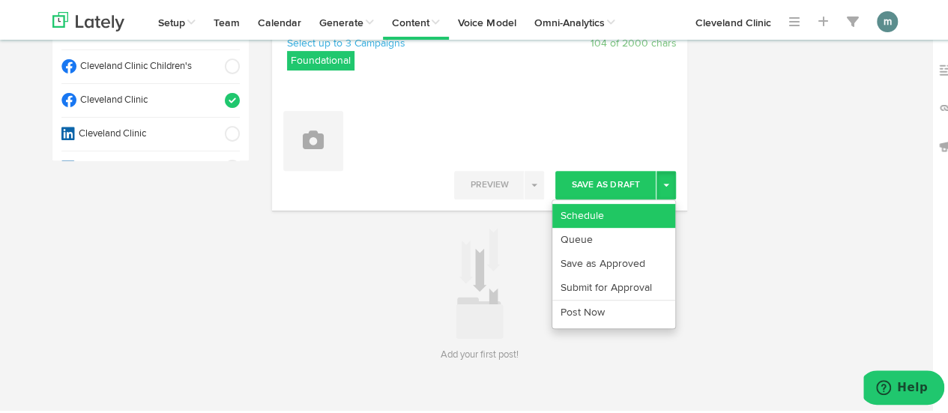
click at [636, 215] on link "Schedule" at bounding box center [613, 214] width 123 height 24
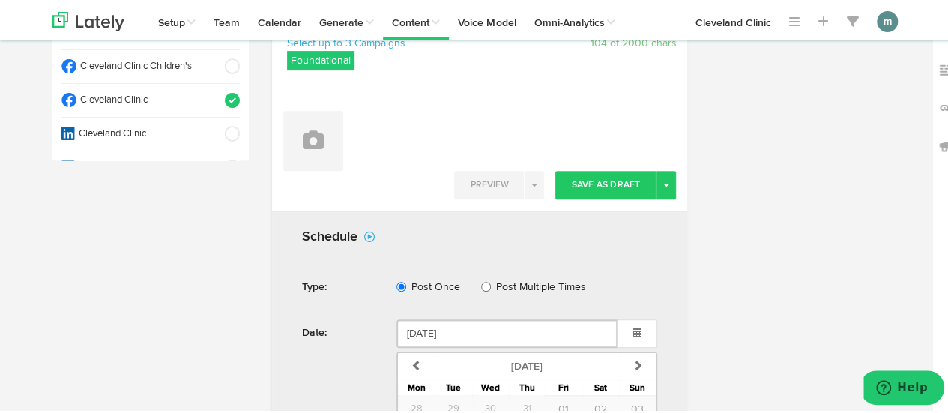
scroll to position [450, 0]
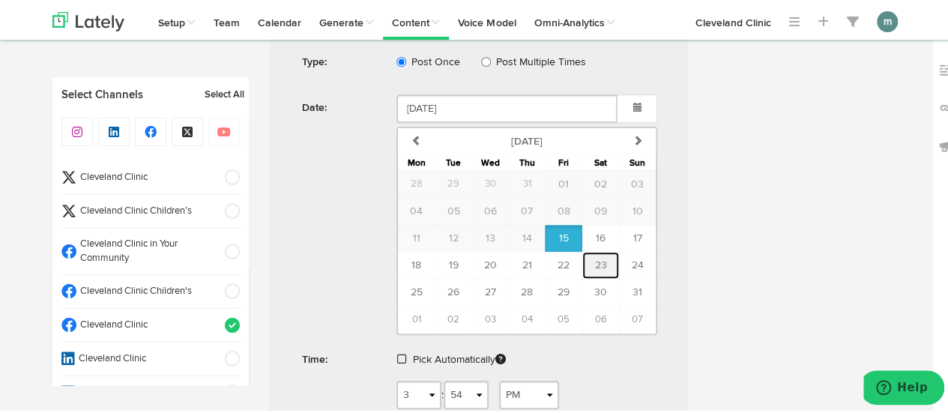
click at [594, 259] on span "23" at bounding box center [600, 263] width 12 height 10
type input "[DATE]"
click at [399, 354] on span at bounding box center [401, 356] width 9 height 10
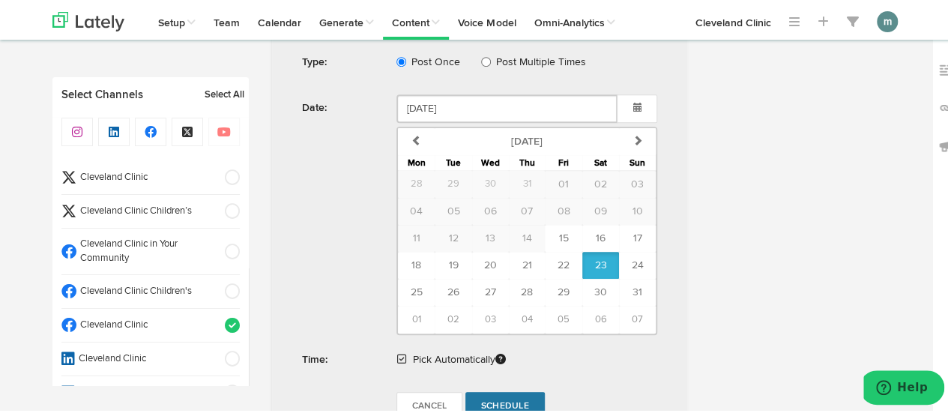
click at [489, 399] on span "Schedule" at bounding box center [505, 403] width 48 height 9
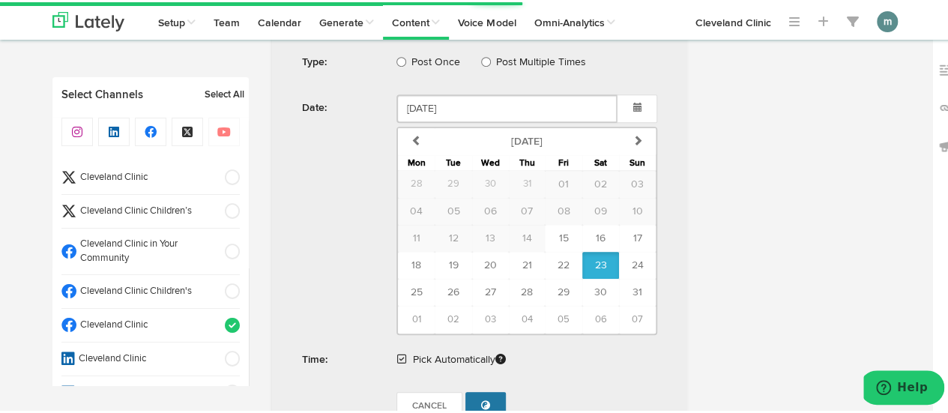
radio input "true"
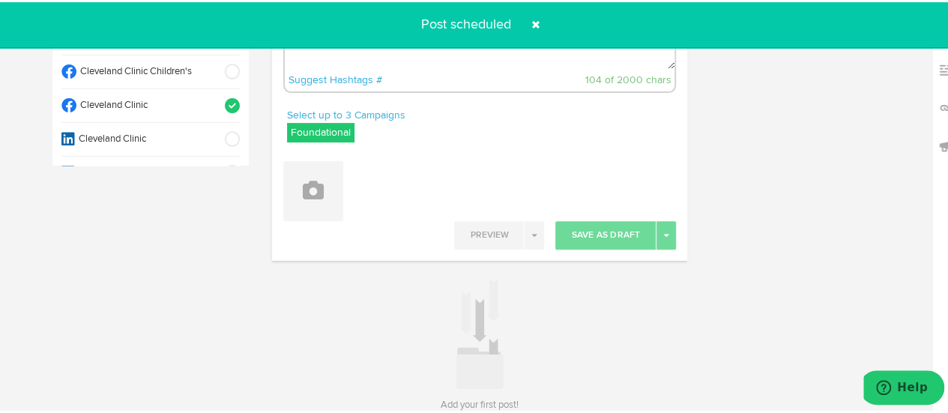
scroll to position [0, 0]
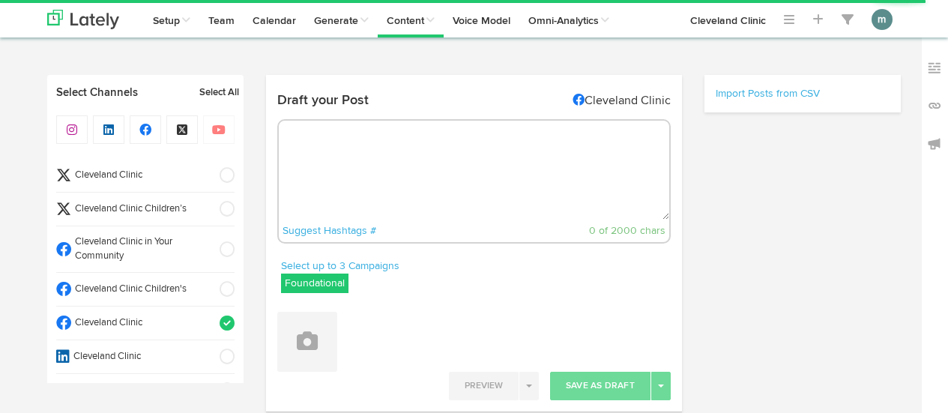
select select "3"
select select "55"
select select "PM"
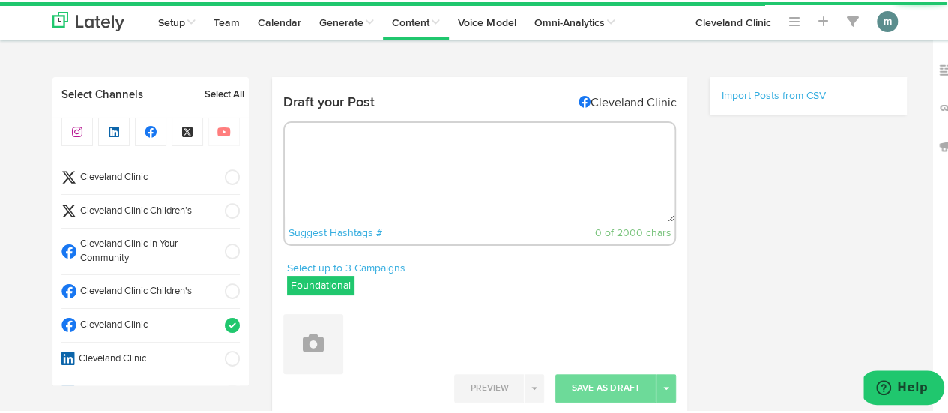
scroll to position [67, 0]
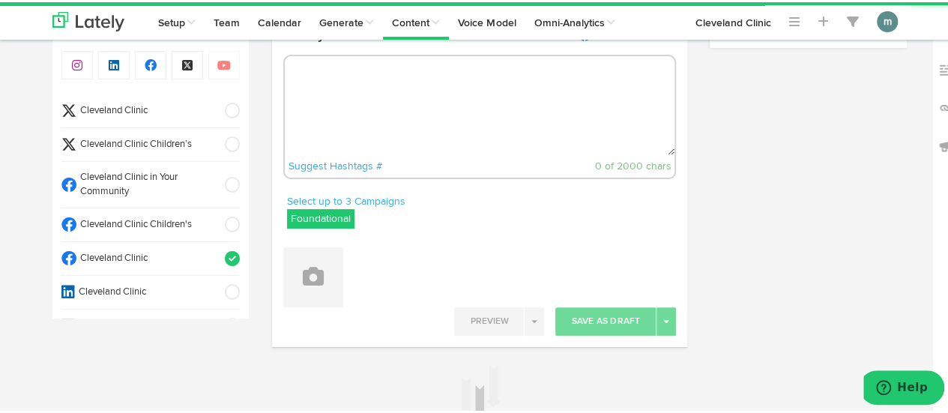
click at [409, 98] on textarea at bounding box center [480, 103] width 390 height 99
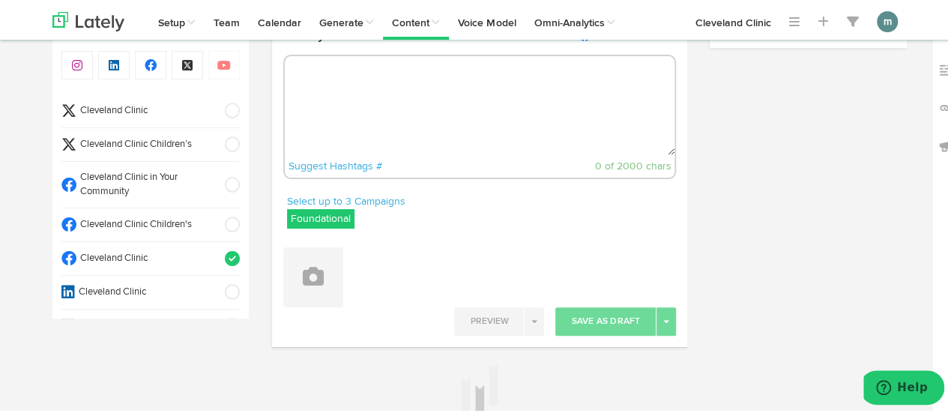
paste textarea "Discharge is a normal part of living with a vagina. And clear, watery discharge…"
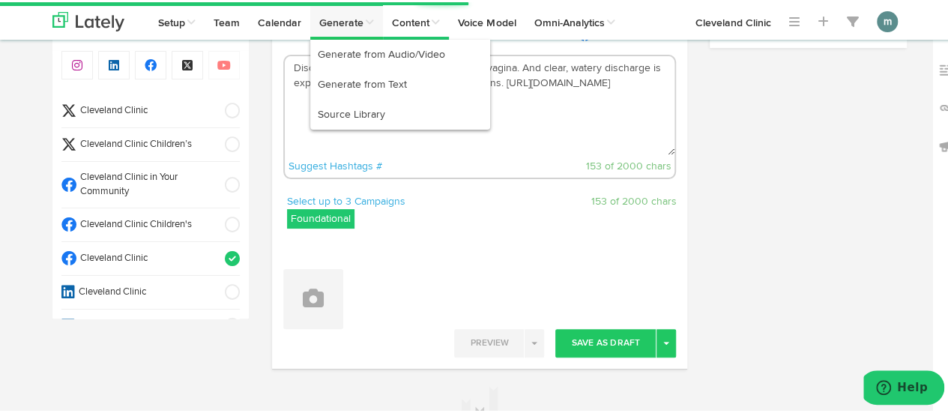
type textarea "Discharge is a normal part of living with a vagina. And clear, watery discharge…"
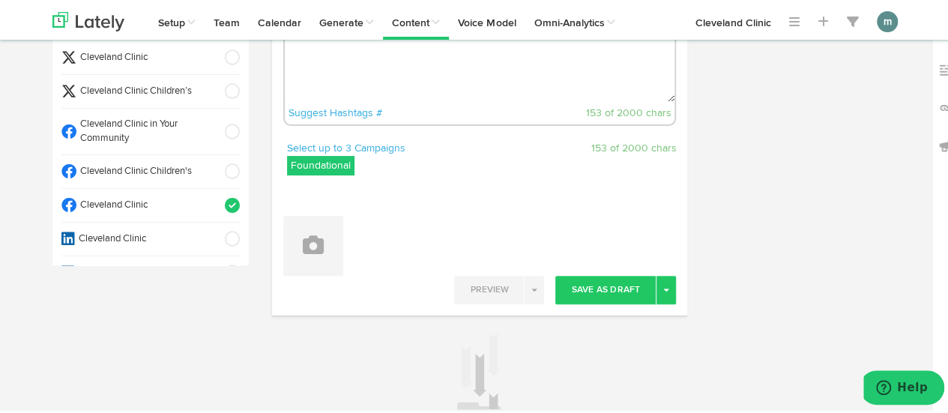
scroll to position [243, 0]
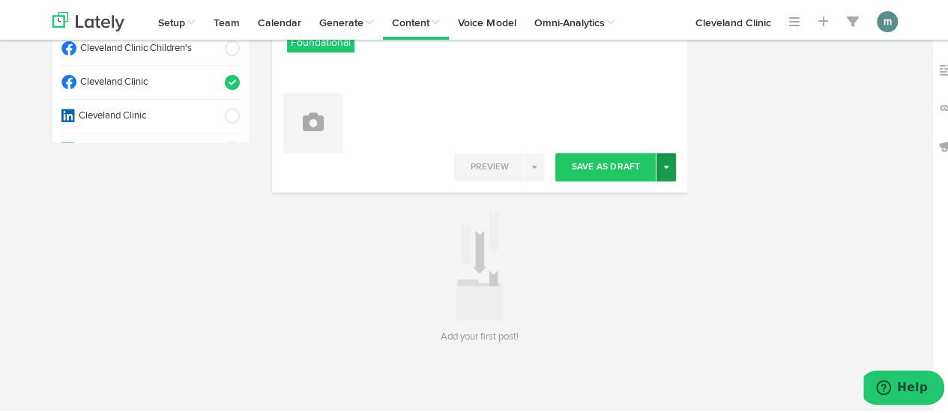
click at [668, 170] on button "Toggle Dropdown" at bounding box center [665, 165] width 19 height 28
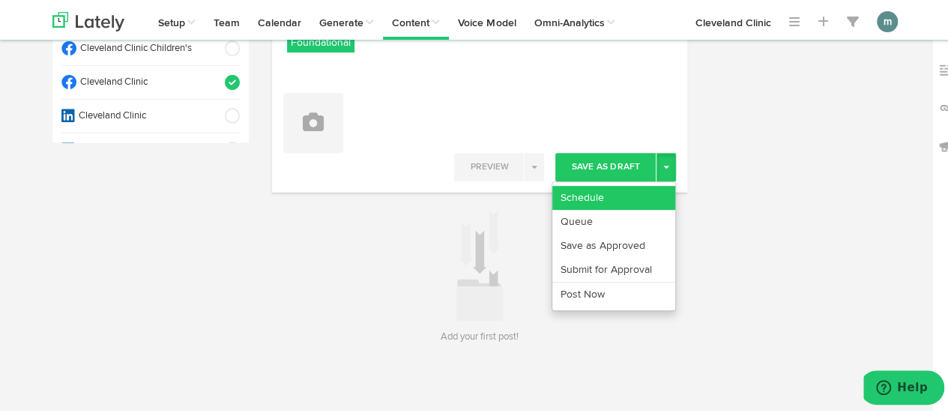
click at [641, 187] on link "Schedule" at bounding box center [613, 196] width 123 height 24
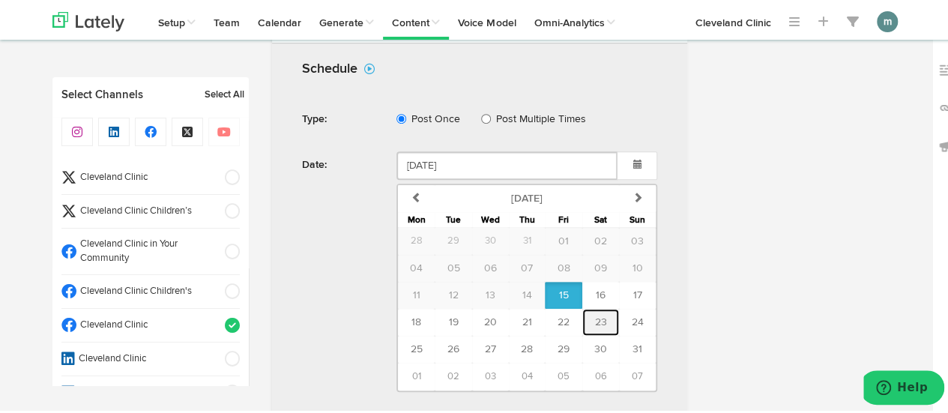
click at [596, 318] on span "23" at bounding box center [600, 320] width 12 height 10
type input "August 23 2025"
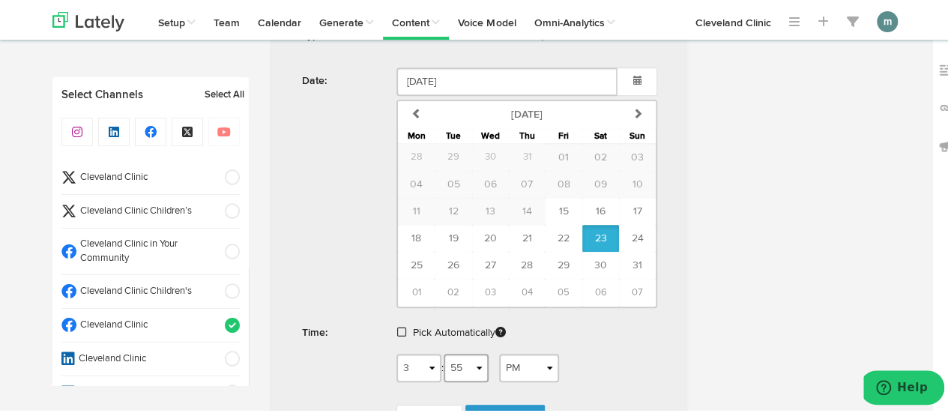
scroll to position [543, 0]
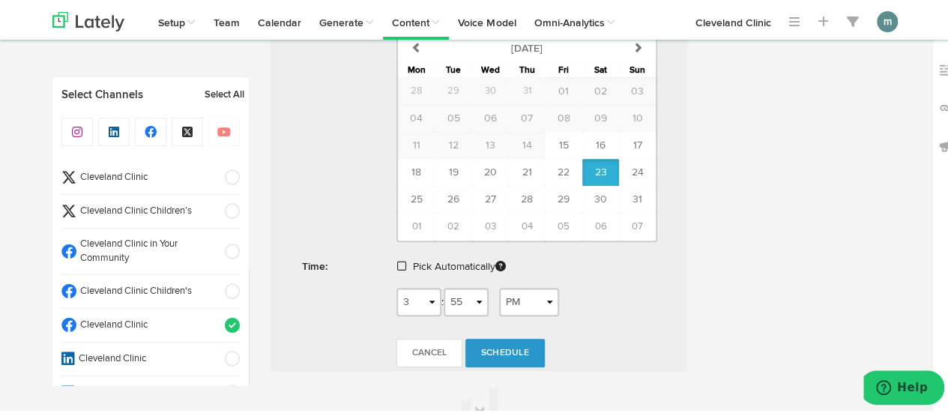
click at [400, 263] on link at bounding box center [403, 264] width 12 height 10
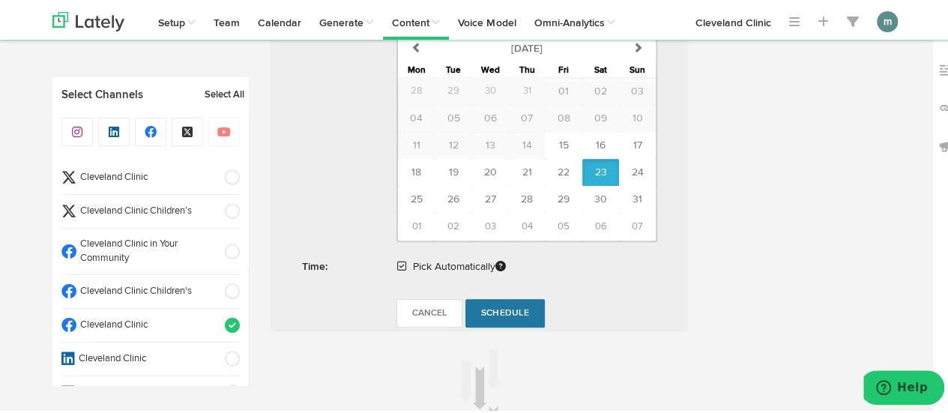
click at [493, 307] on span "Schedule" at bounding box center [505, 311] width 48 height 9
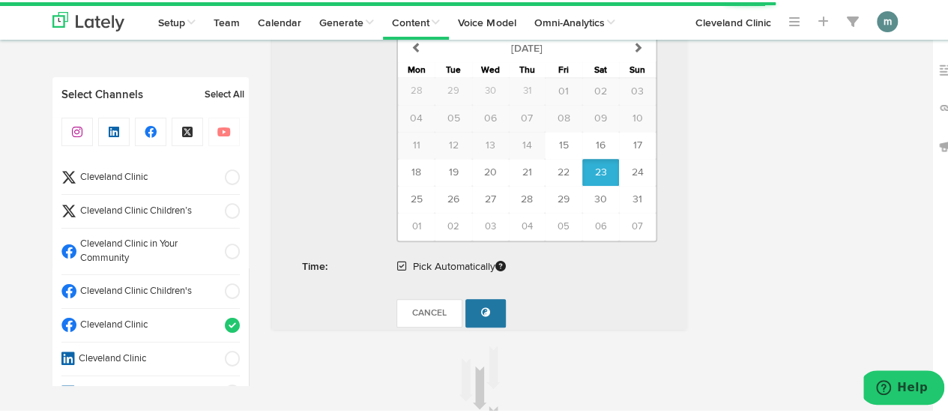
radio input "true"
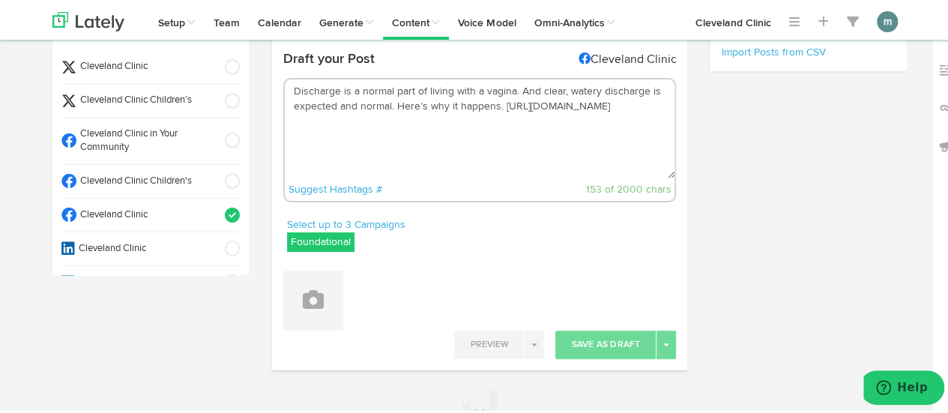
scroll to position [0, 0]
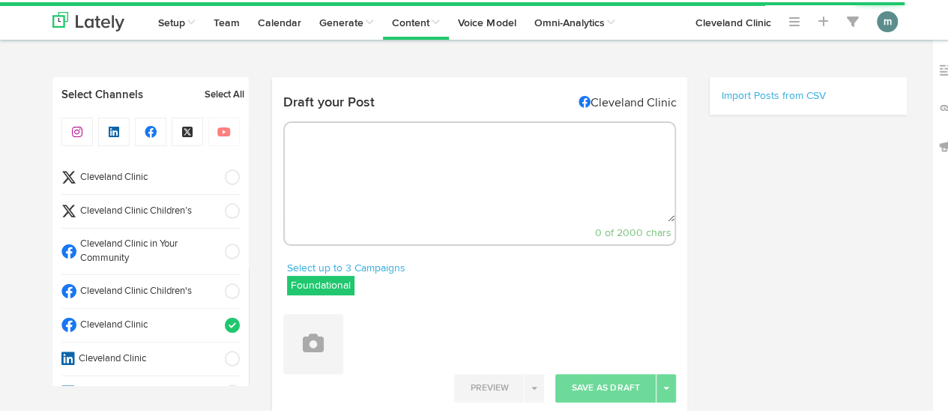
radio input "true"
select select "3"
select select "57"
select select "PM"
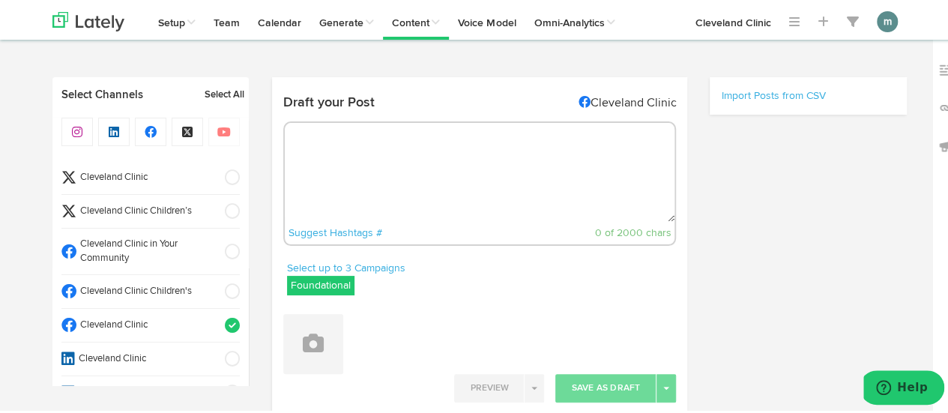
click at [402, 173] on textarea at bounding box center [480, 170] width 390 height 99
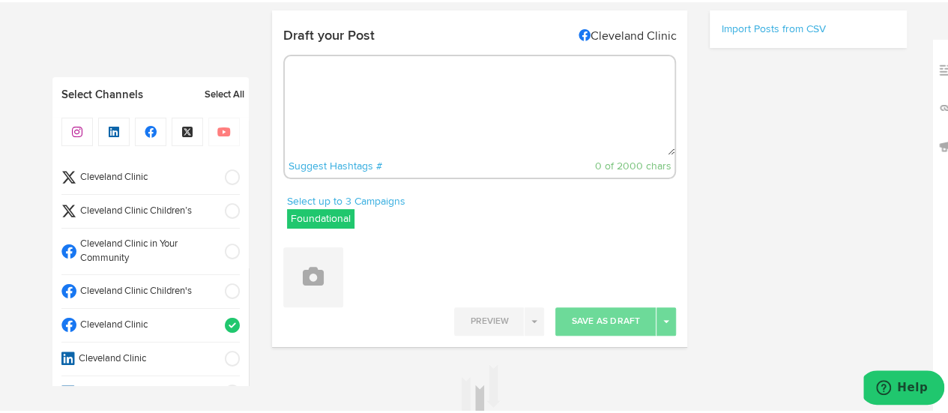
paste textarea "Enjoy a quick, crunchy meal with this easy coleslaw flatbread fold recipe. [URL…"
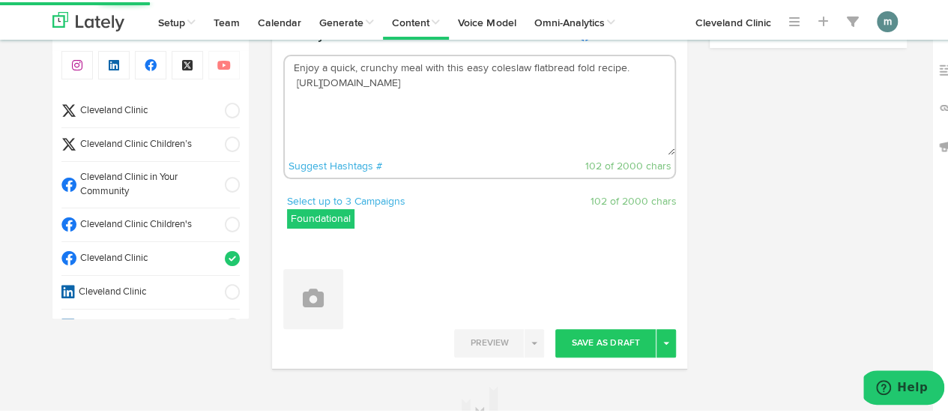
click at [291, 85] on textarea "Enjoy a quick, crunchy meal with this easy coleslaw flatbread fold recipe. [URL…" at bounding box center [480, 103] width 390 height 99
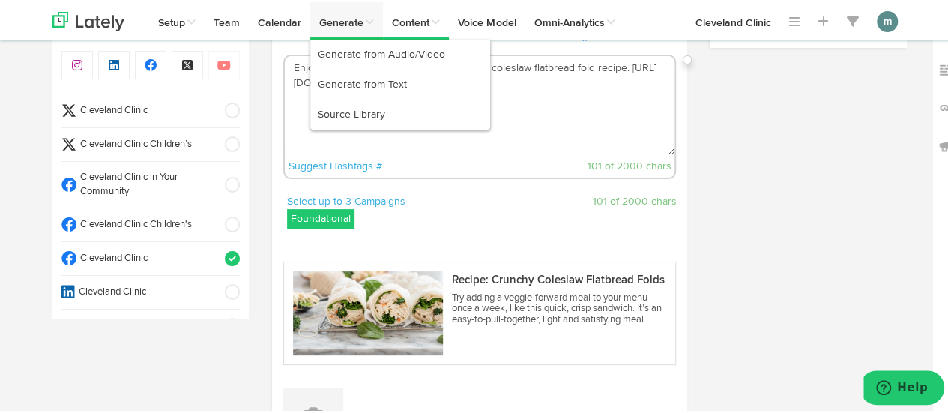
type textarea "Enjoy a quick, crunchy meal with this easy coleslaw flatbread fold recipe. [URL…"
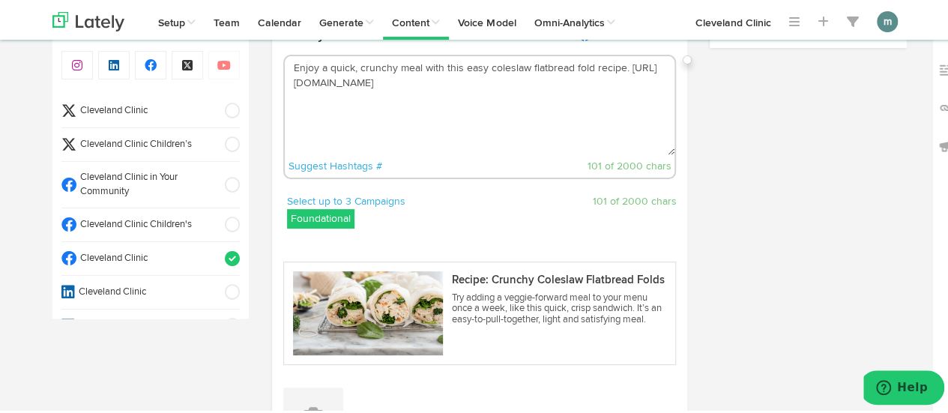
scroll to position [361, 0]
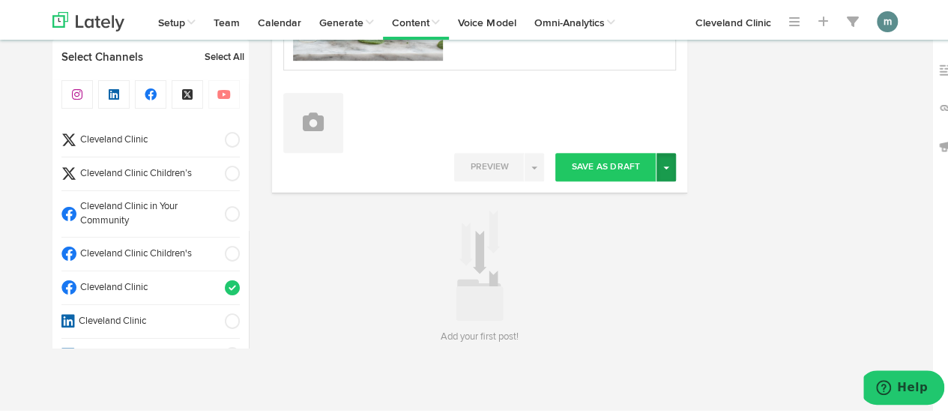
click at [658, 173] on button "Toggle Dropdown" at bounding box center [665, 165] width 19 height 28
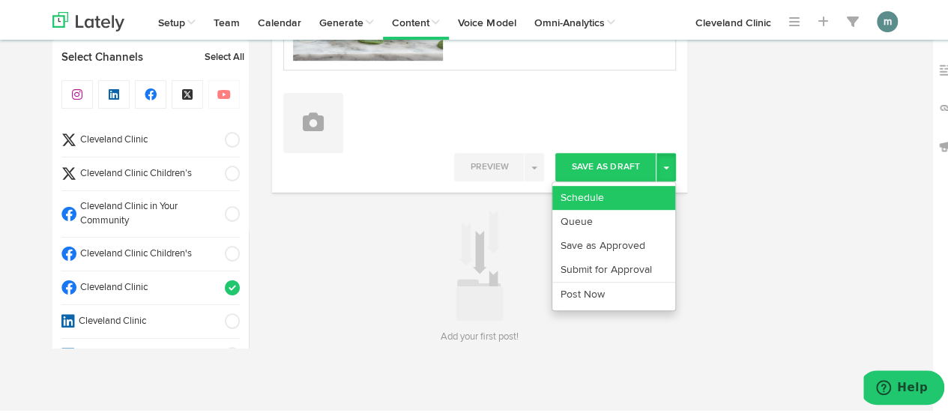
click at [636, 190] on link "Schedule" at bounding box center [613, 196] width 123 height 24
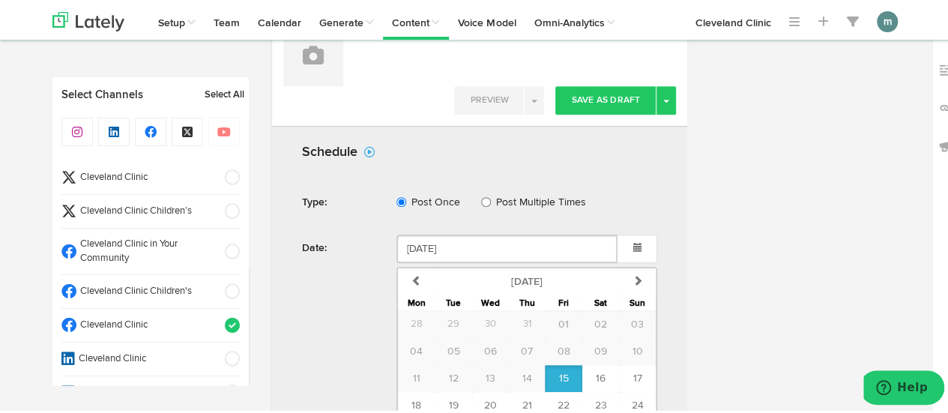
scroll to position [525, 0]
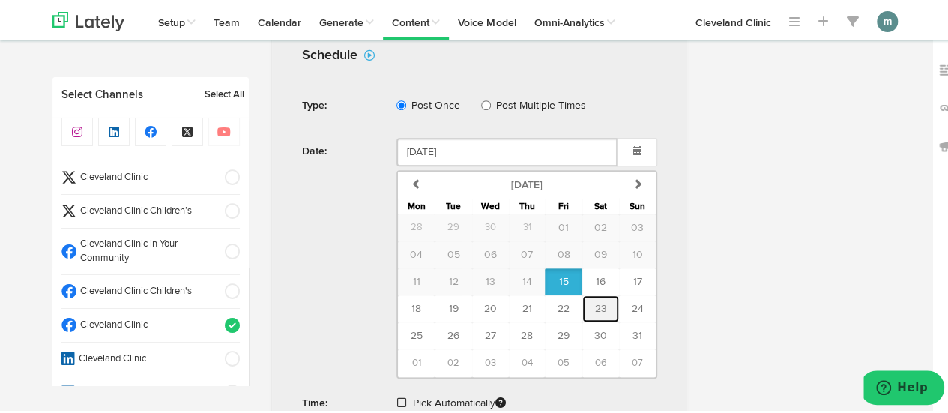
click at [602, 306] on button "23" at bounding box center [600, 306] width 37 height 27
type input "[DATE]"
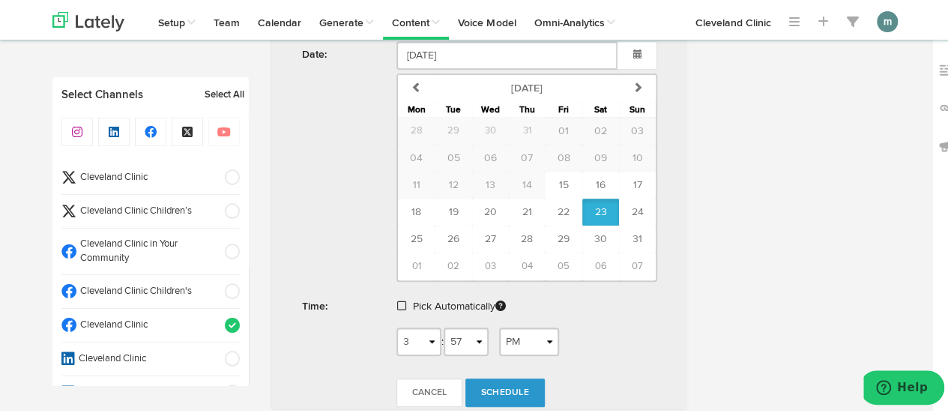
scroll to position [674, 0]
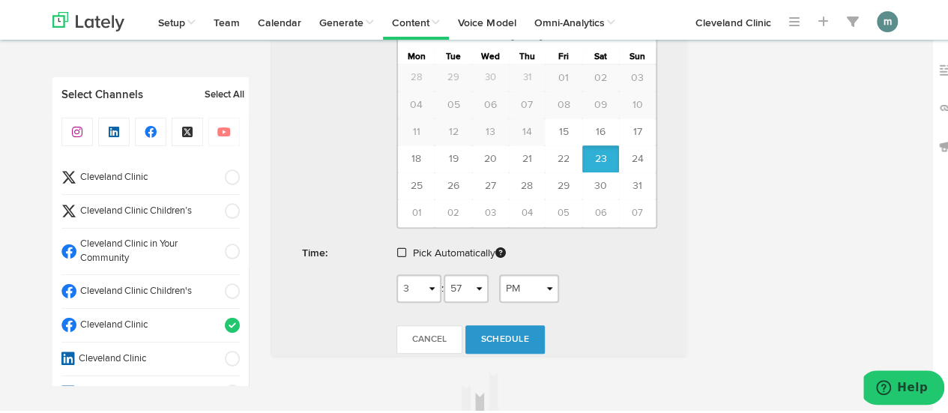
click at [397, 250] on span at bounding box center [401, 250] width 9 height 10
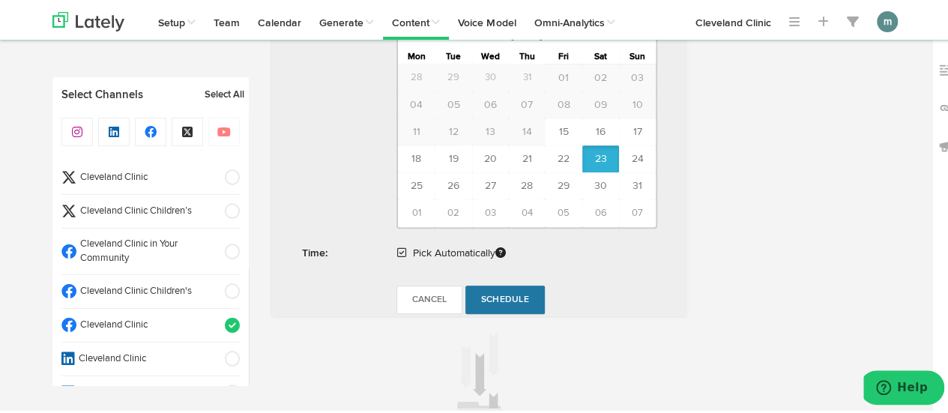
click at [518, 293] on span "Schedule" at bounding box center [505, 297] width 48 height 9
radio input "true"
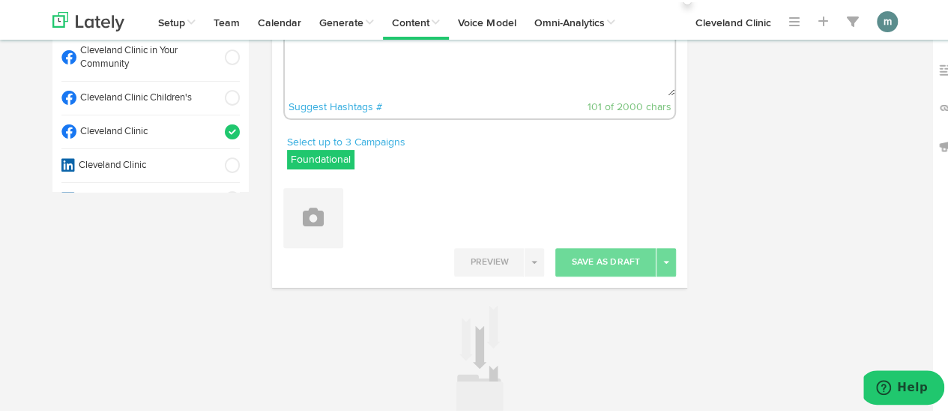
scroll to position [0, 0]
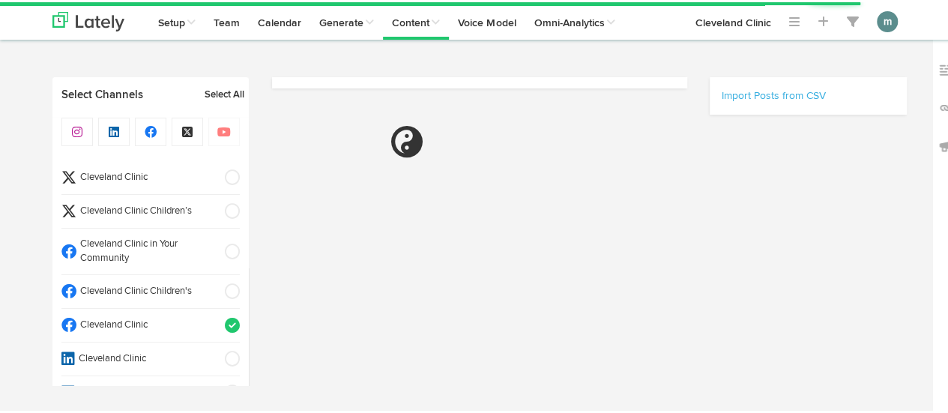
scroll to position [67, 0]
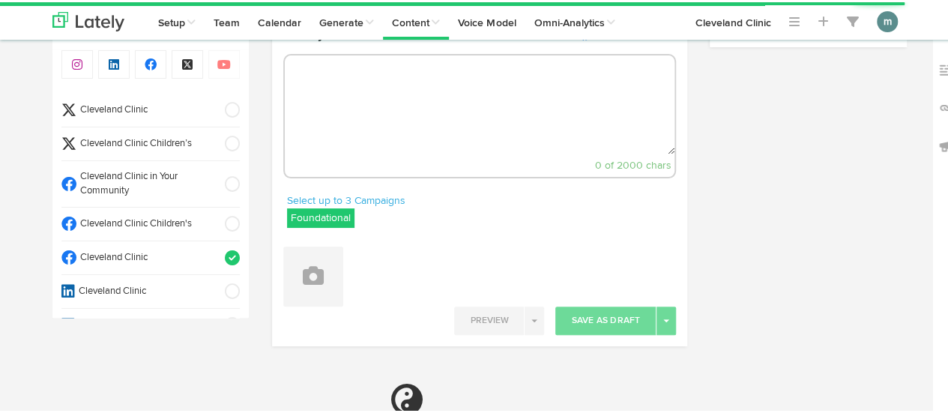
radio input "true"
select select "3"
select select "58"
select select "PM"
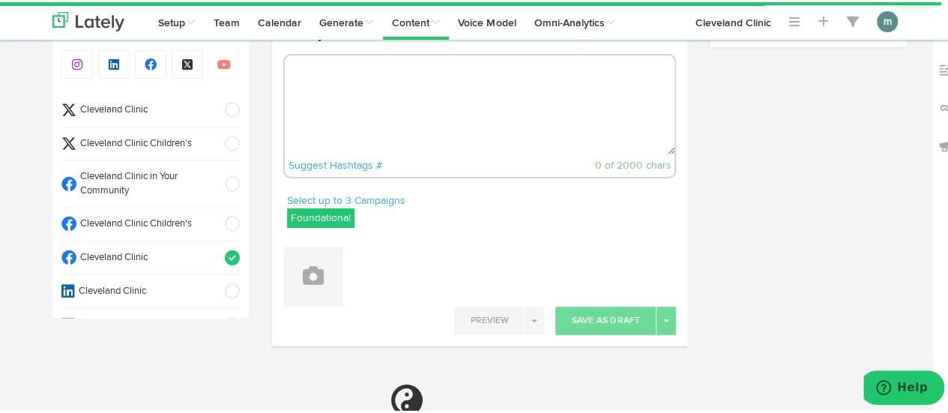
click at [399, 109] on textarea at bounding box center [480, 102] width 390 height 99
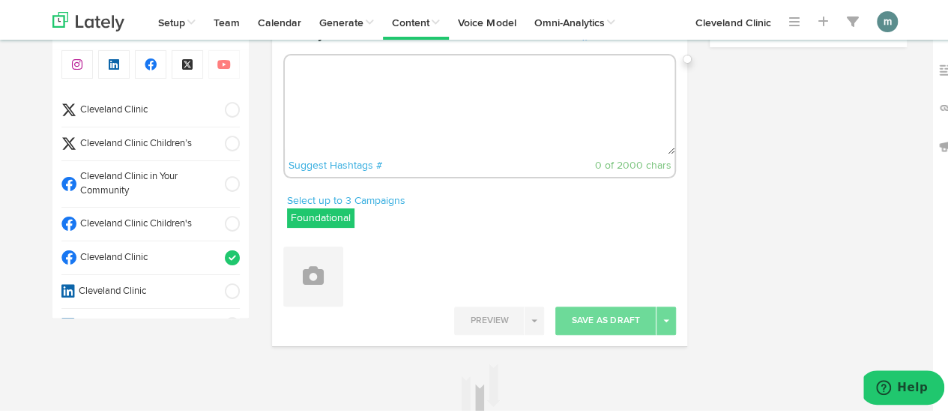
paste textarea "CAH itself doesn’t necessarily affect your weight. But the medications you take…"
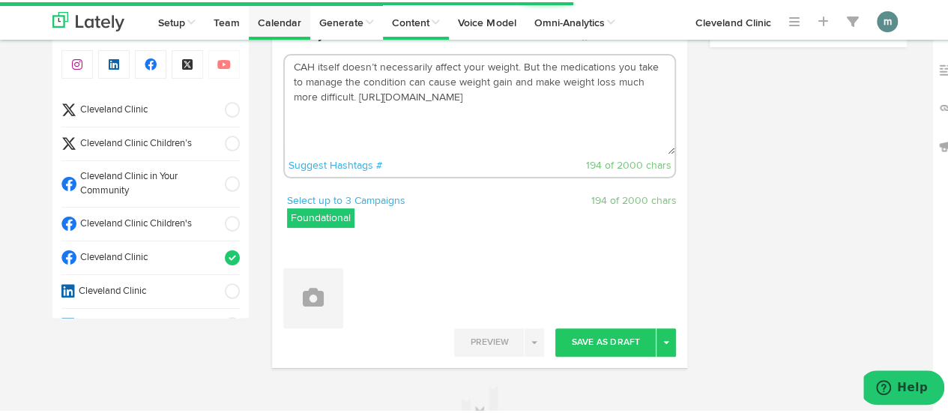
type textarea "CAH itself doesn’t necessarily affect your weight. But the medications you take…"
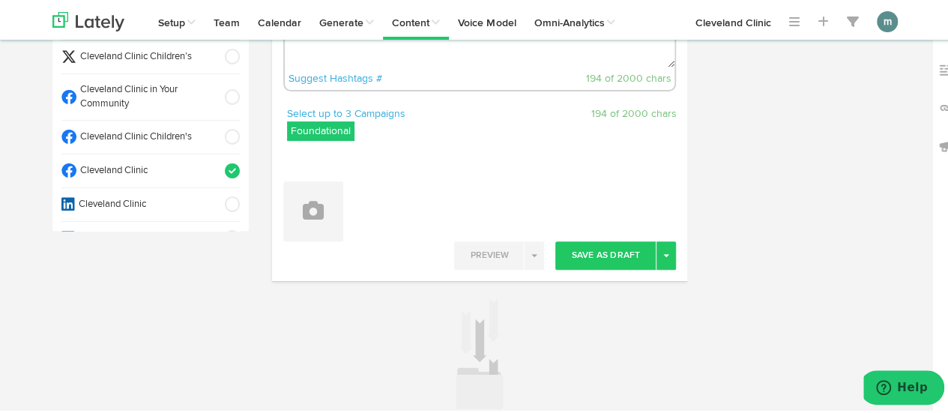
scroll to position [217, 0]
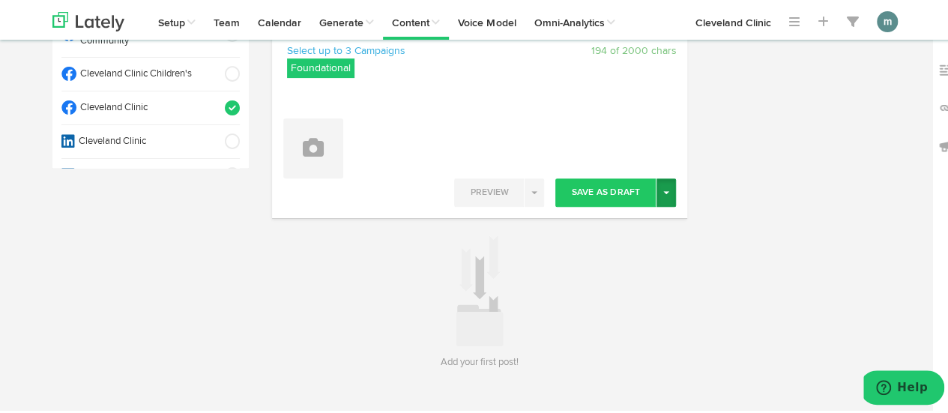
click at [661, 196] on button "Toggle Dropdown" at bounding box center [665, 190] width 19 height 28
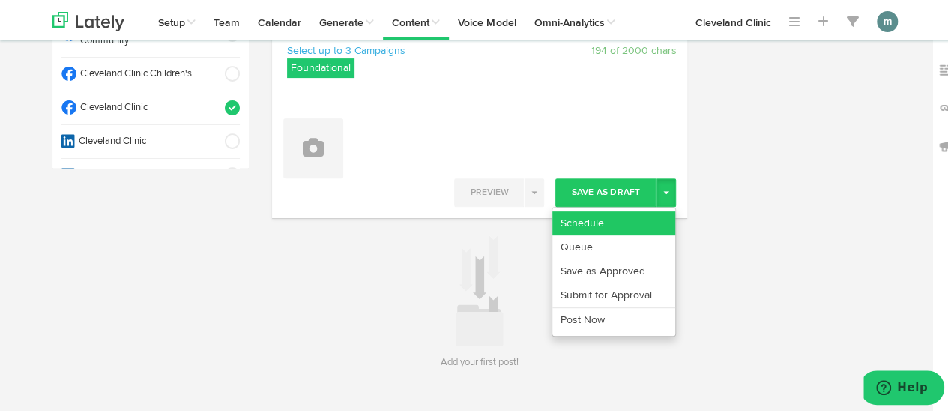
click at [639, 216] on link "Schedule" at bounding box center [613, 221] width 123 height 24
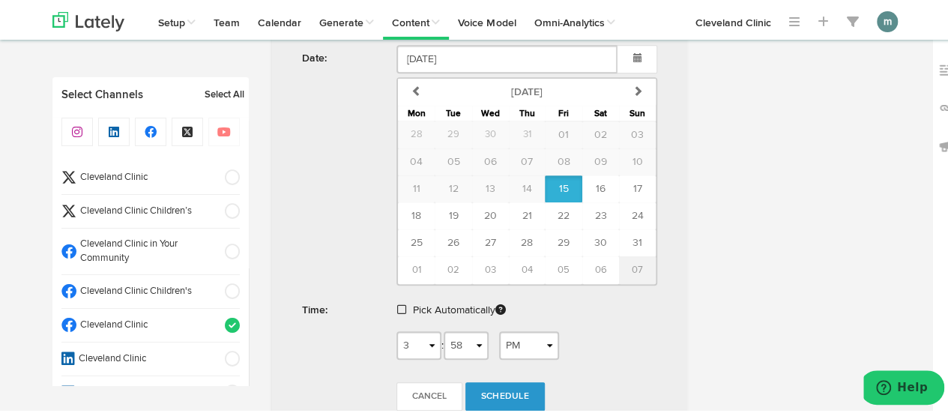
scroll to position [502, 0]
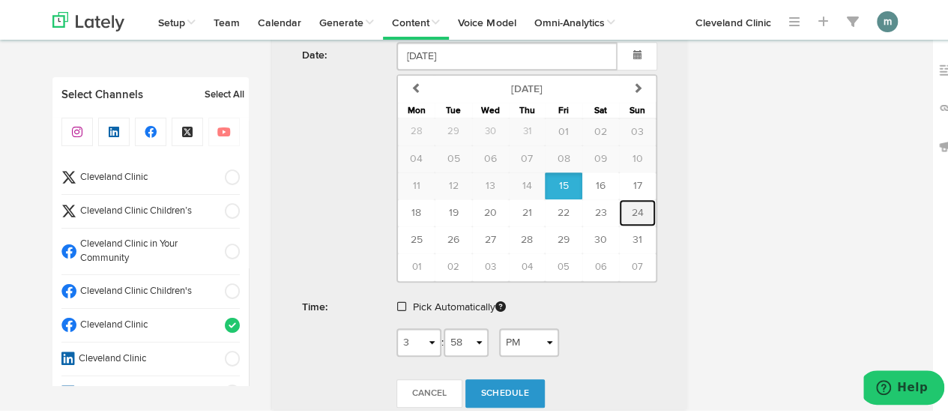
click at [632, 209] on span "24" at bounding box center [638, 210] width 12 height 10
type input "[DATE]"
click at [397, 302] on span at bounding box center [401, 304] width 9 height 10
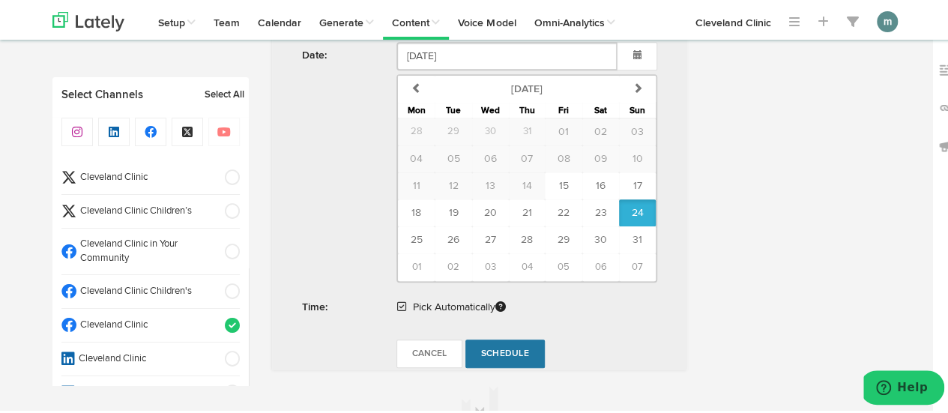
click at [489, 347] on span "Schedule" at bounding box center [505, 351] width 48 height 9
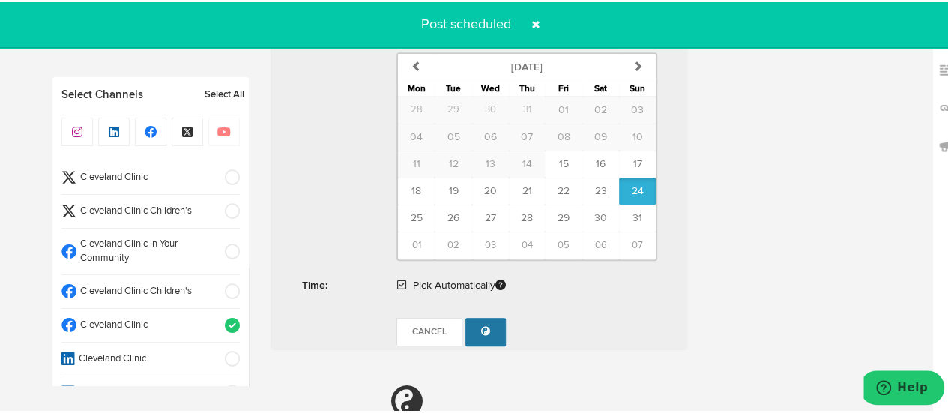
radio input "true"
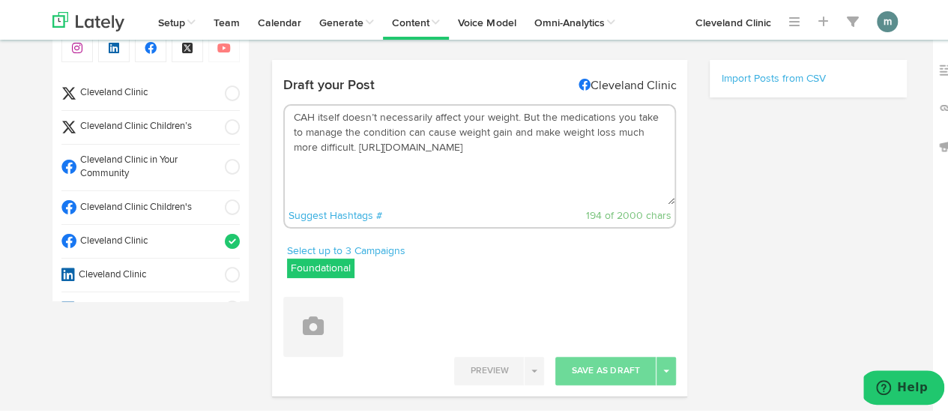
scroll to position [0, 0]
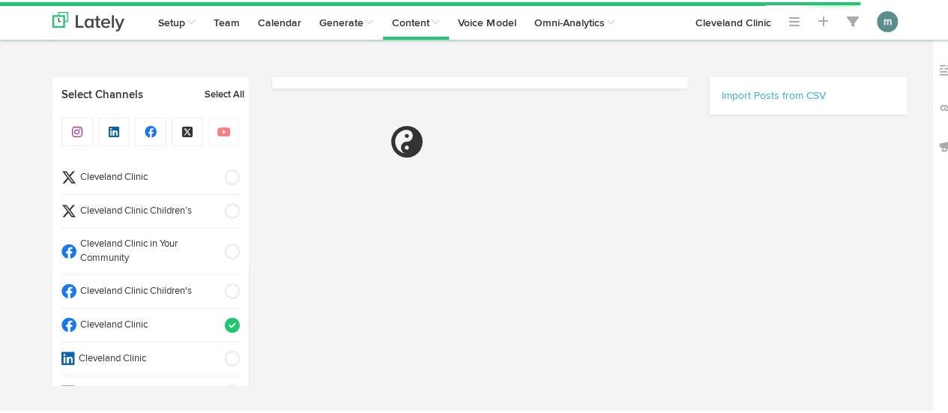
scroll to position [67, 0]
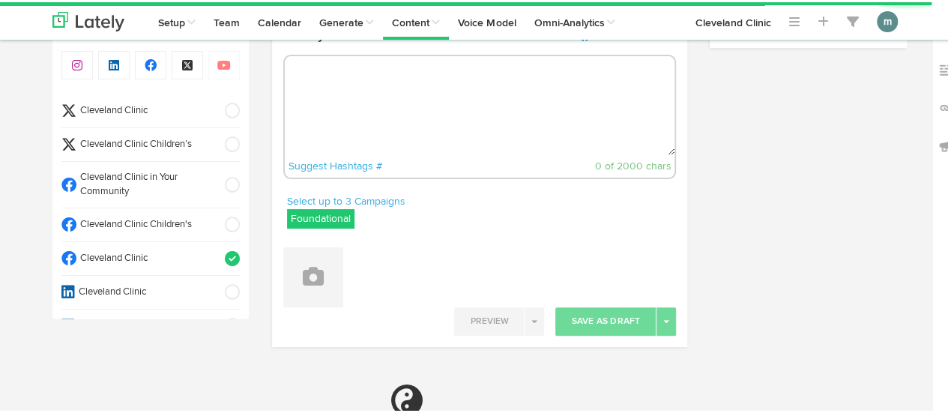
radio input "true"
select select "3"
select select "59"
select select "PM"
click at [378, 100] on textarea at bounding box center [480, 103] width 390 height 99
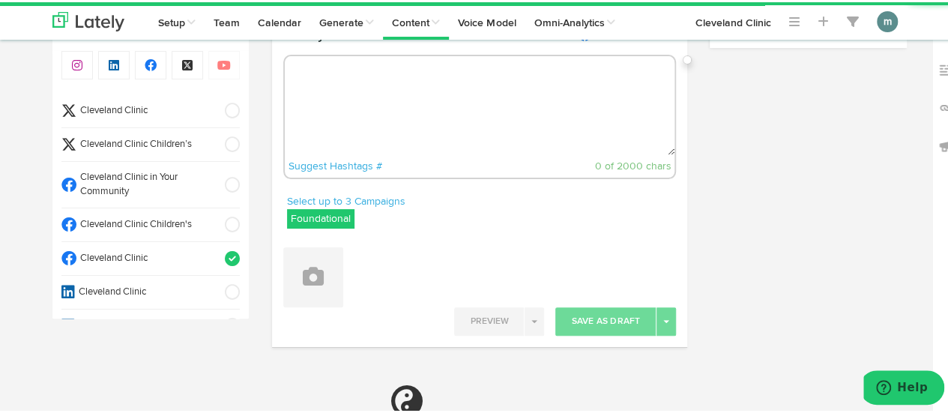
paste textarea "If you have diabetes, heat can affect your blood sugar — especially if you use …"
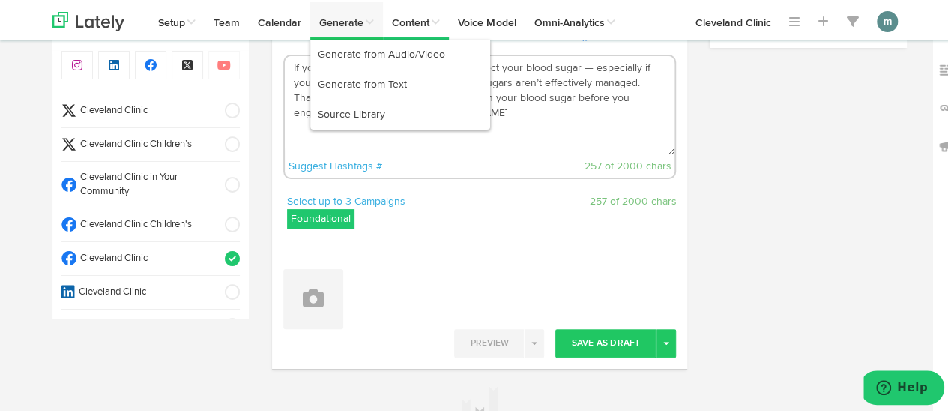
type textarea "If you have diabetes, heat can affect your blood sugar — especially if you use …"
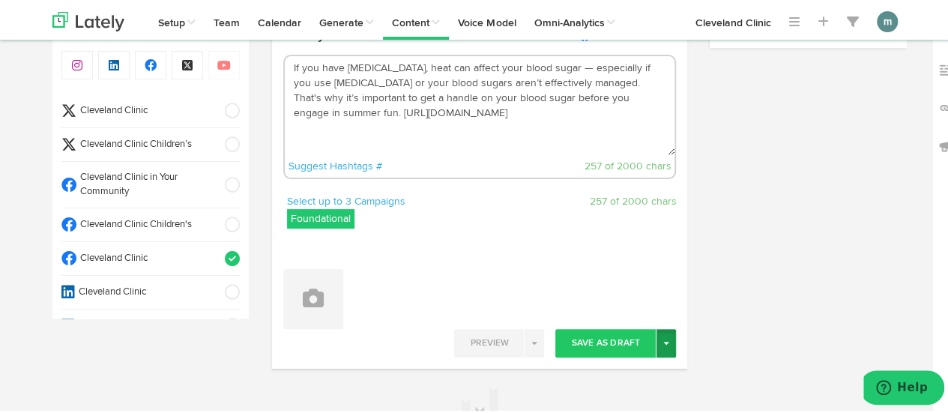
click at [667, 346] on button "Toggle Dropdown" at bounding box center [665, 341] width 19 height 28
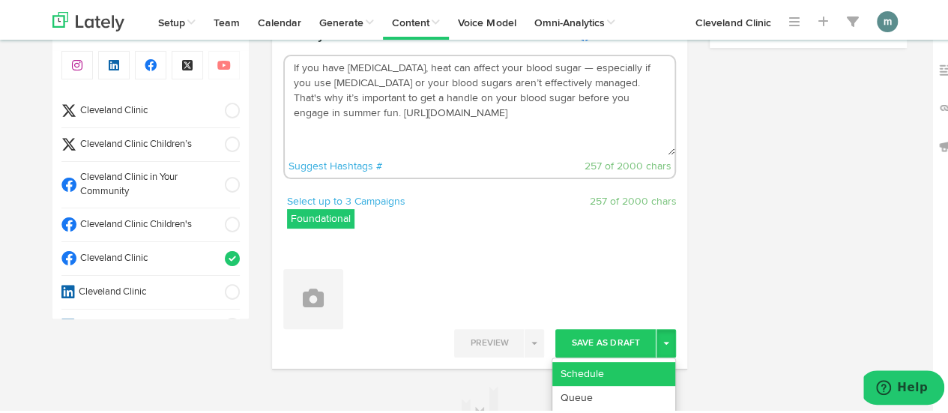
click at [649, 363] on link "Schedule" at bounding box center [613, 372] width 123 height 24
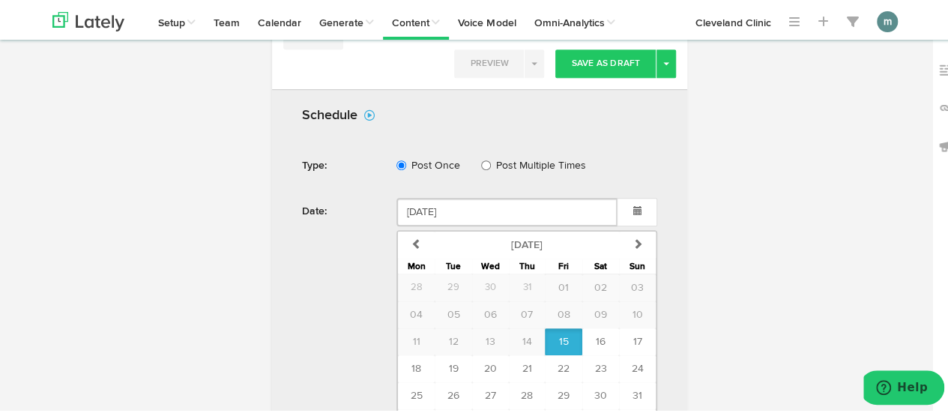
scroll to position [366, 0]
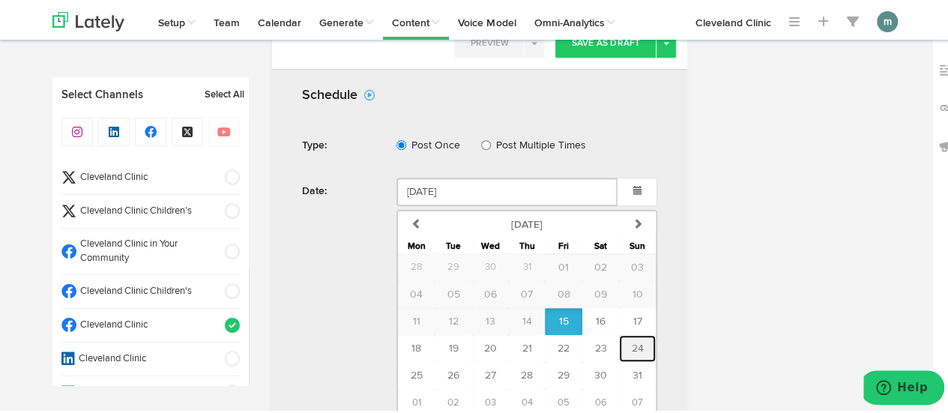
click at [637, 344] on span "24" at bounding box center [638, 346] width 12 height 10
type input "[DATE]"
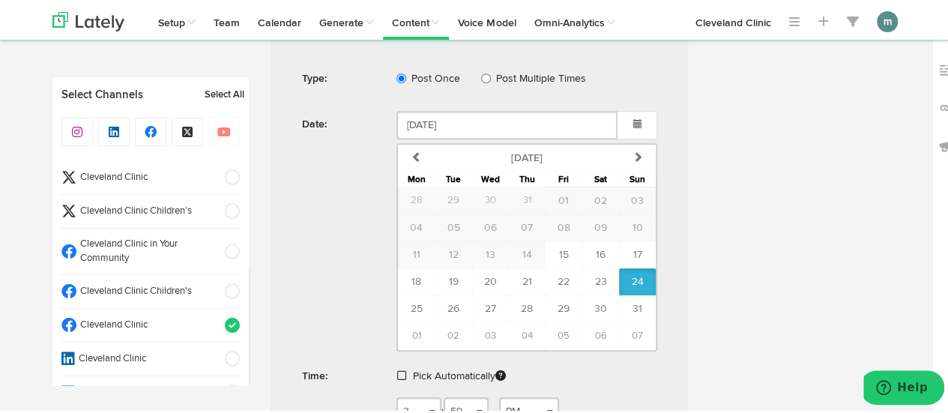
scroll to position [516, 0]
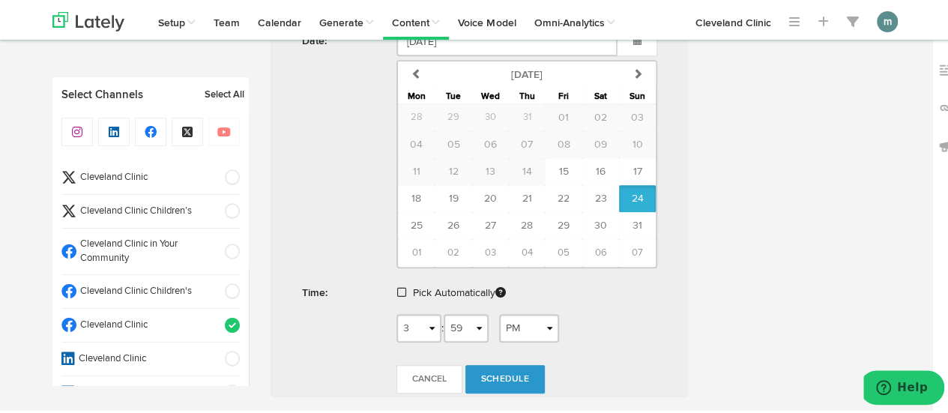
click at [397, 288] on span at bounding box center [401, 290] width 9 height 10
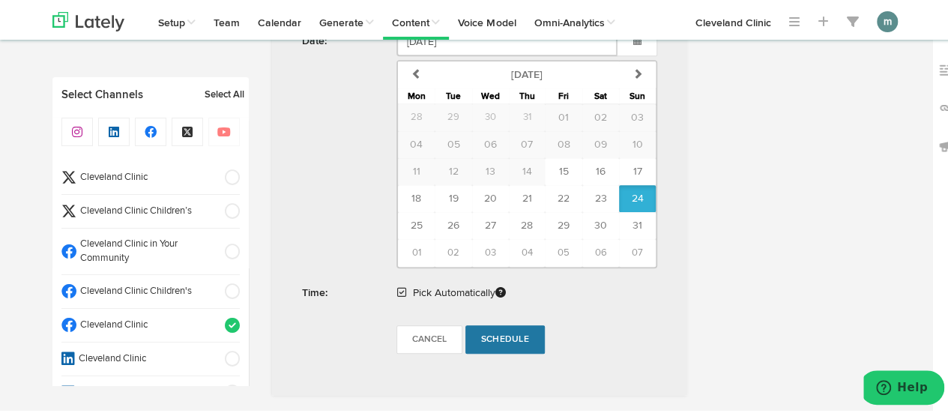
click at [489, 335] on span "Schedule" at bounding box center [505, 337] width 48 height 9
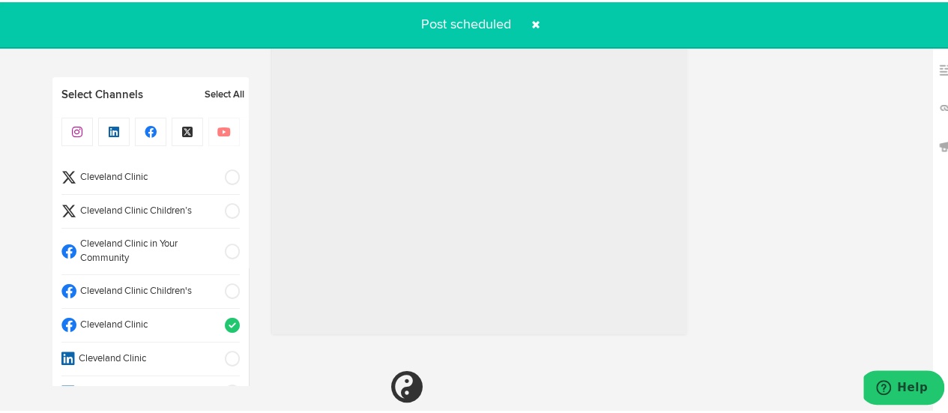
radio input "true"
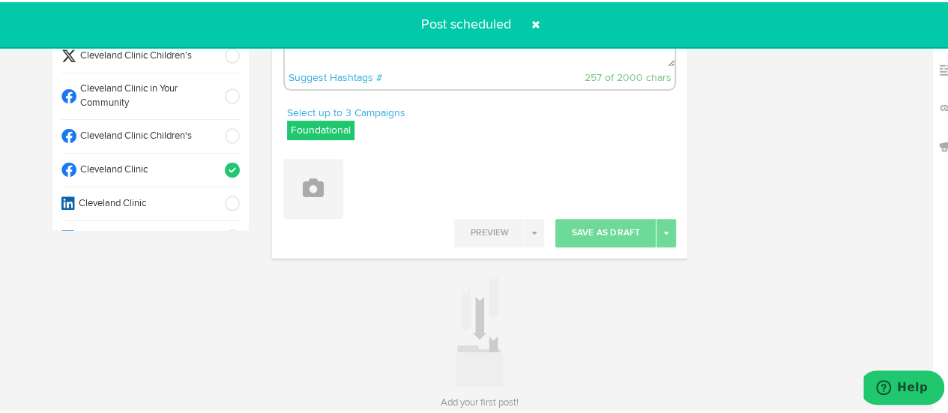
scroll to position [0, 0]
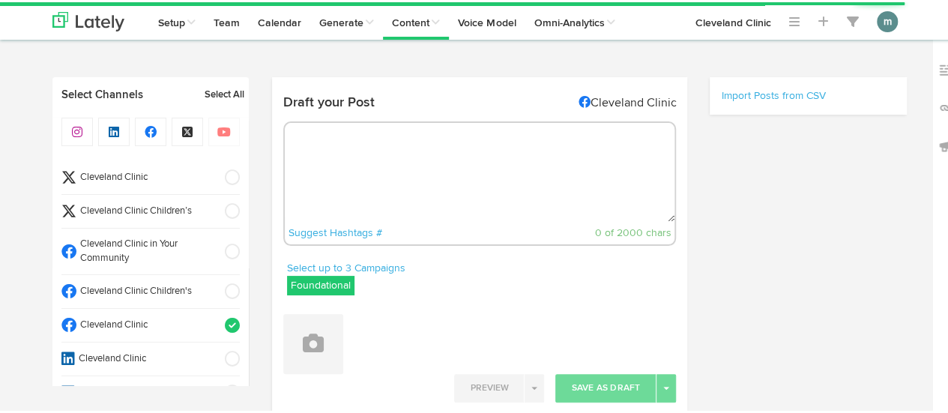
select select "4"
select select "01"
select select "PM"
click at [360, 172] on textarea at bounding box center [480, 170] width 390 height 99
paste textarea "A great alternative to soft-serve ice cream, and it’s all natural — made from o…"
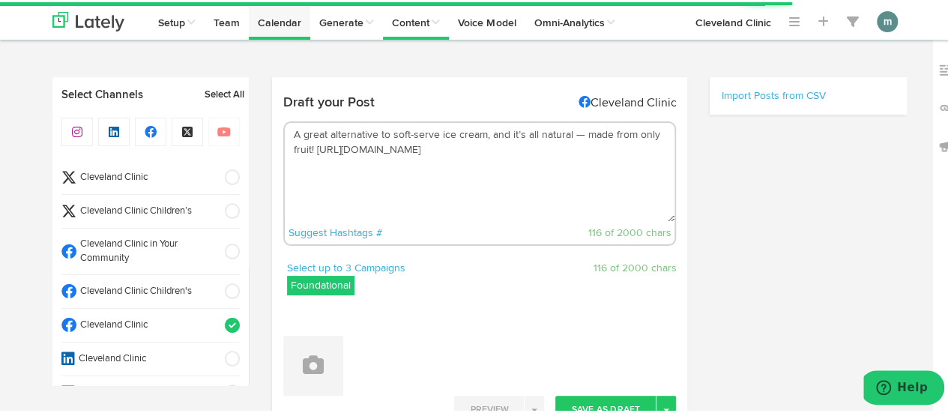
type textarea "A great alternative to soft-serve ice cream, and it’s all natural — made from o…"
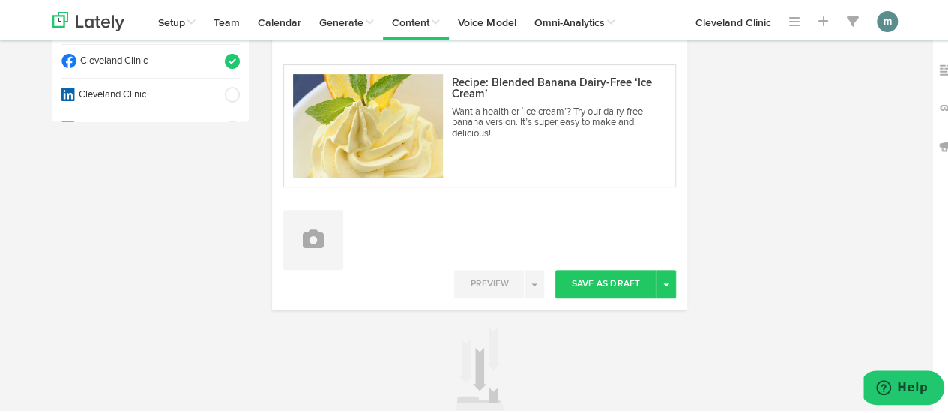
scroll to position [300, 0]
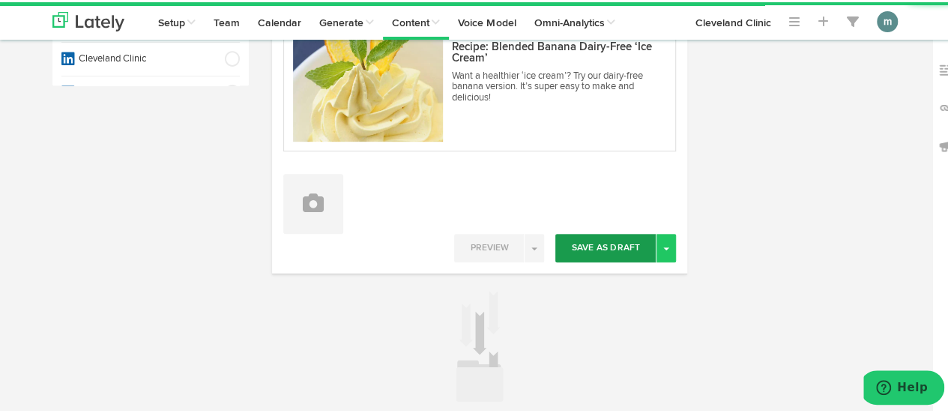
click at [663, 247] on span "button" at bounding box center [666, 246] width 6 height 3
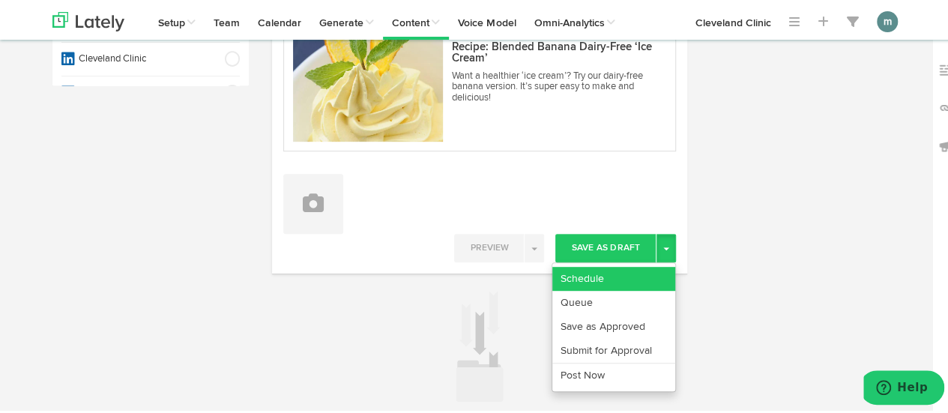
click at [630, 277] on link "Schedule" at bounding box center [613, 277] width 123 height 24
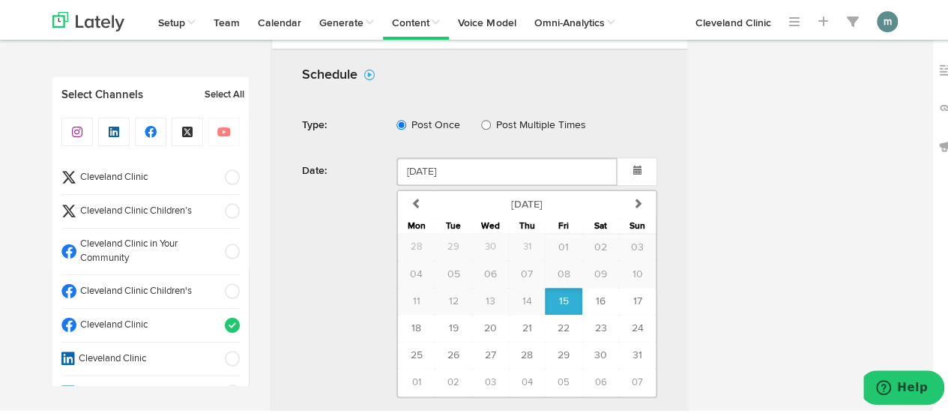
scroll to position [674, 0]
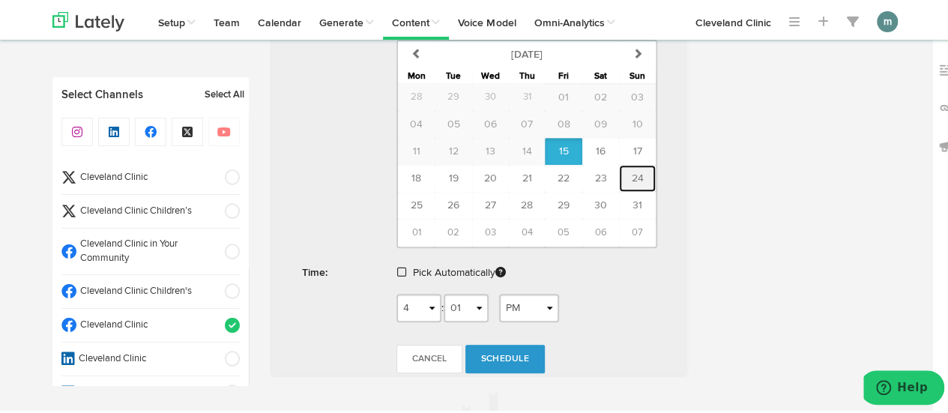
click at [632, 173] on span "24" at bounding box center [638, 176] width 12 height 10
type input "[DATE]"
click at [397, 266] on span at bounding box center [401, 270] width 9 height 10
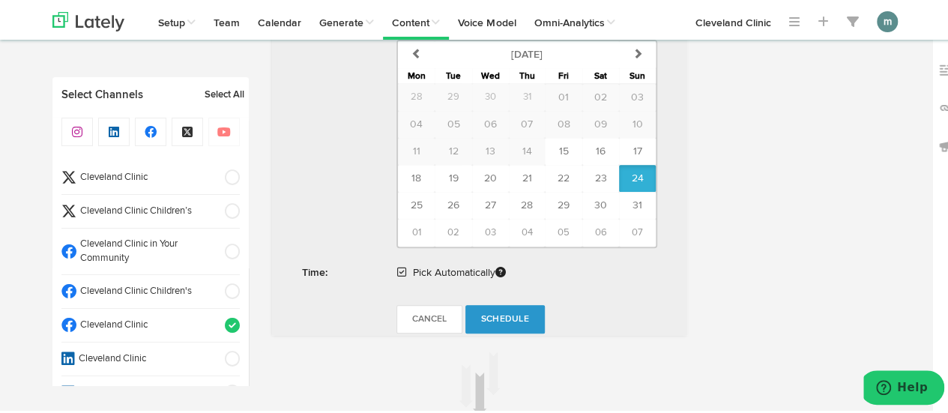
click at [504, 313] on span "Schedule" at bounding box center [505, 317] width 48 height 9
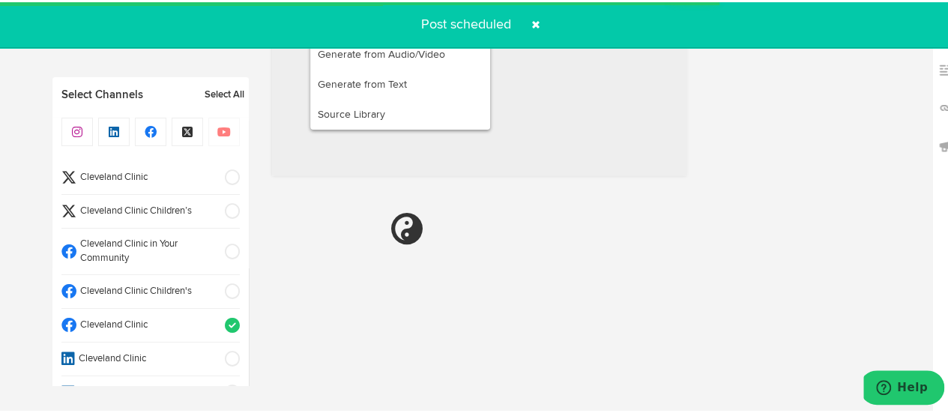
radio input "true"
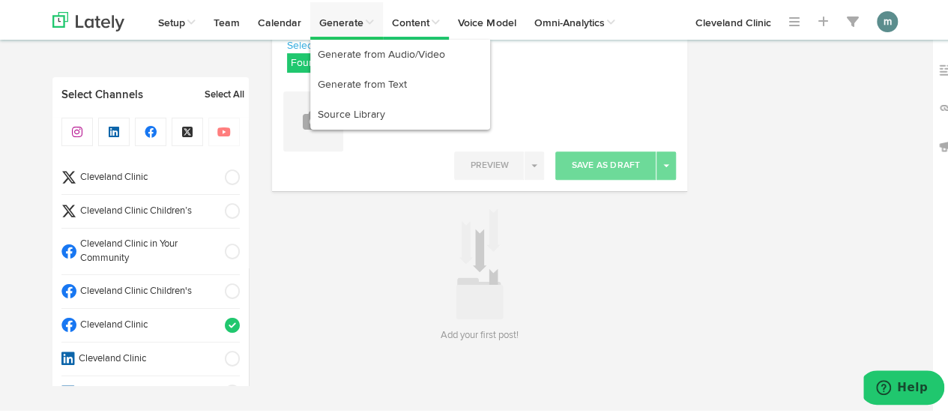
scroll to position [221, 0]
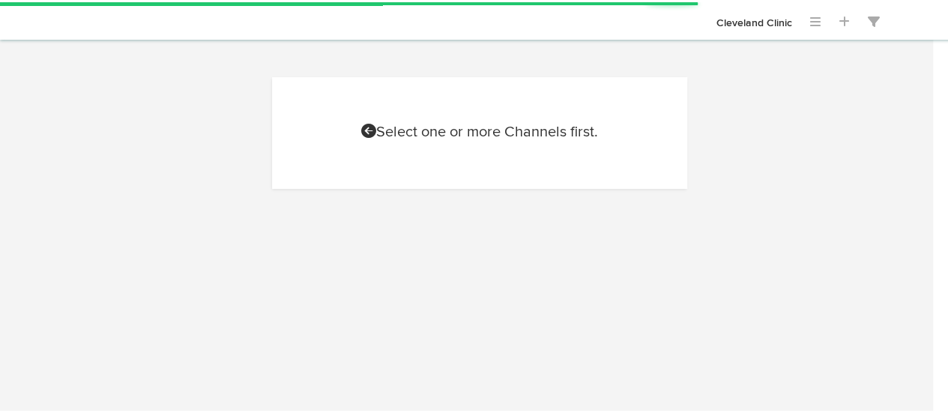
scroll to position [221, 0]
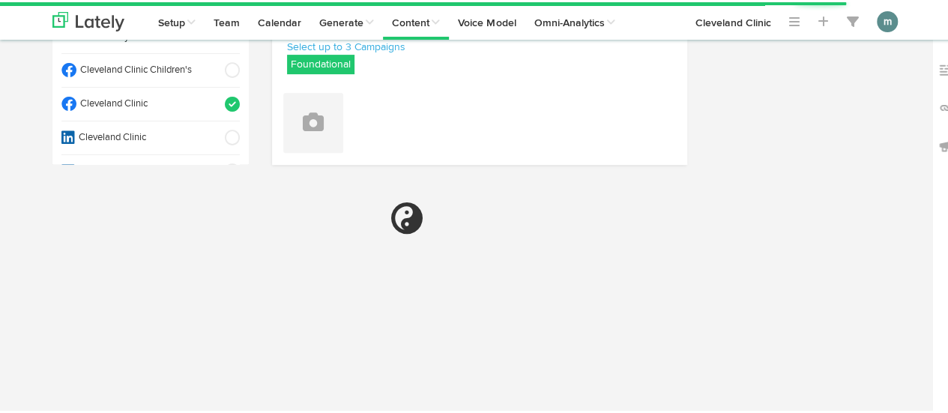
select select "4"
select select "02"
select select "PM"
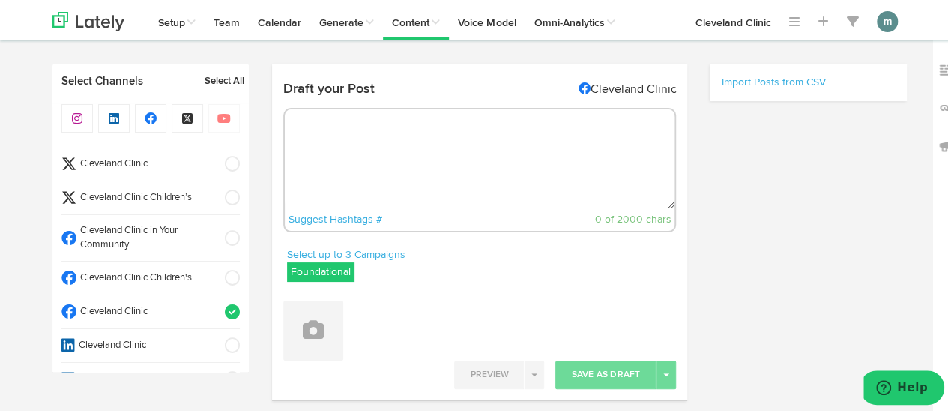
scroll to position [0, 0]
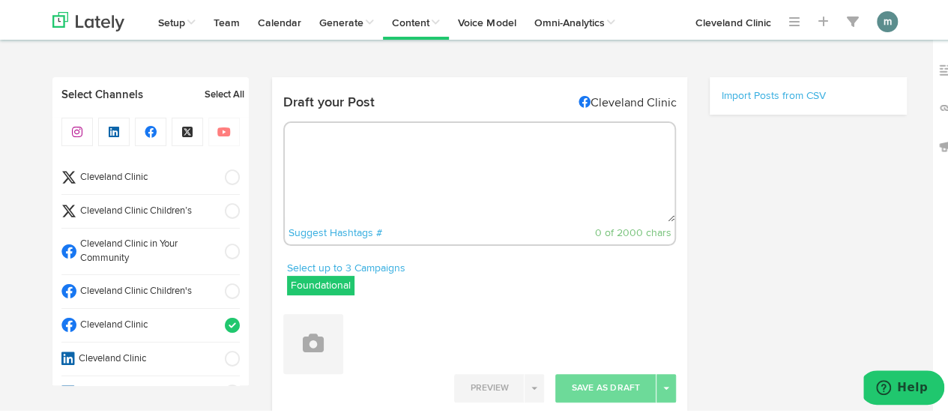
click at [371, 147] on textarea at bounding box center [480, 170] width 390 height 99
paste textarea "It can be tricky to pin down an allergy to laundry detergent. That’s because it…"
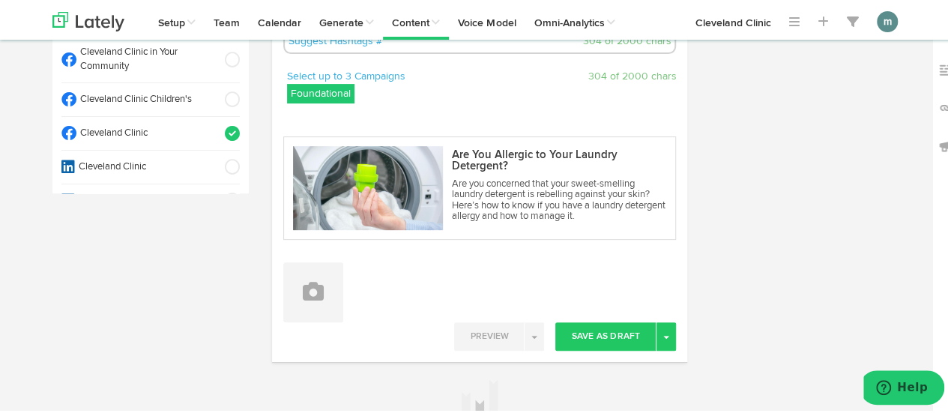
scroll to position [225, 0]
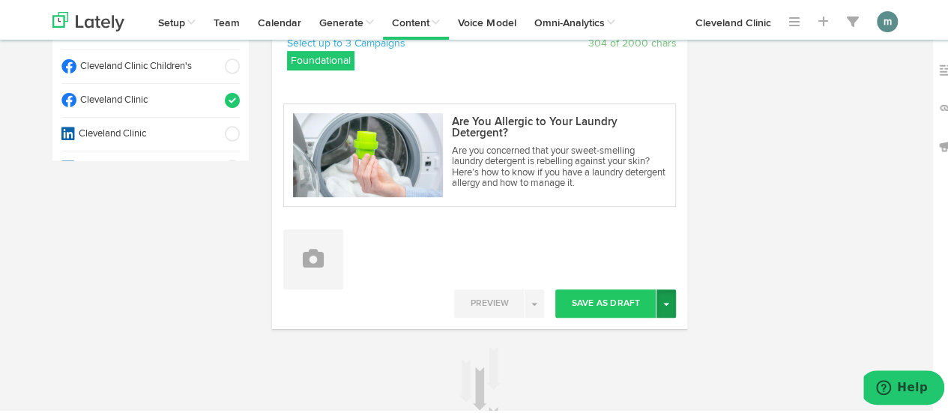
type textarea "It can be tricky to pin down an allergy to laundry detergent. That’s because it…"
click at [662, 291] on button "Toggle Dropdown" at bounding box center [665, 301] width 19 height 28
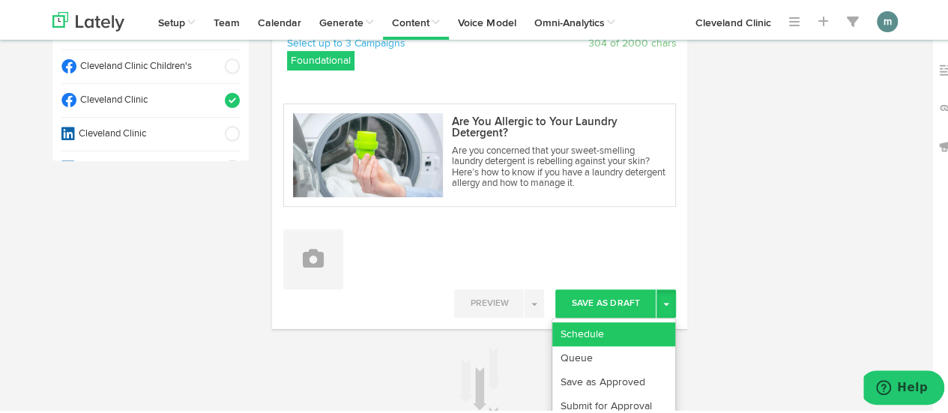
click at [627, 324] on link "Schedule" at bounding box center [613, 332] width 123 height 24
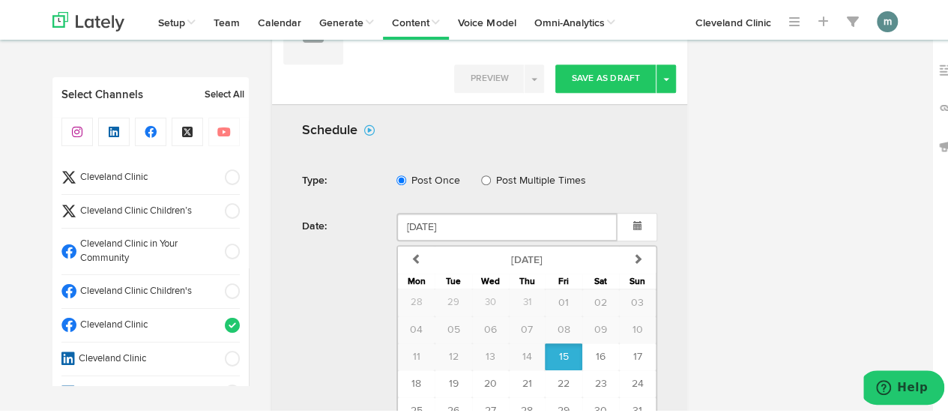
scroll to position [600, 0]
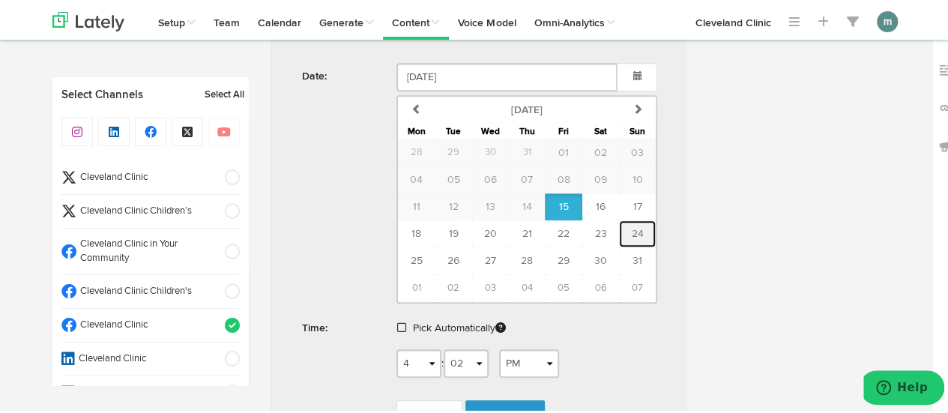
click at [632, 227] on span "24" at bounding box center [638, 231] width 12 height 10
type input "[DATE]"
click at [400, 322] on link at bounding box center [403, 326] width 12 height 10
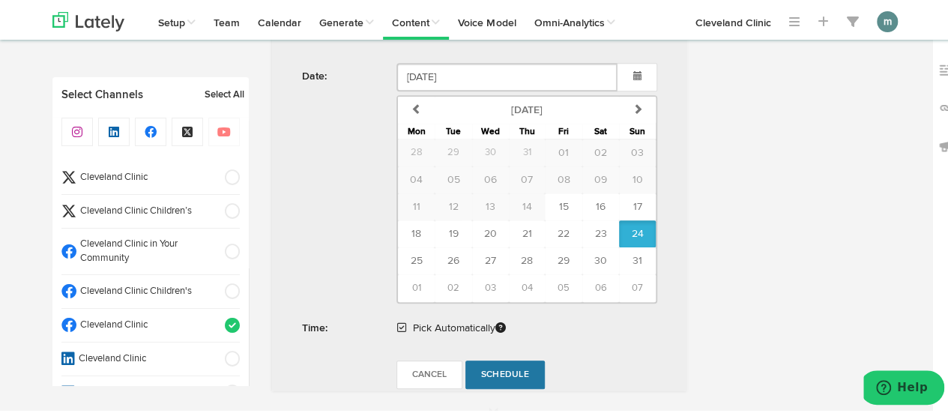
click at [503, 368] on span "Schedule" at bounding box center [505, 372] width 48 height 9
radio input "true"
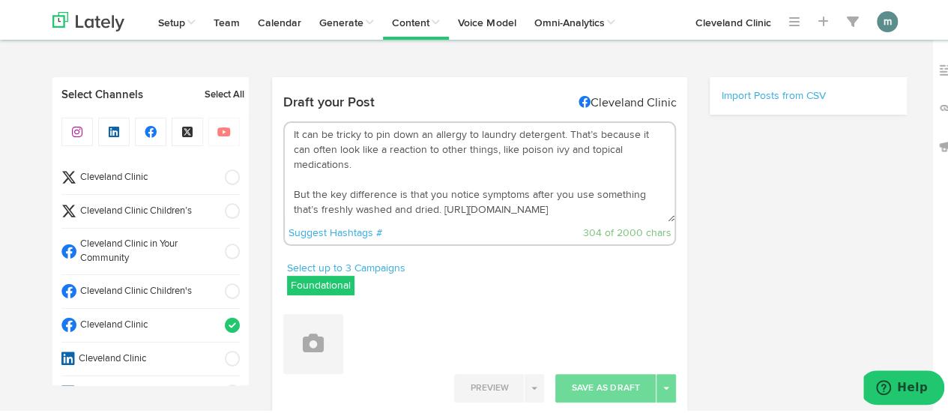
scroll to position [0, 0]
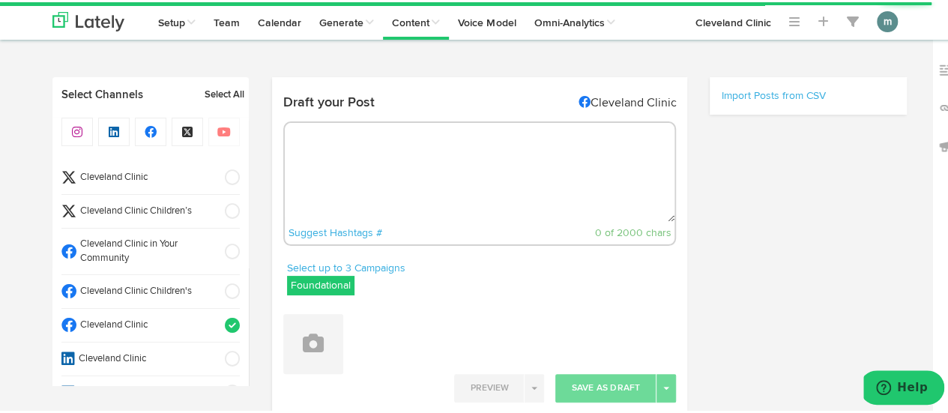
radio input "true"
select select "4"
select select "02"
select select "PM"
click at [413, 176] on textarea at bounding box center [480, 170] width 390 height 99
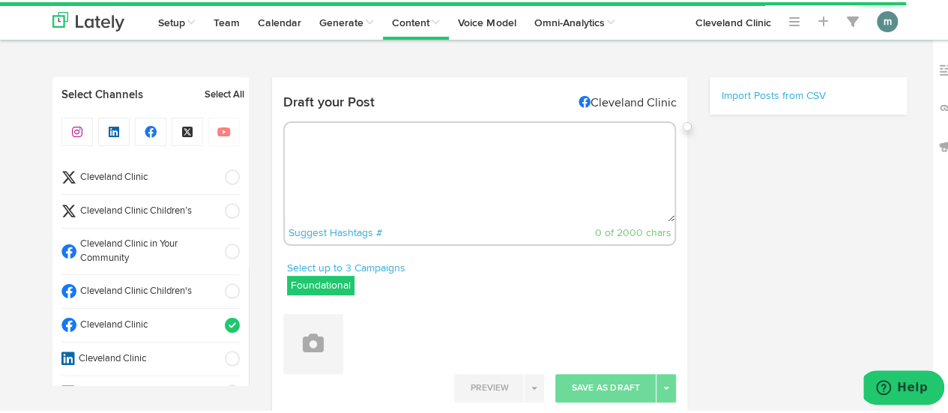
paste textarea "Wondering if your child is hitting all their milestones? Here is what to expect…"
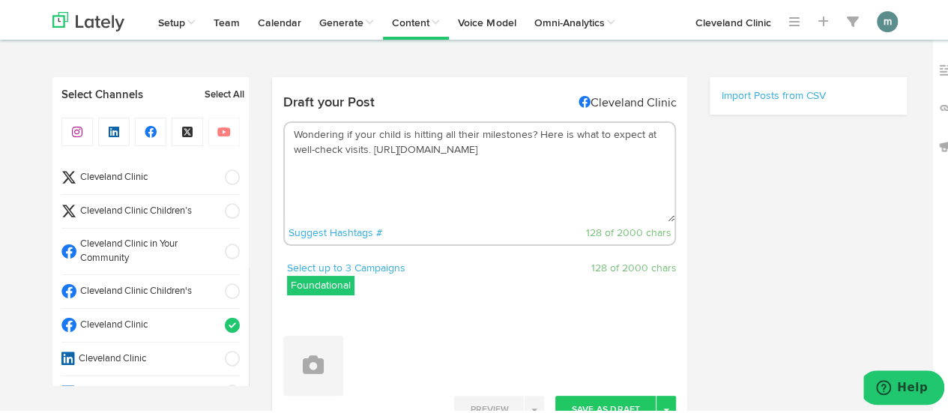
click at [531, 133] on textarea "Wondering if your child is hitting all their milestones? Here is what to expect…" at bounding box center [480, 170] width 390 height 99
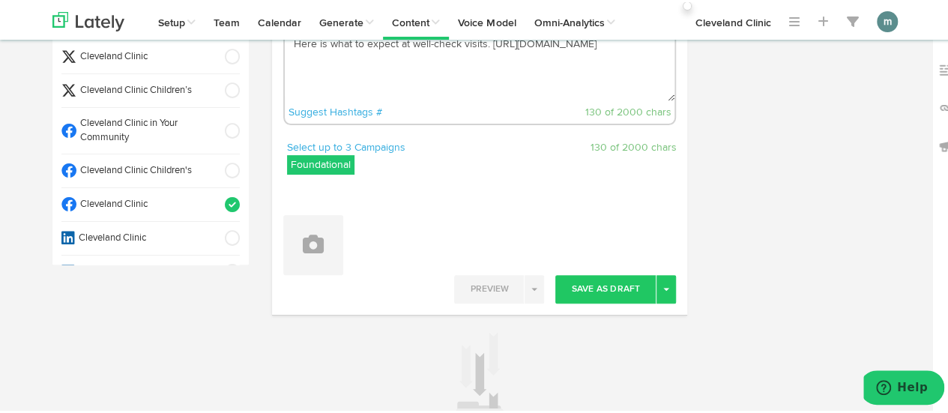
scroll to position [225, 0]
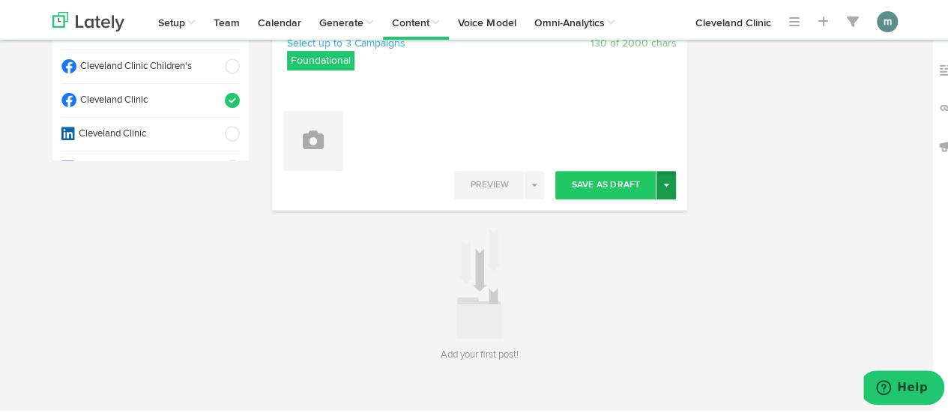
type textarea "Wondering if your child is hitting all their milestones? Here is what to expect…"
click at [663, 183] on span "button" at bounding box center [666, 182] width 6 height 3
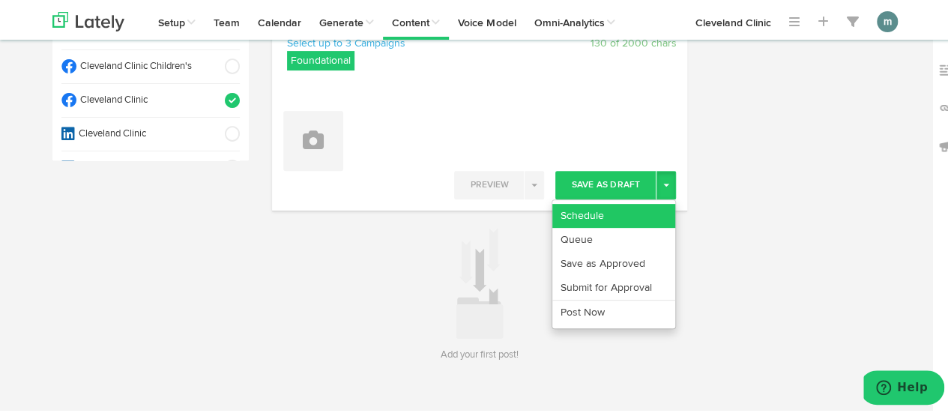
click at [626, 210] on link "Schedule" at bounding box center [613, 214] width 123 height 24
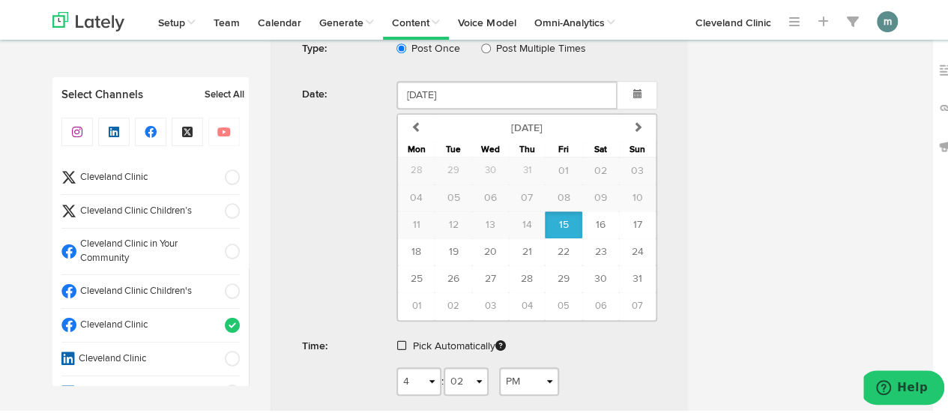
scroll to position [525, 0]
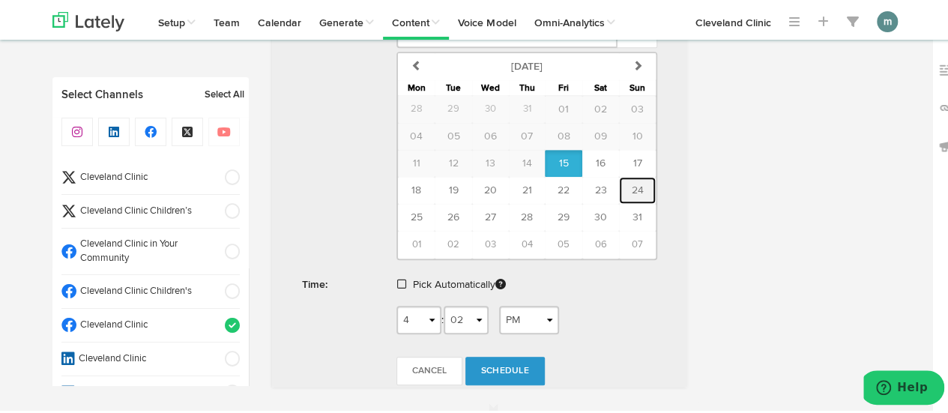
click at [632, 185] on span "24" at bounding box center [638, 188] width 12 height 10
type input "[DATE]"
click at [398, 281] on span at bounding box center [401, 282] width 9 height 10
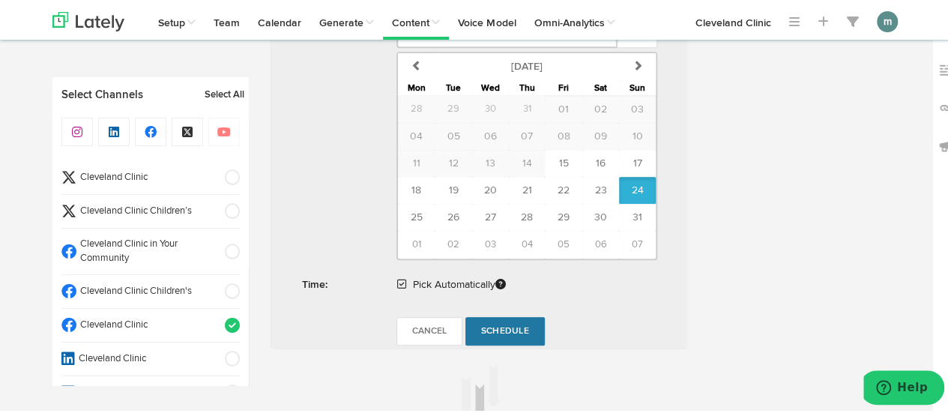
click at [501, 325] on span "Schedule" at bounding box center [505, 328] width 48 height 9
radio input "true"
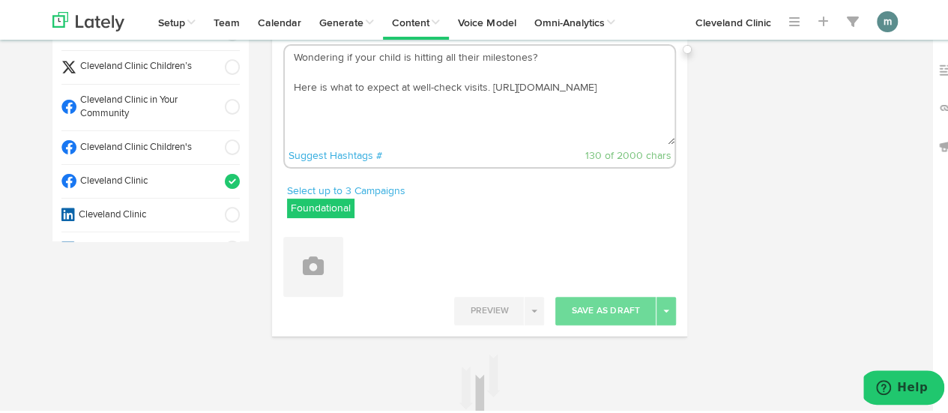
scroll to position [0, 0]
